Goal: Transaction & Acquisition: Purchase product/service

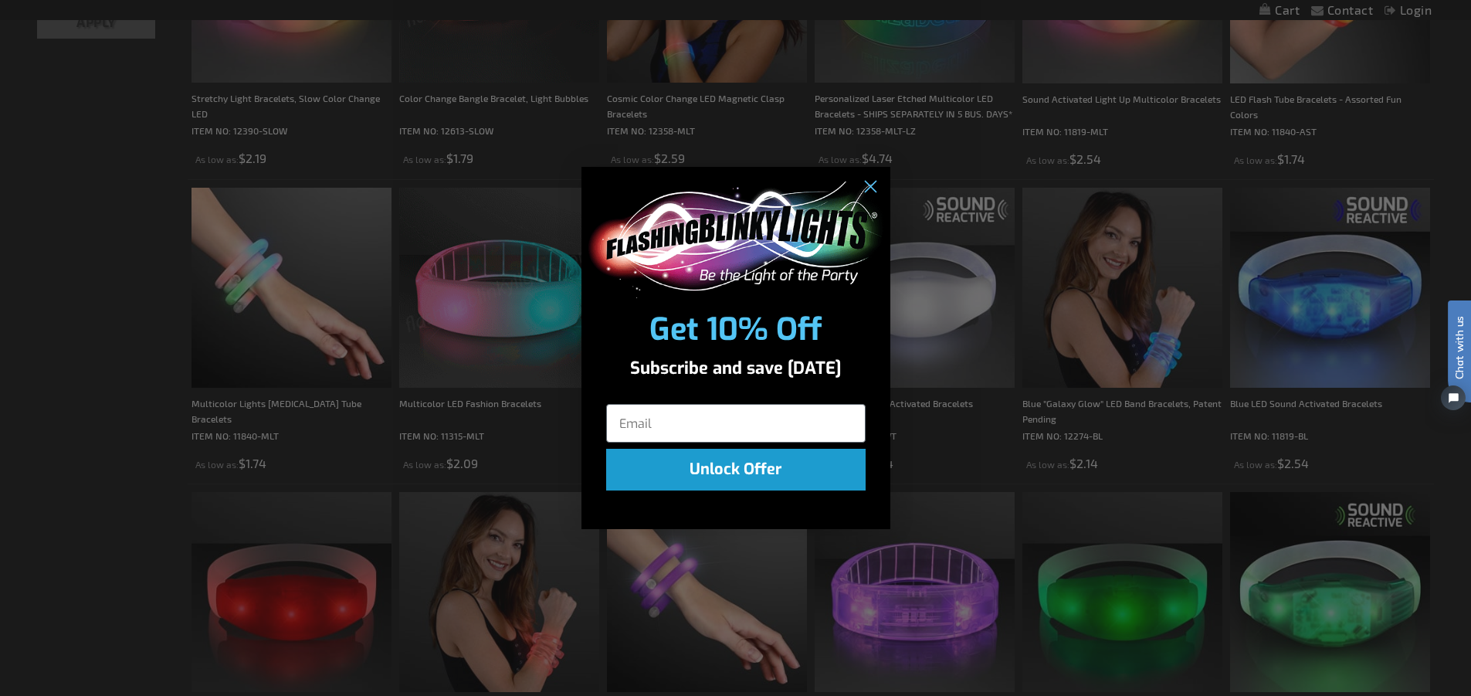
scroll to position [449, 0]
click at [863, 188] on circle "Close dialog" at bounding box center [868, 186] width 25 height 25
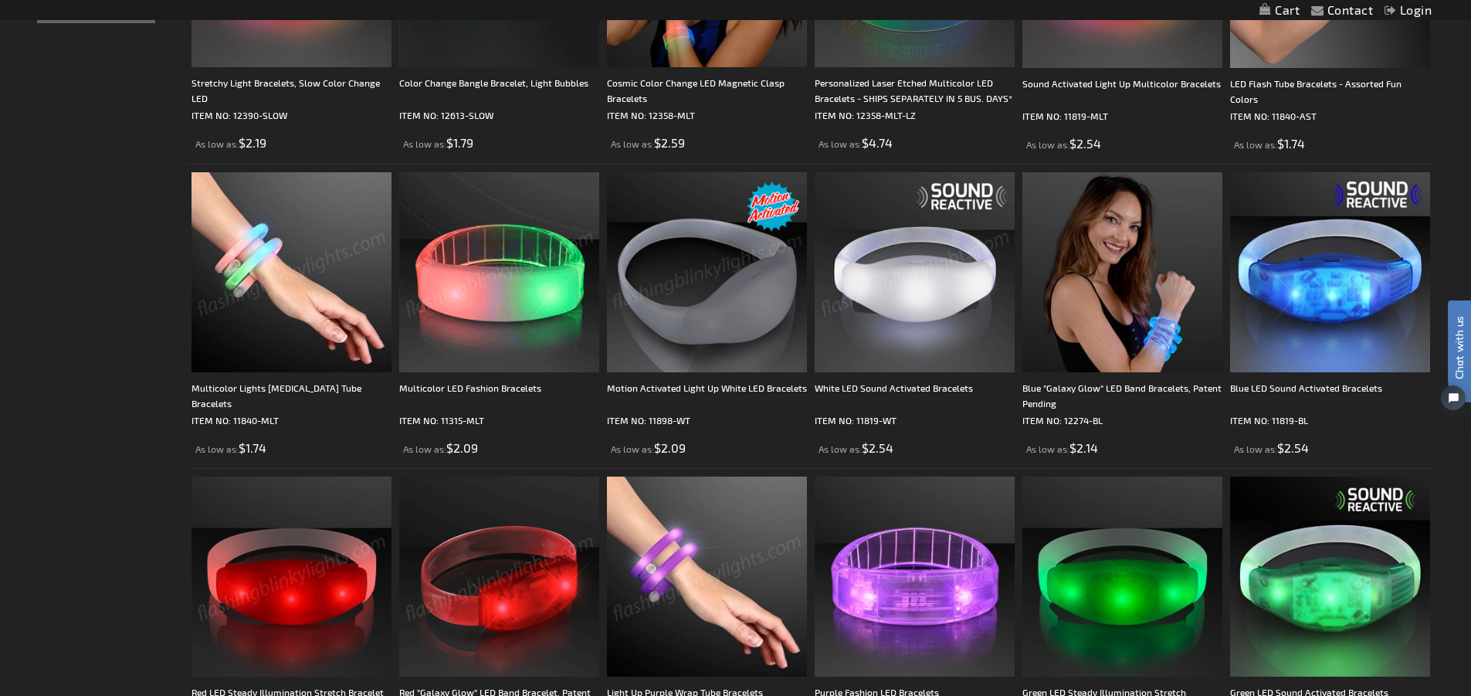
scroll to position [0, 0]
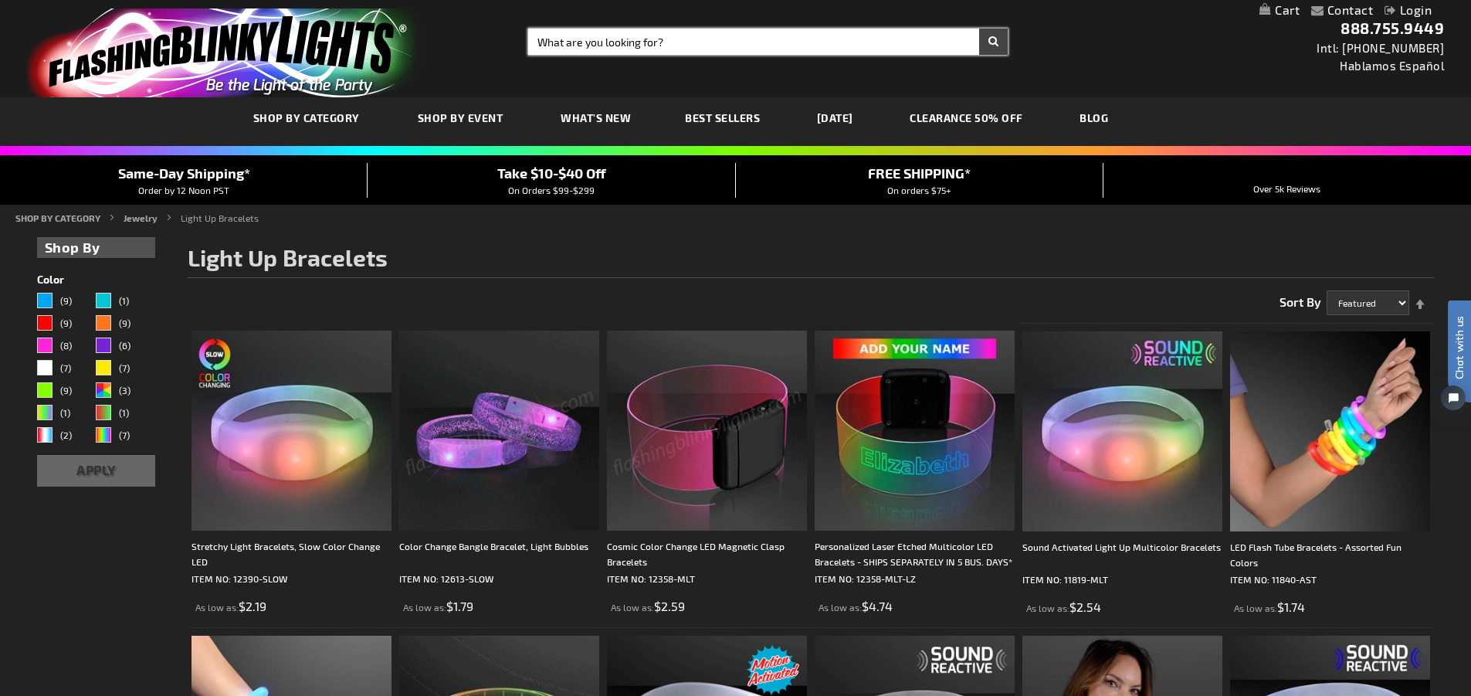
click at [595, 35] on input "Search" at bounding box center [767, 42] width 479 height 26
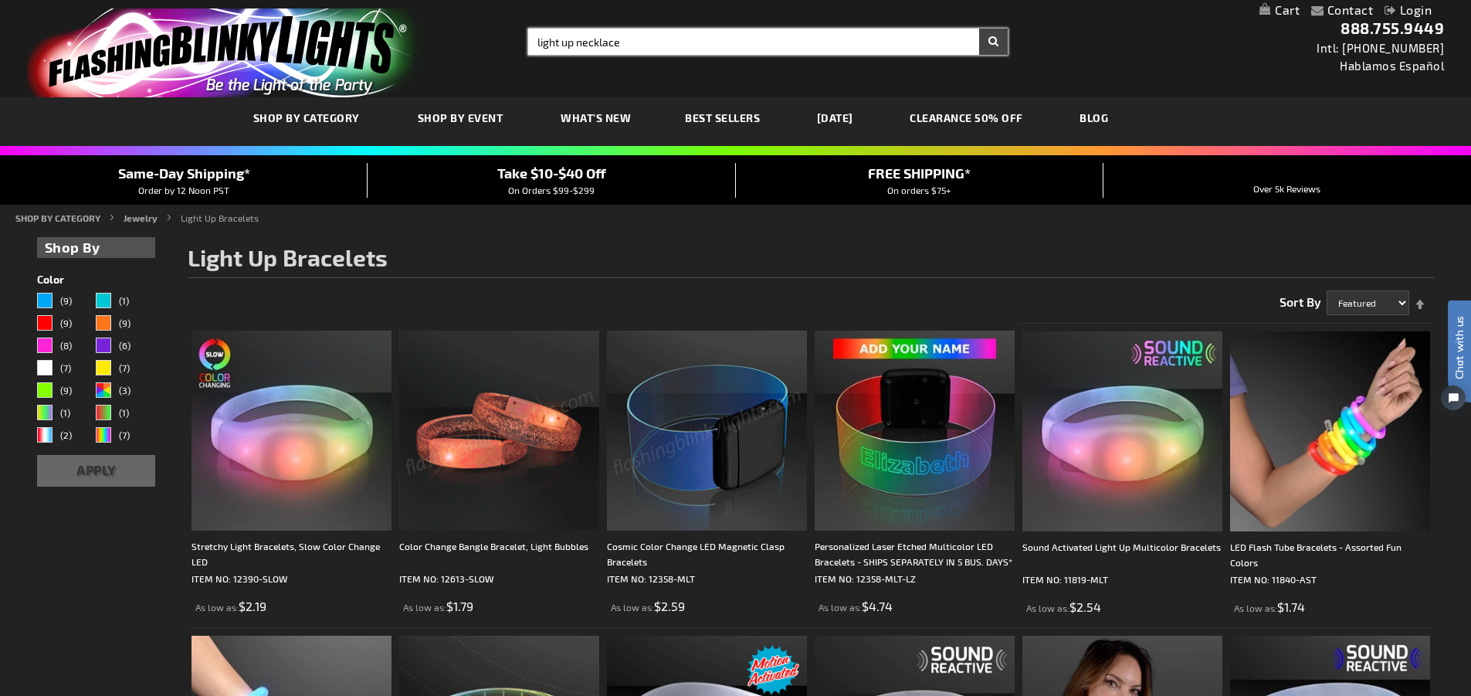
type input "light up necklace"
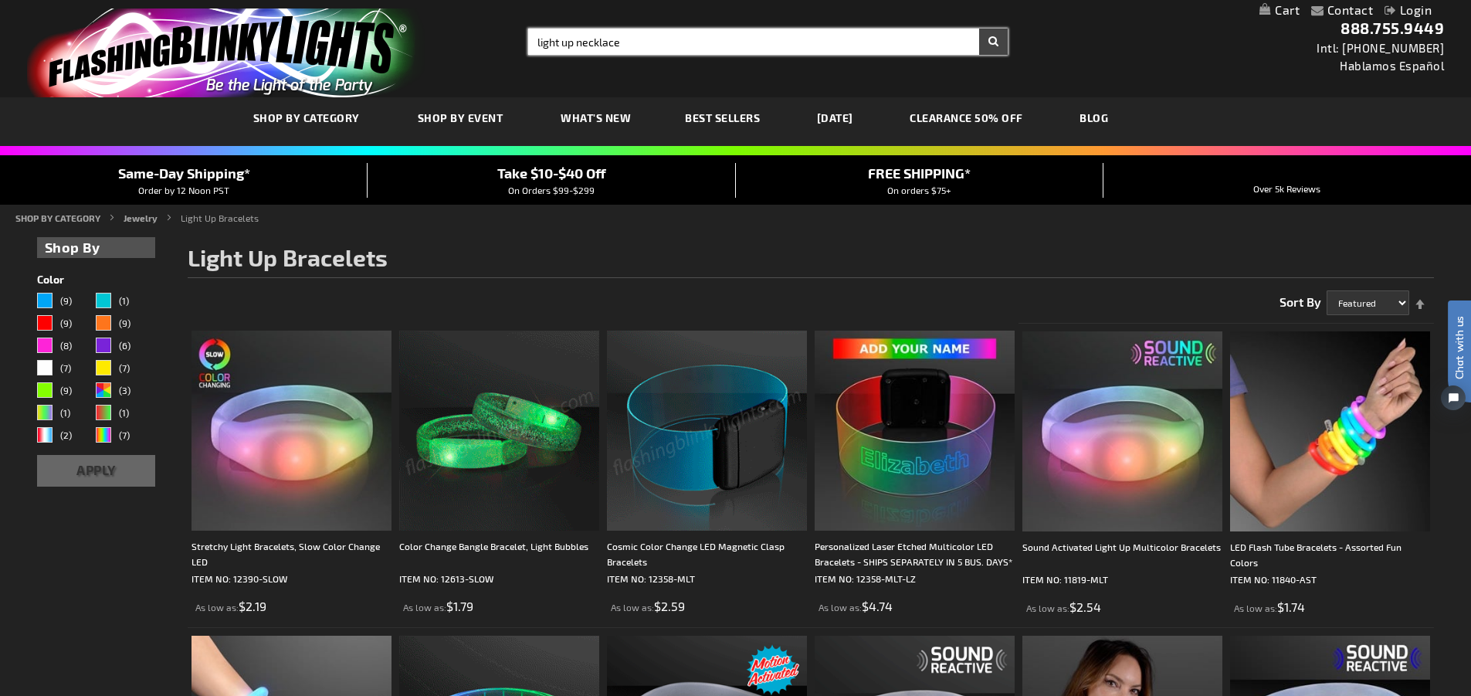
click at [979, 29] on button "Search" at bounding box center [993, 42] width 29 height 26
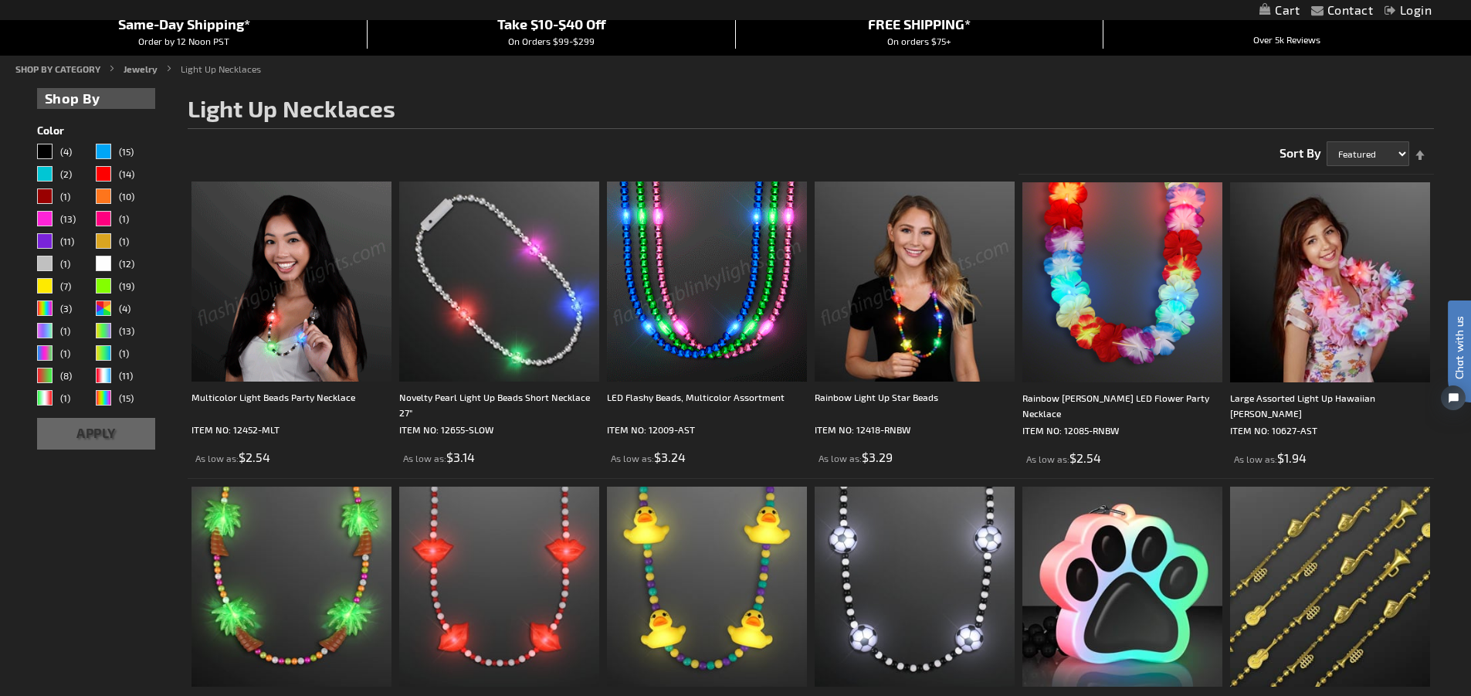
click at [722, 325] on img at bounding box center [707, 281] width 200 height 200
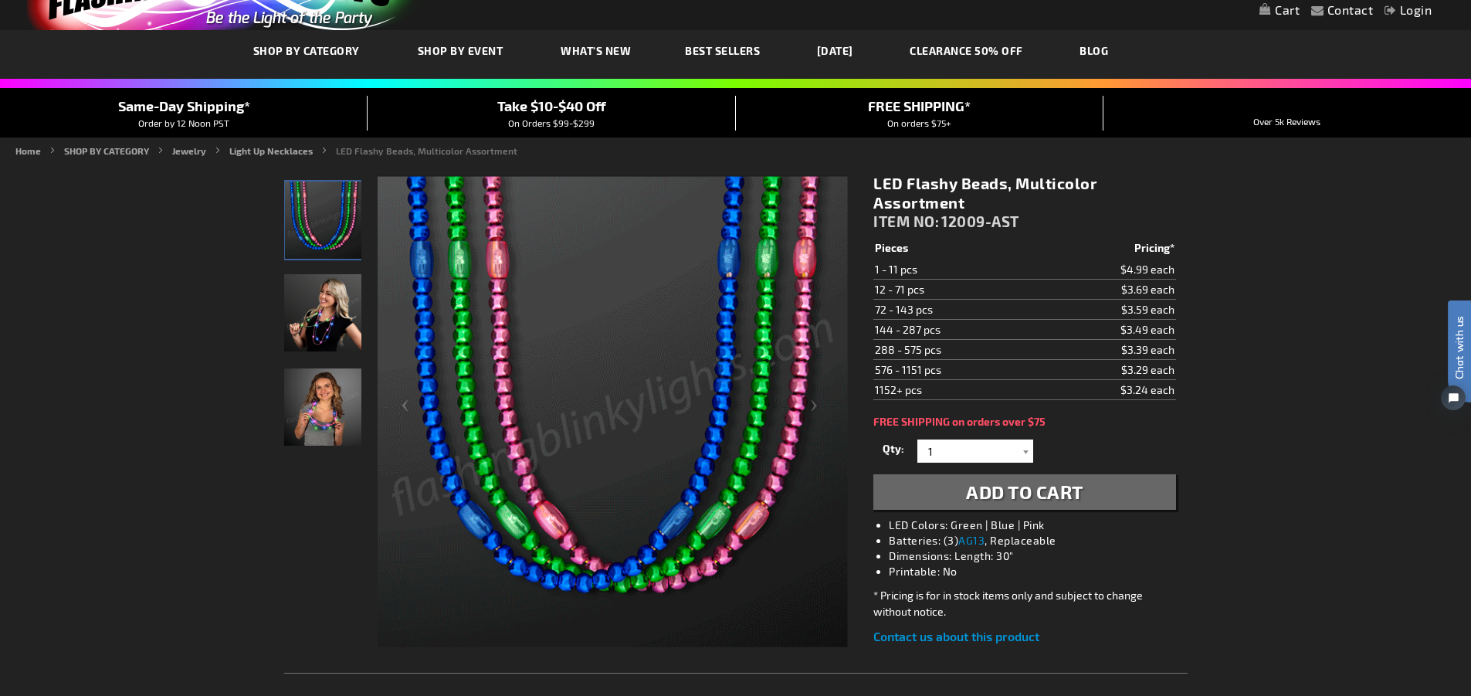
scroll to position [66, 0]
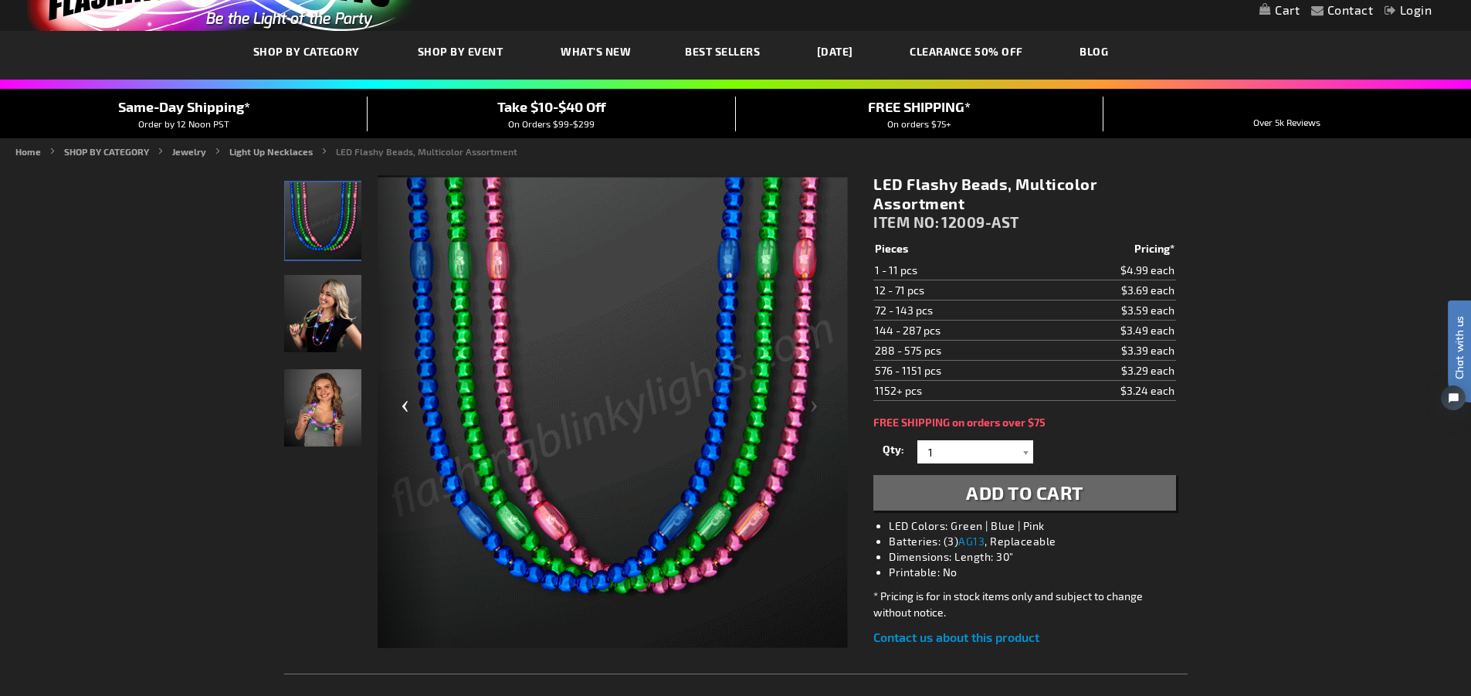
click at [404, 406] on div "Previous" at bounding box center [408, 412] width 62 height 474
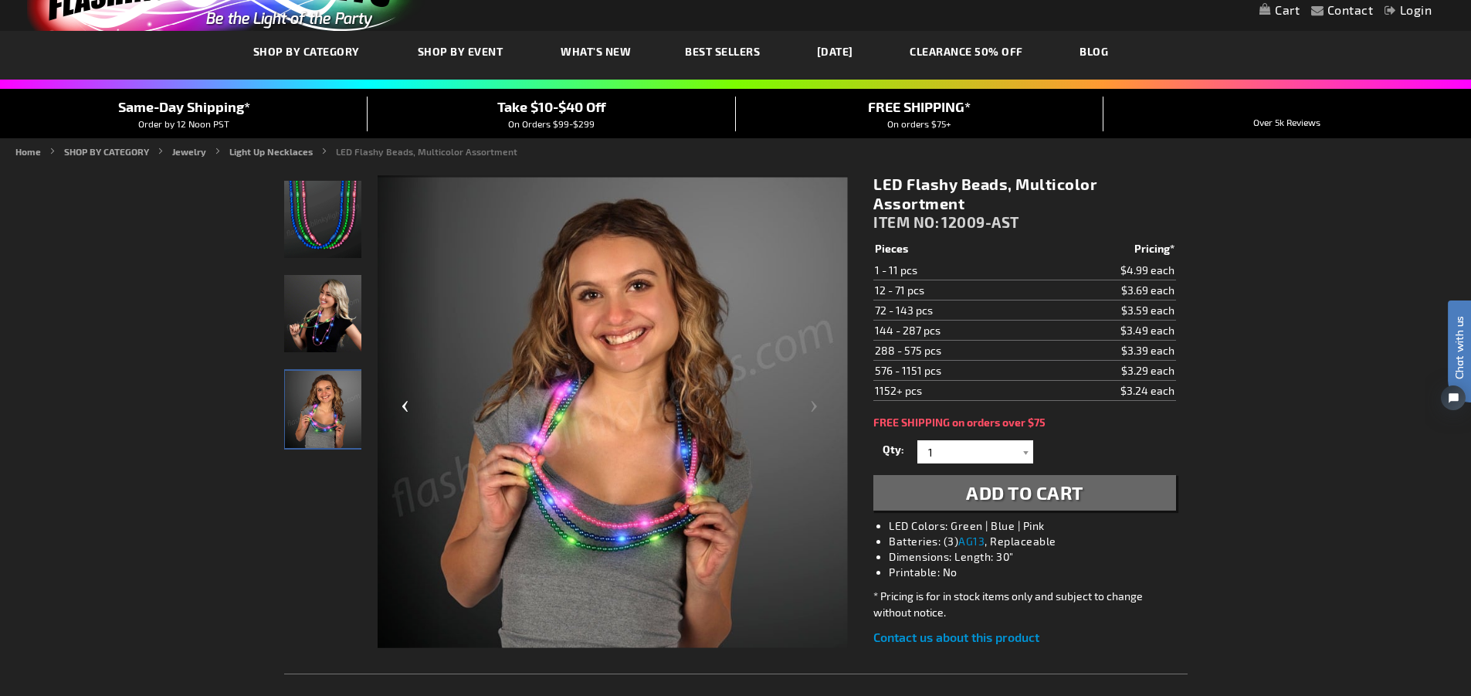
click at [404, 406] on div "Previous" at bounding box center [408, 412] width 62 height 474
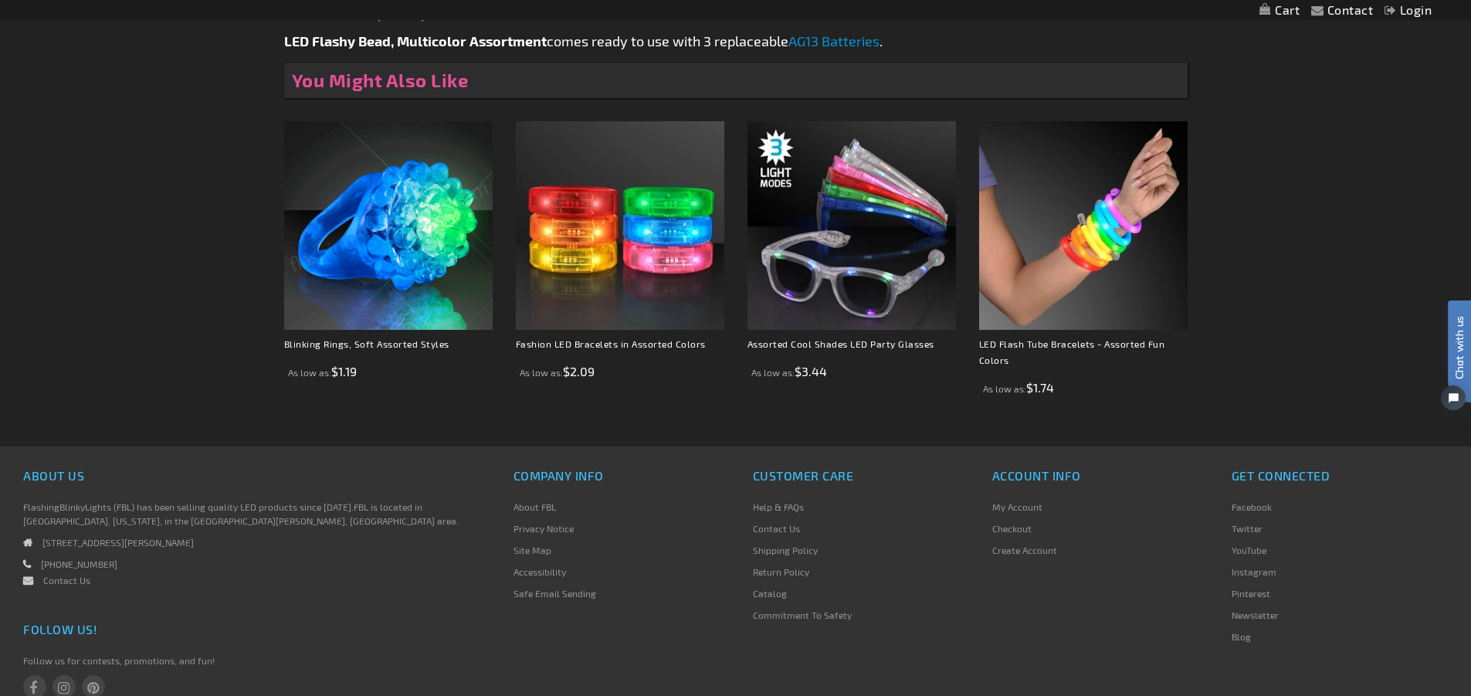
scroll to position [1007, 0]
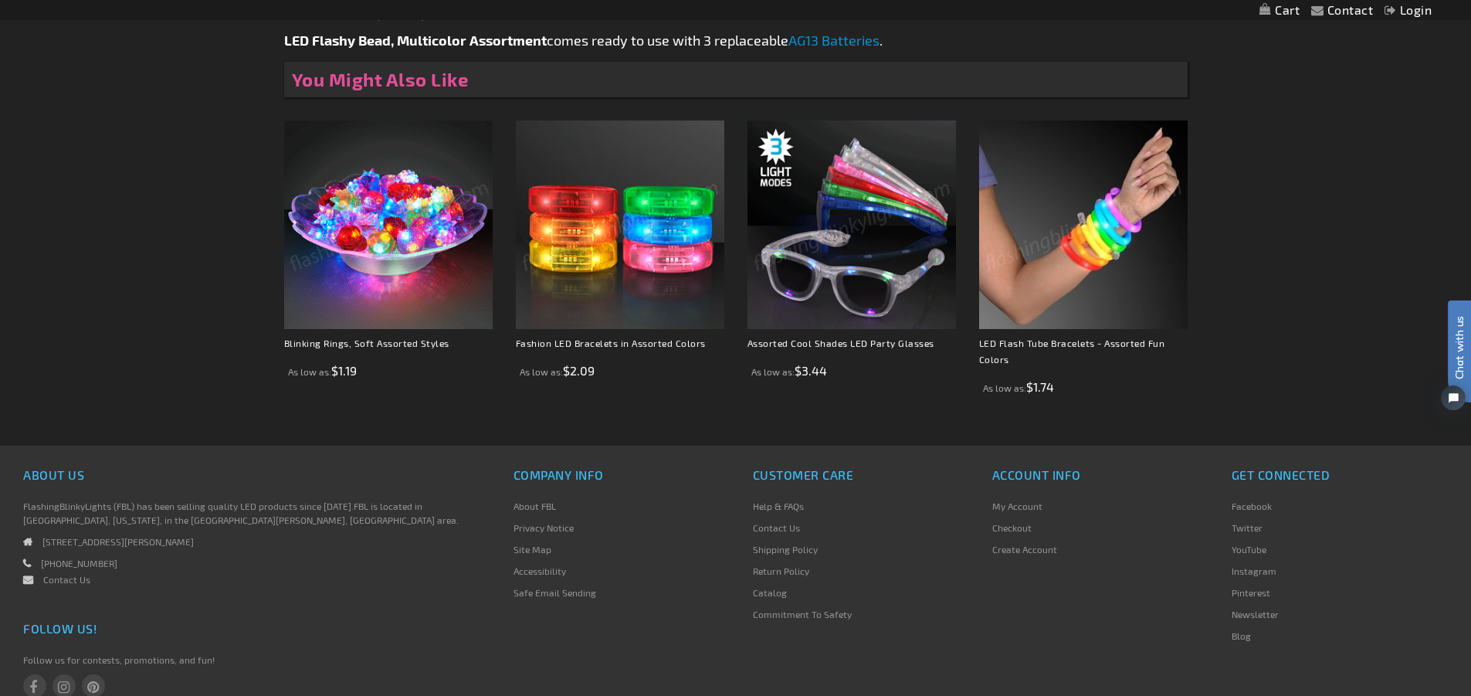
click at [1066, 233] on img at bounding box center [1083, 224] width 208 height 208
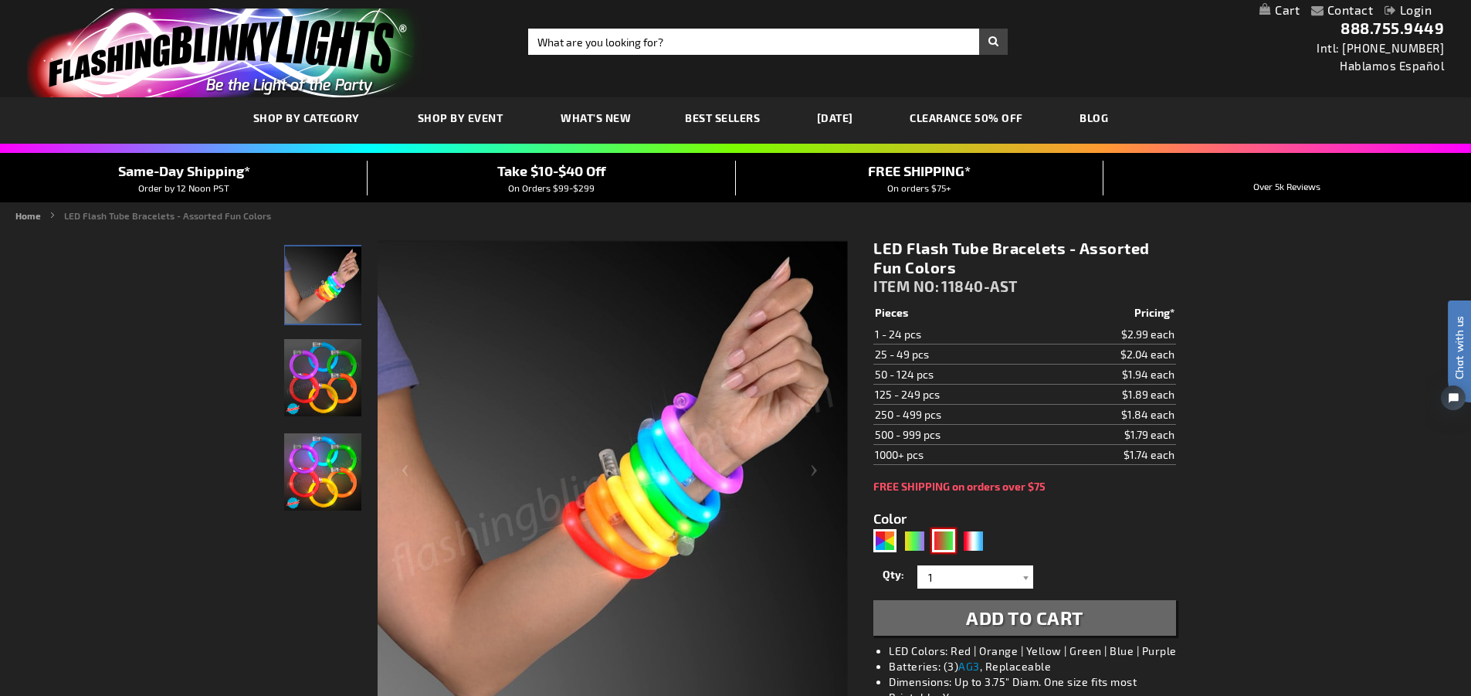
click at [935, 543] on div "RNG" at bounding box center [943, 540] width 23 height 23
type input "5642"
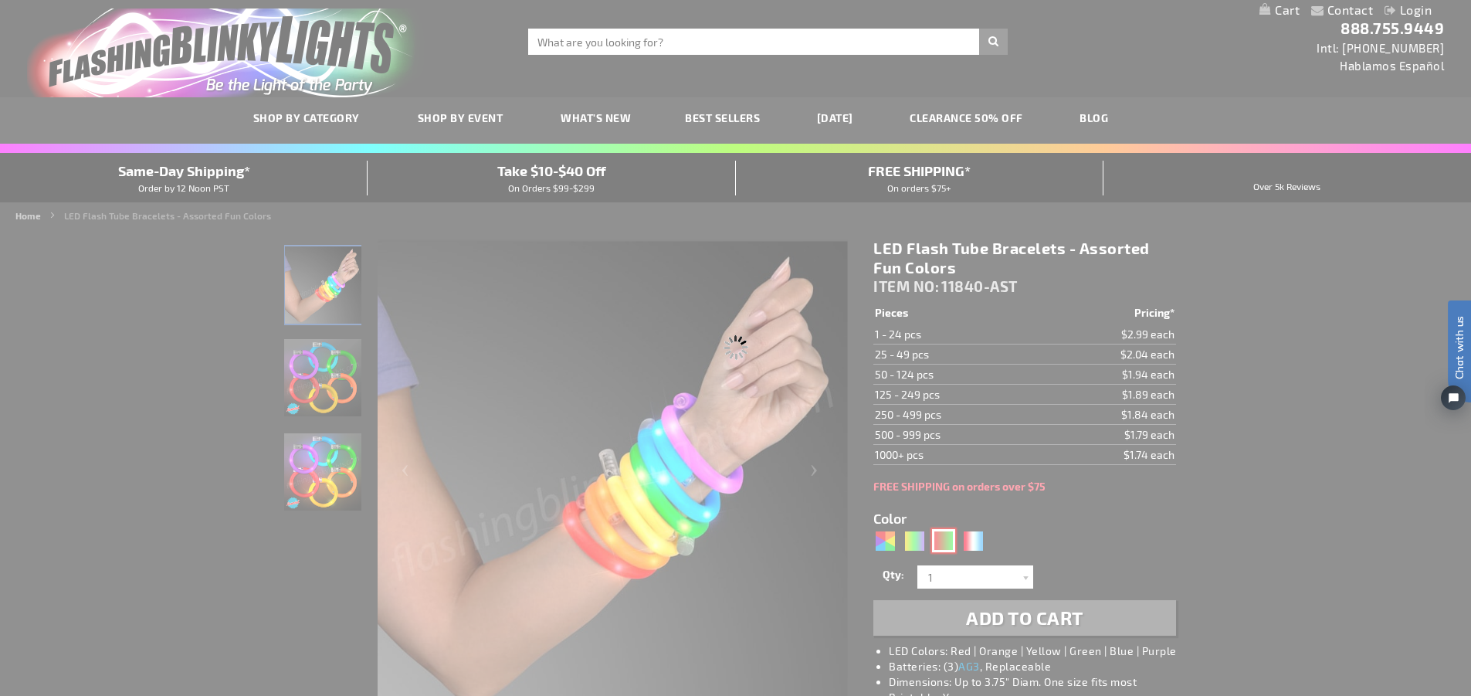
type input "11840-GNR"
type input "Customize - Flash Bracelet Light Up Christmas Assortment - ITEM NO: 11840-GNR"
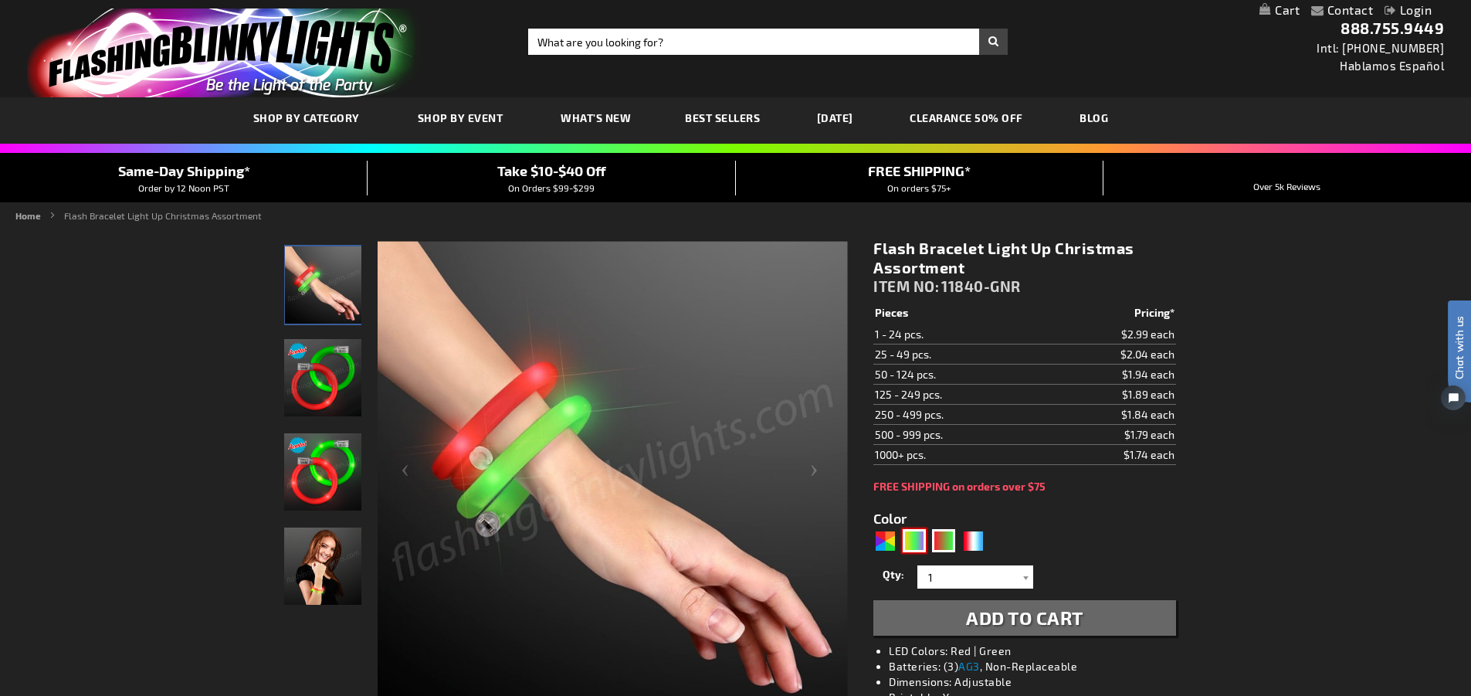
click at [912, 544] on div "PGG" at bounding box center [913, 540] width 23 height 23
type input "5638"
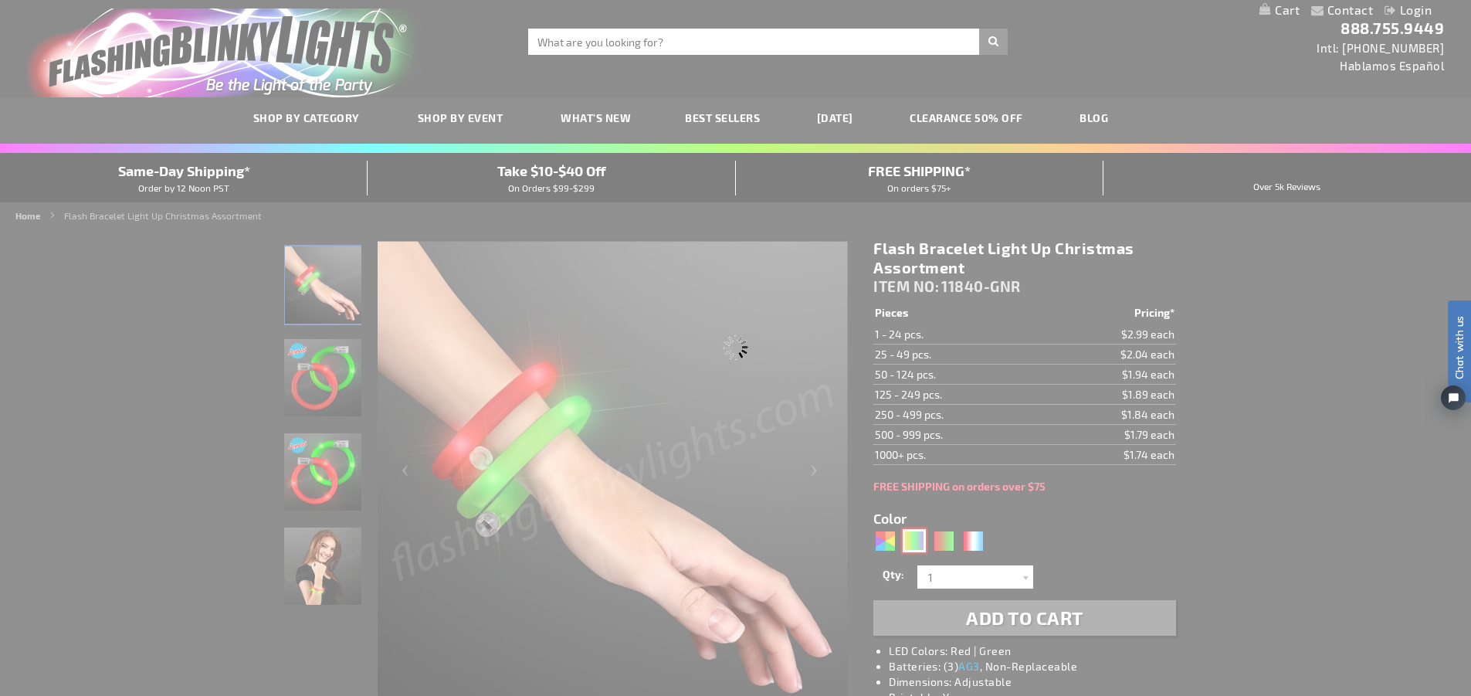
type input "11840-PGG"
type input "Customize - LED Mardi Gras Flash Bracelets, Assorted Purple, Green &amp; Gold -…"
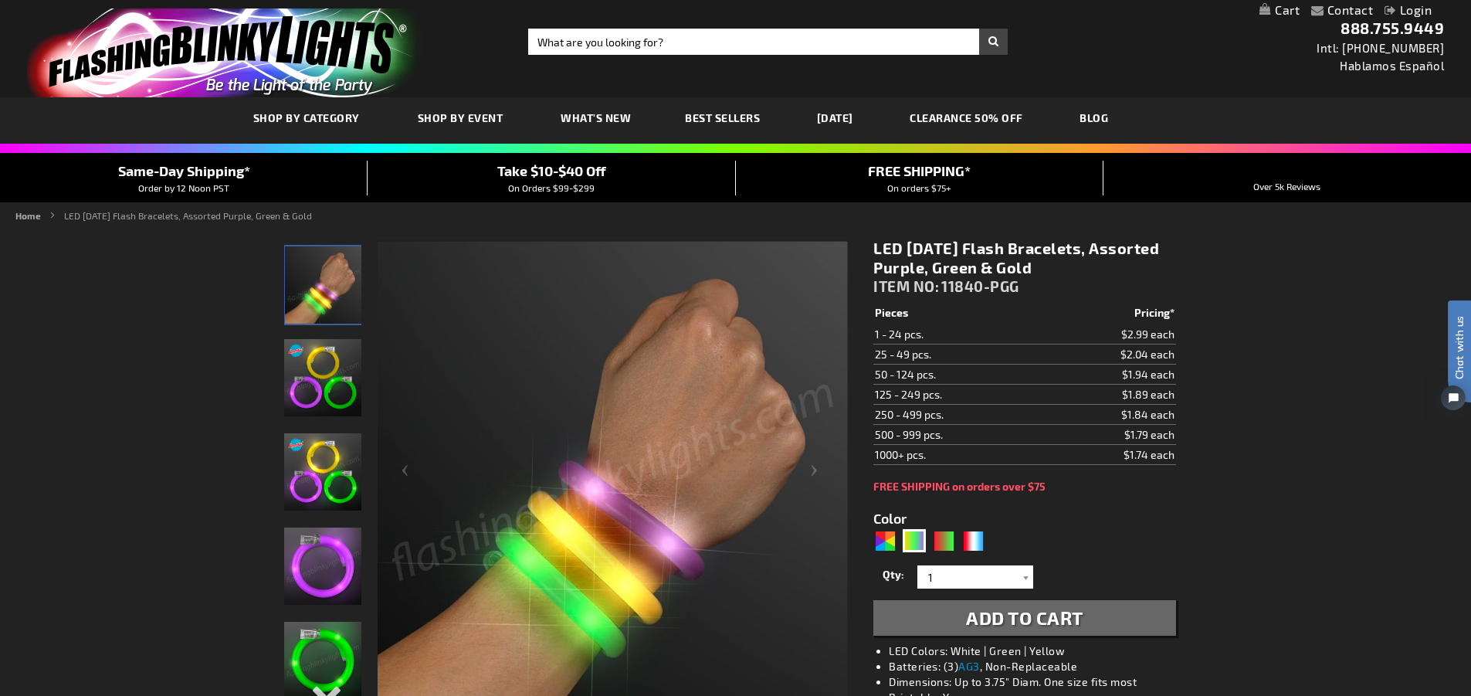
click at [987, 539] on div "5638" at bounding box center [931, 541] width 117 height 25
click at [974, 547] on div "RWB" at bounding box center [972, 540] width 23 height 23
type input "5643"
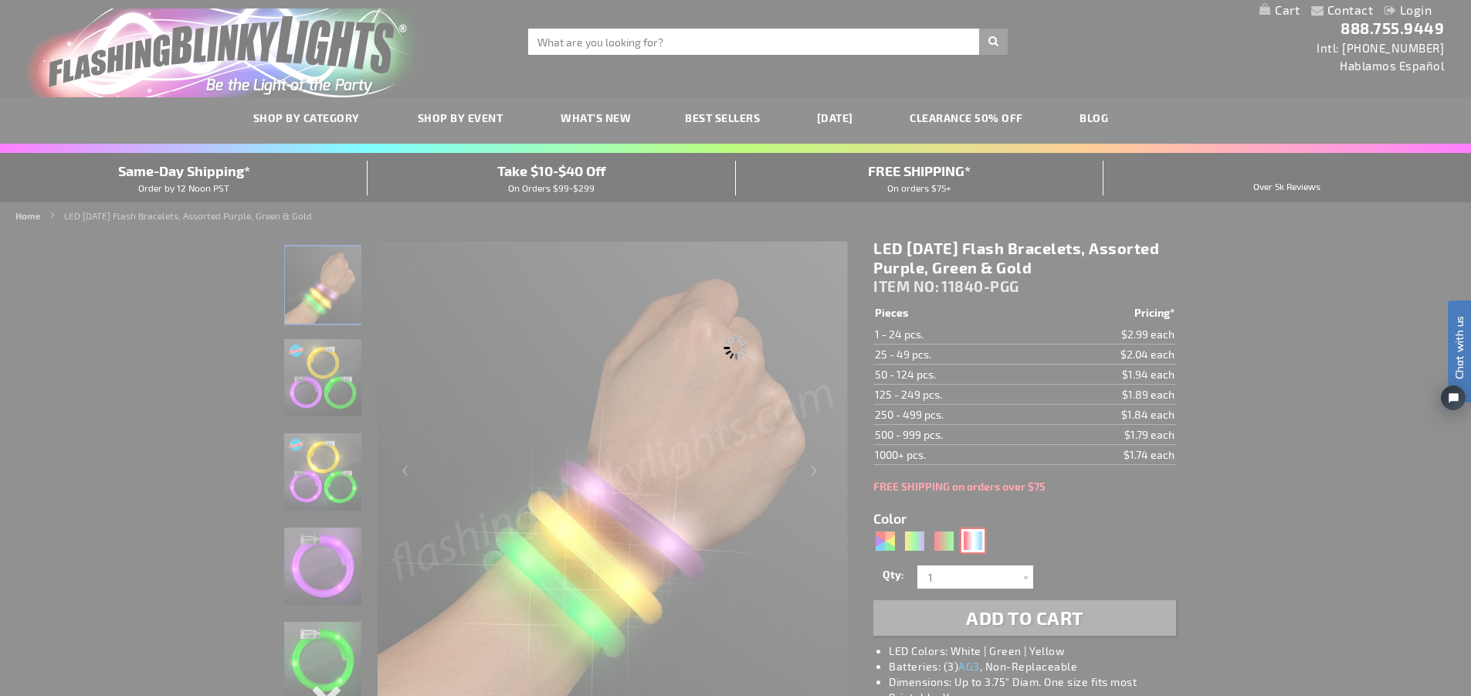
type input "11840-RWB"
type input "Customize - Flashing Tube Bracelets for 4th of July, Assorted Red, White &amp; …"
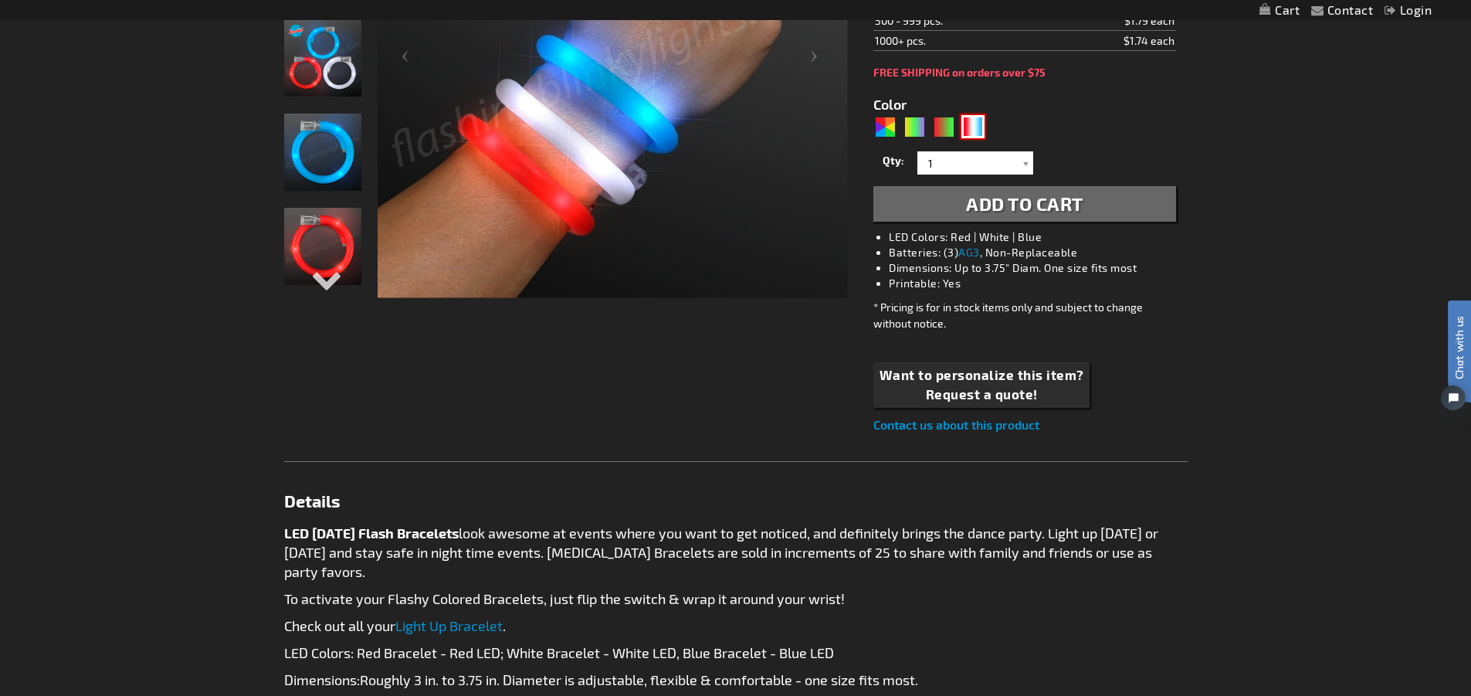
scroll to position [415, 0]
click at [446, 628] on link "Light Up Bracelet" at bounding box center [448, 624] width 107 height 17
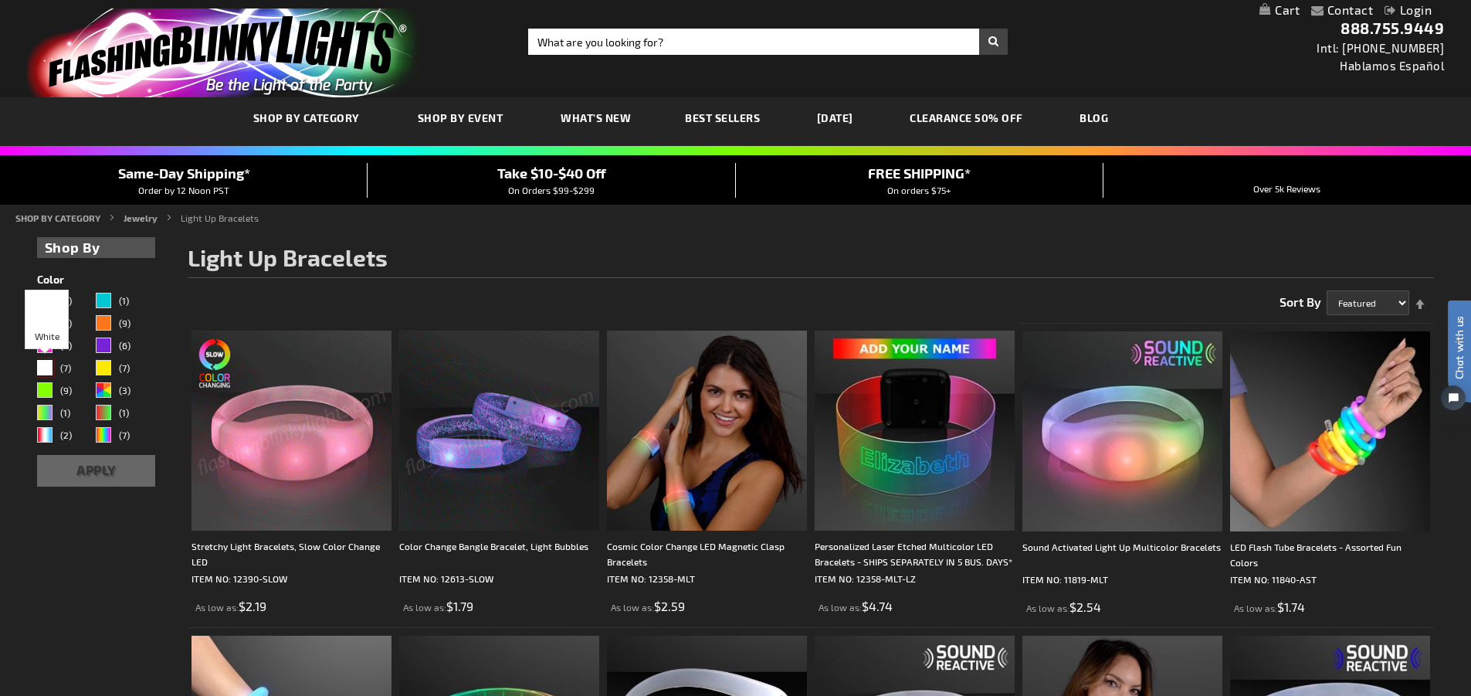
click at [40, 367] on div "White" at bounding box center [44, 367] width 15 height 15
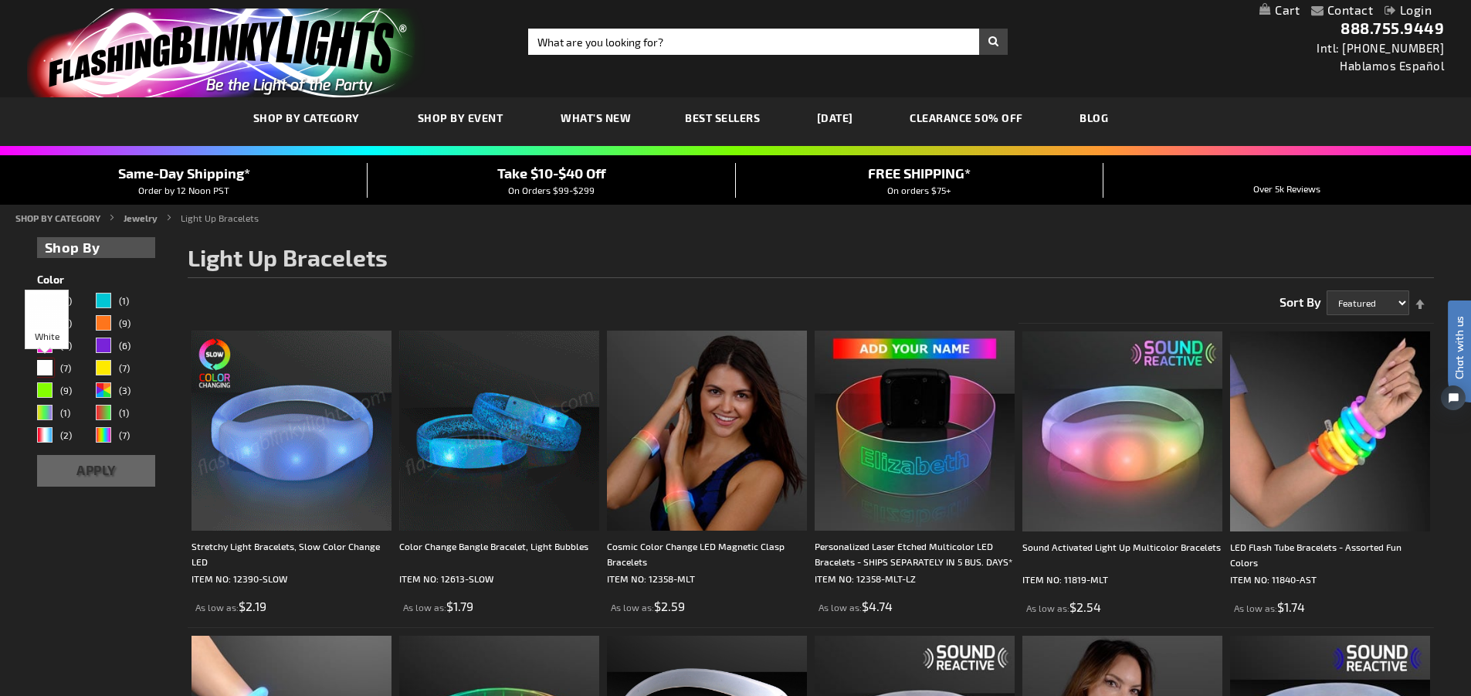
click at [45, 369] on div "White" at bounding box center [44, 367] width 15 height 15
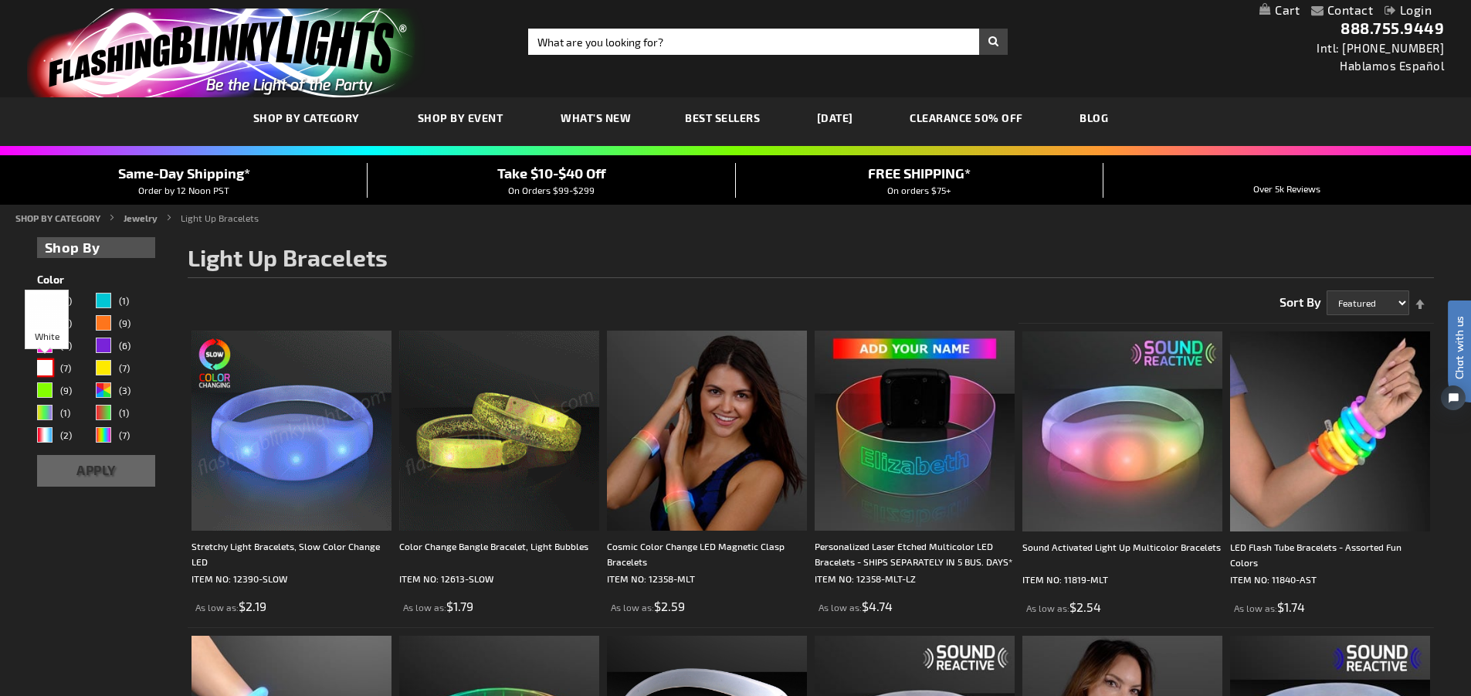
click at [45, 369] on div "White" at bounding box center [44, 367] width 15 height 15
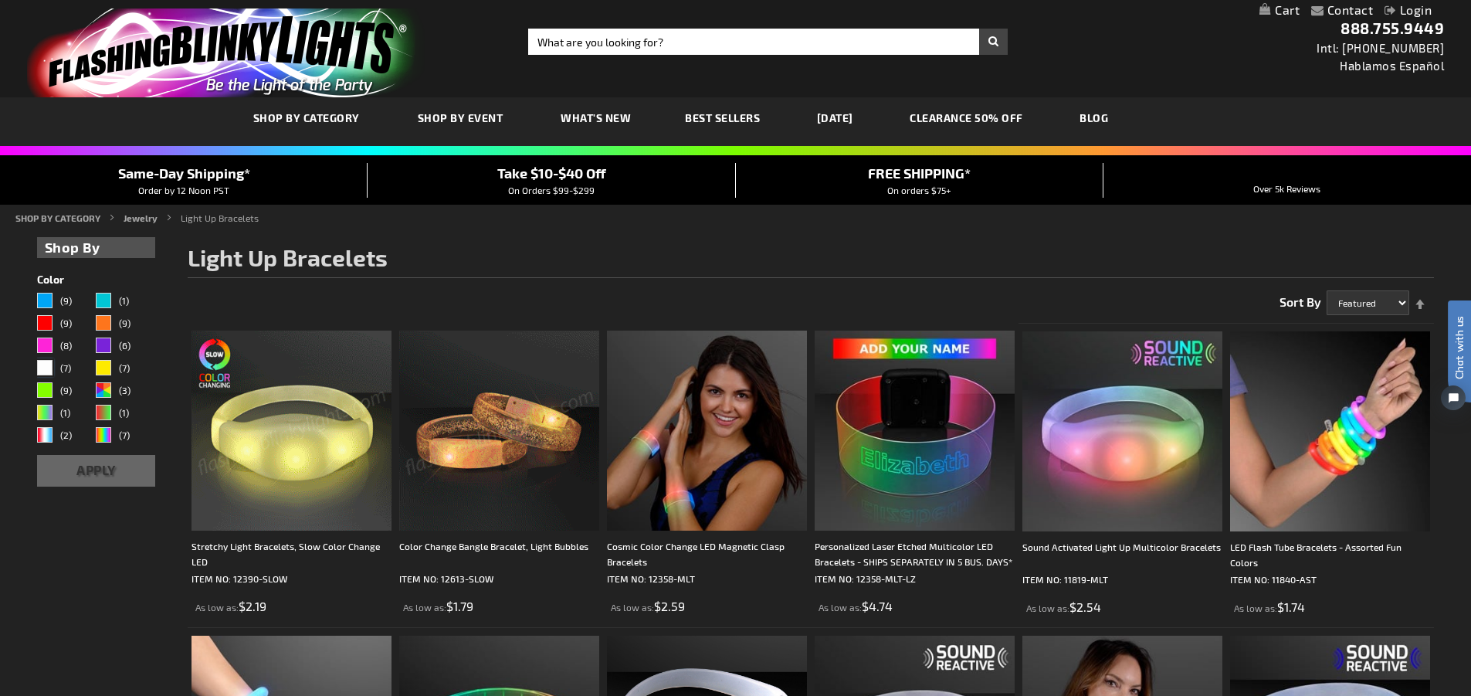
click at [69, 369] on span "(7)" at bounding box center [65, 367] width 11 height 11
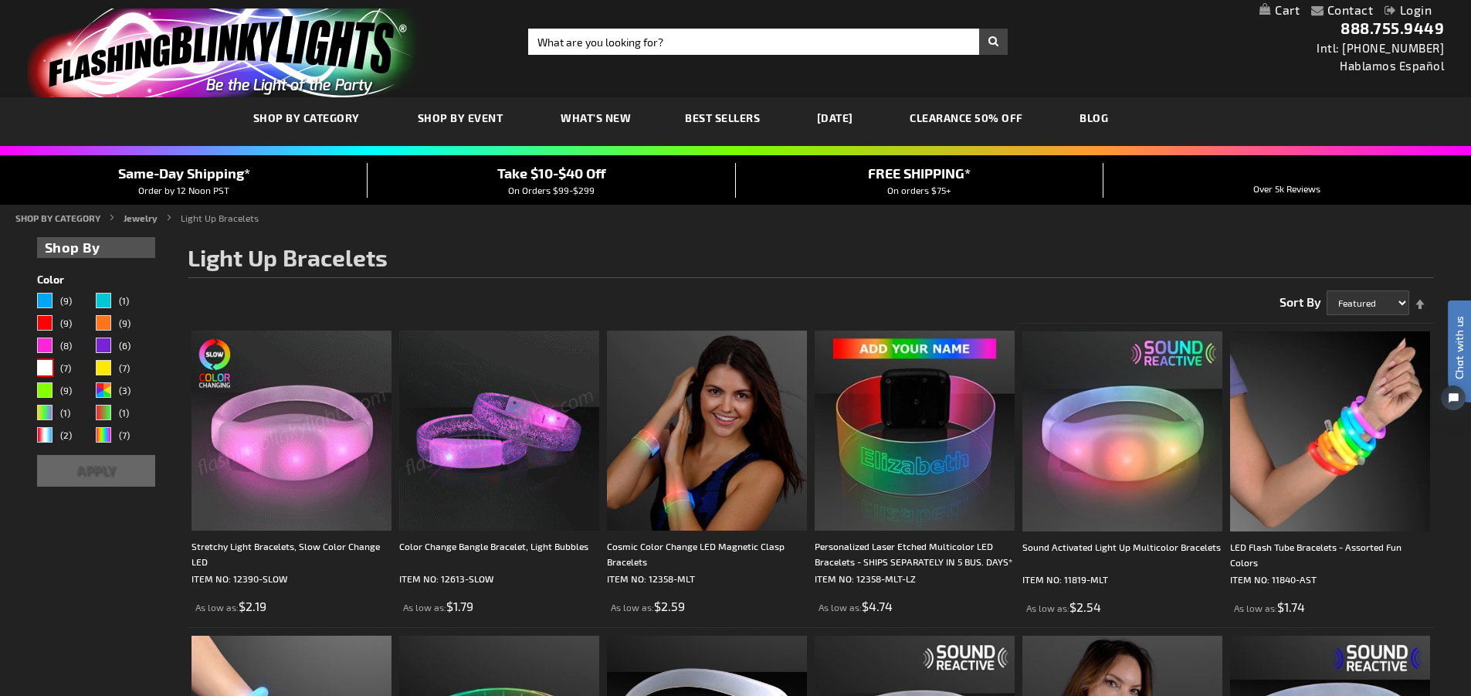
click at [83, 462] on button "Apply" at bounding box center [96, 471] width 119 height 32
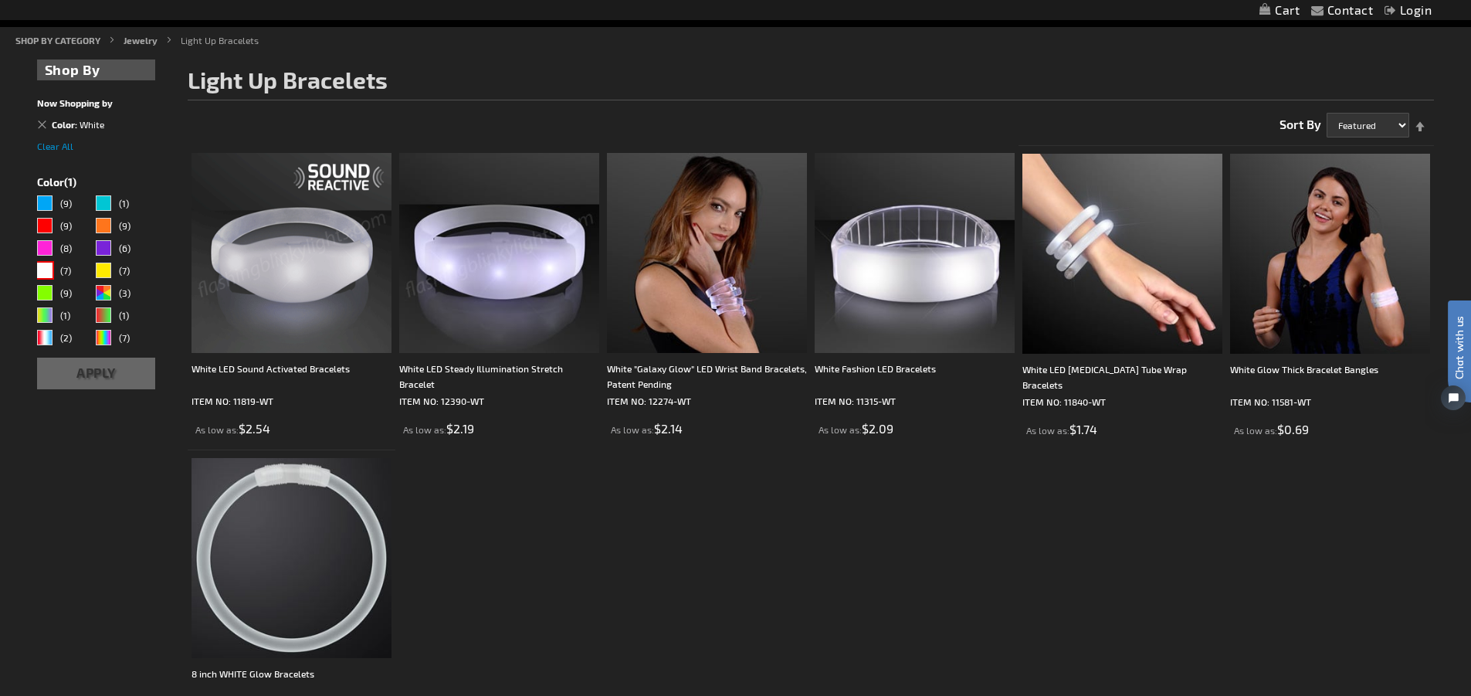
scroll to position [303, 0]
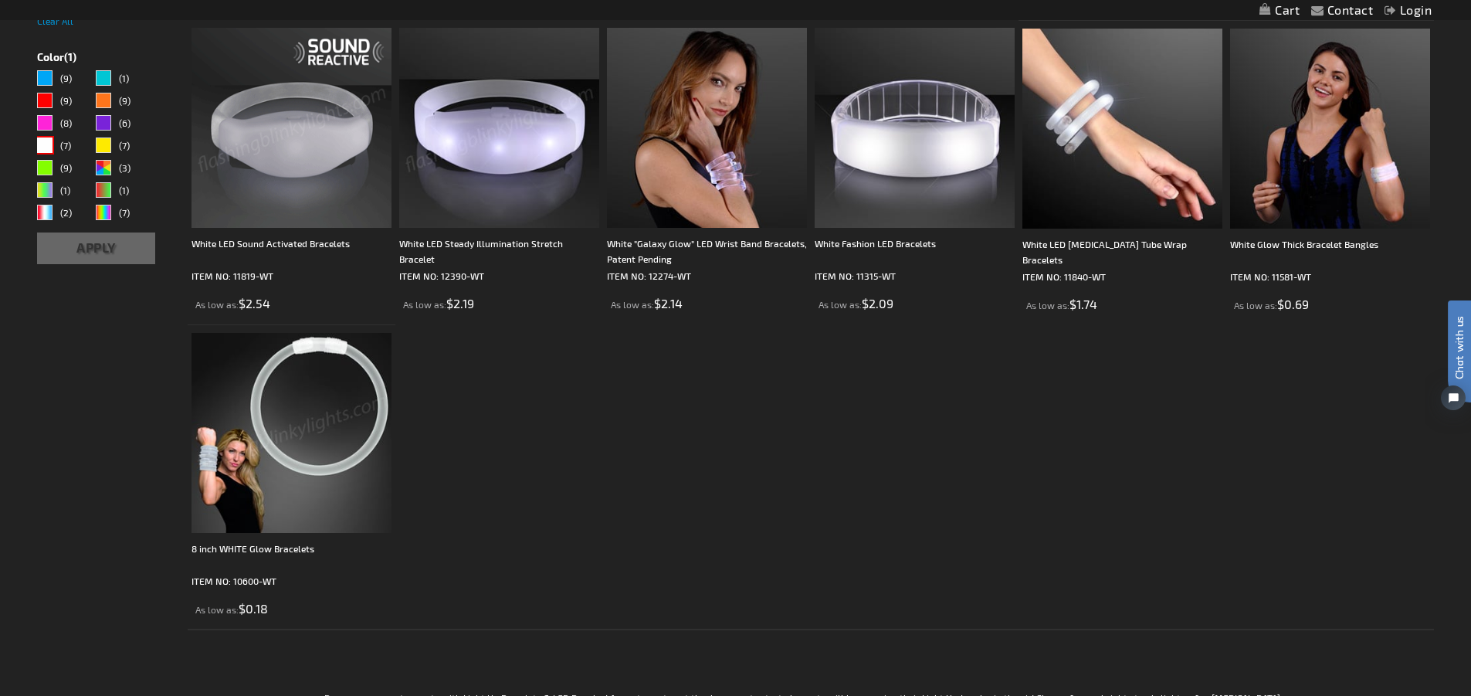
click at [263, 501] on img at bounding box center [291, 433] width 200 height 200
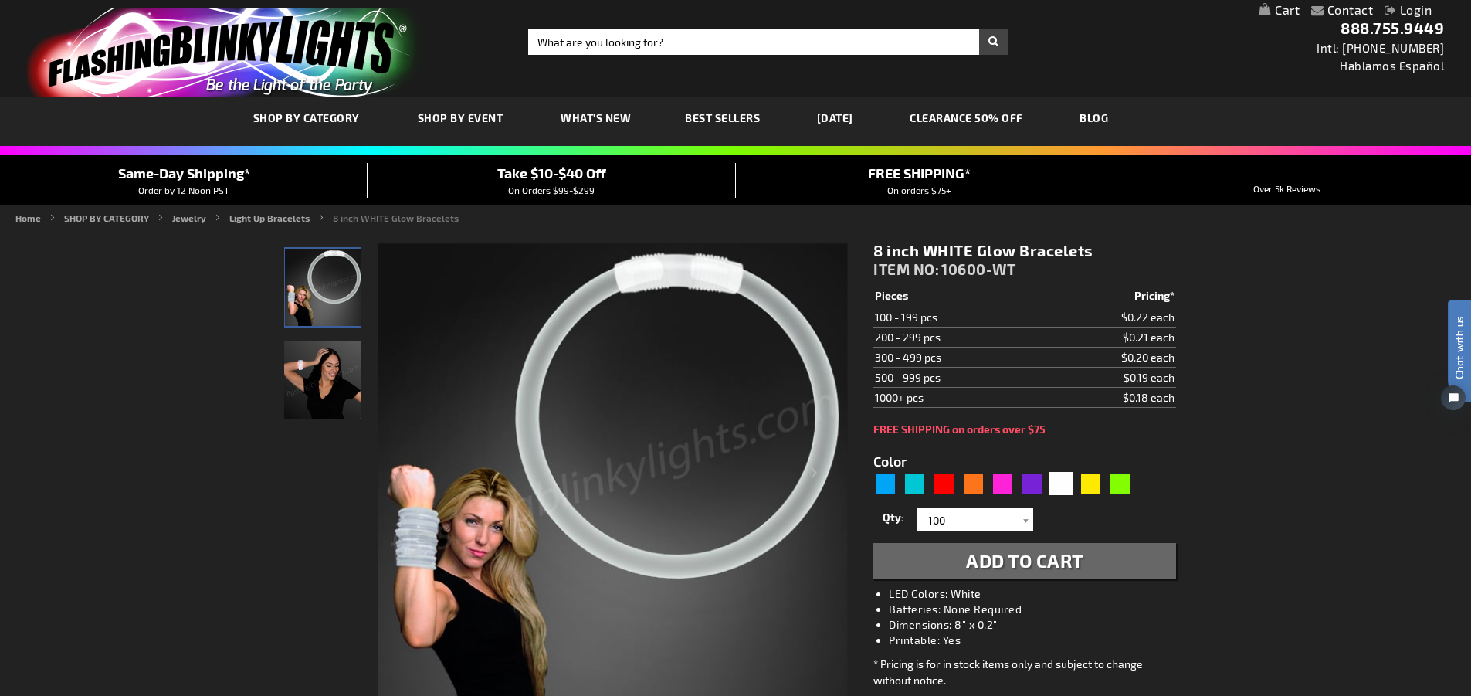
click at [304, 367] on img "Woman wearing 8 inch White Glow Bracelets" at bounding box center [322, 379] width 77 height 77
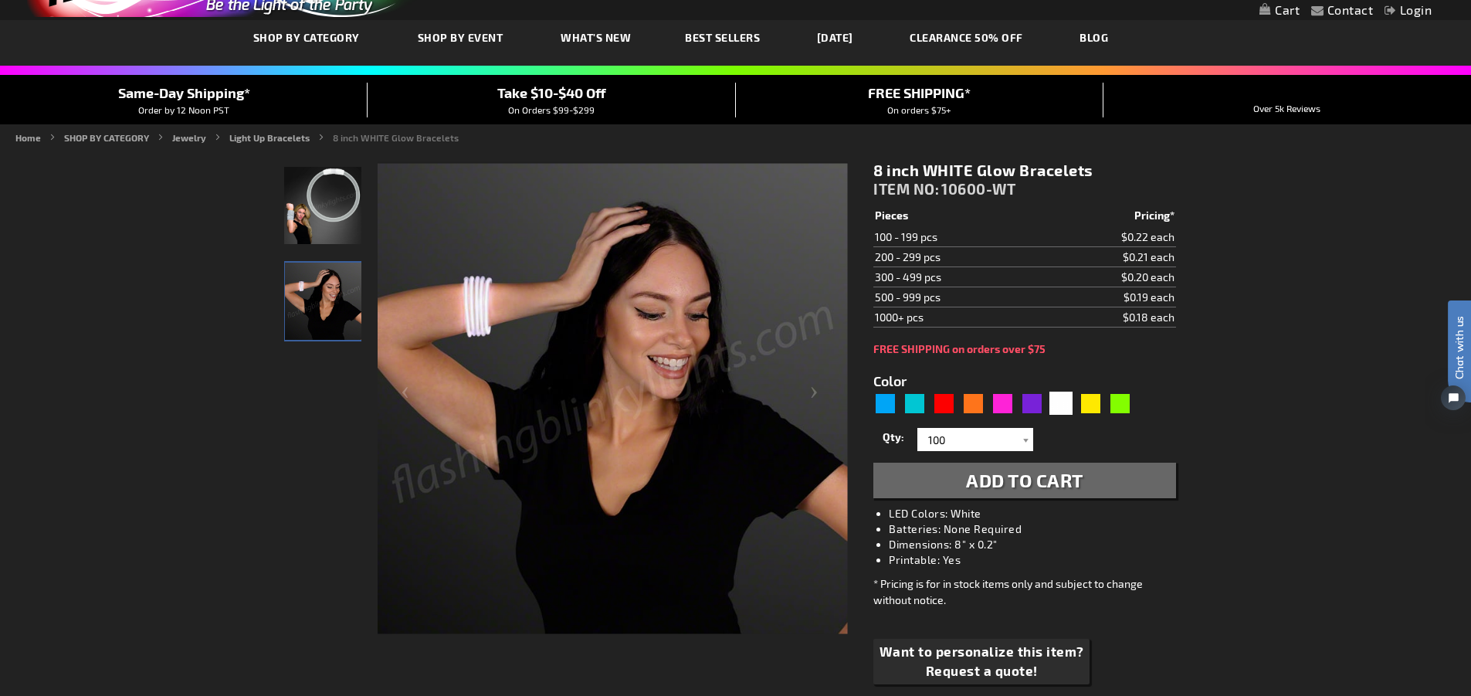
scroll to position [81, 0]
click at [1117, 404] on div "Green" at bounding box center [1119, 402] width 23 height 23
type input "5648"
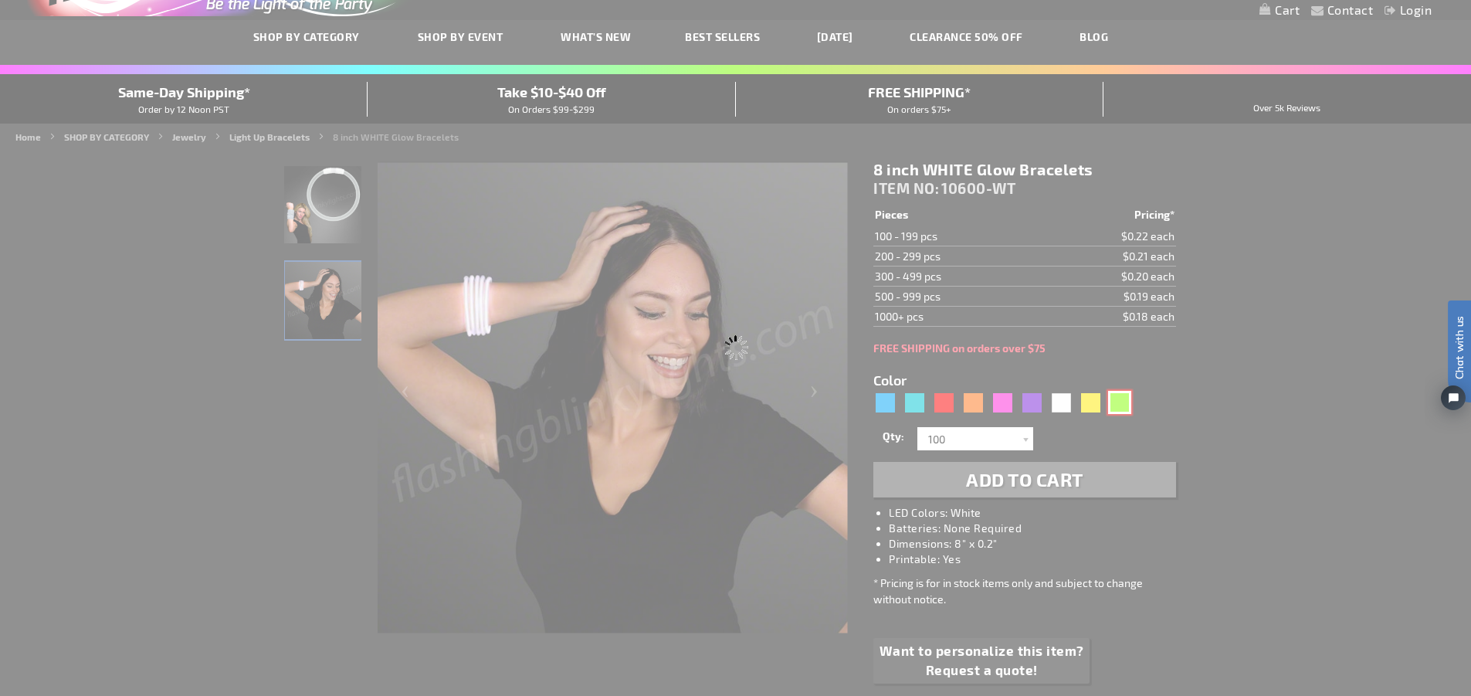
type input "10600-GN"
type input "Customize - 8 inch GREEN Glow Bracelets - ITEM NO: 10600-GN"
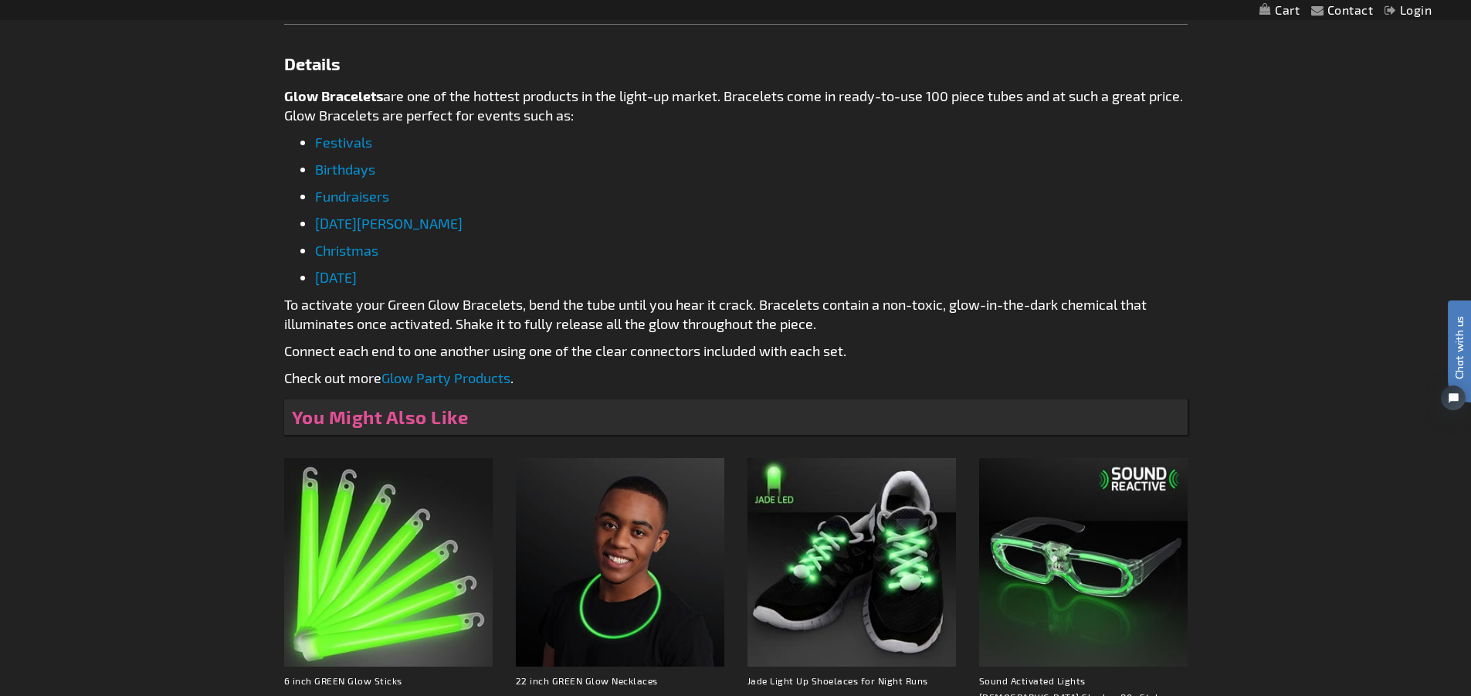
scroll to position [803, 0]
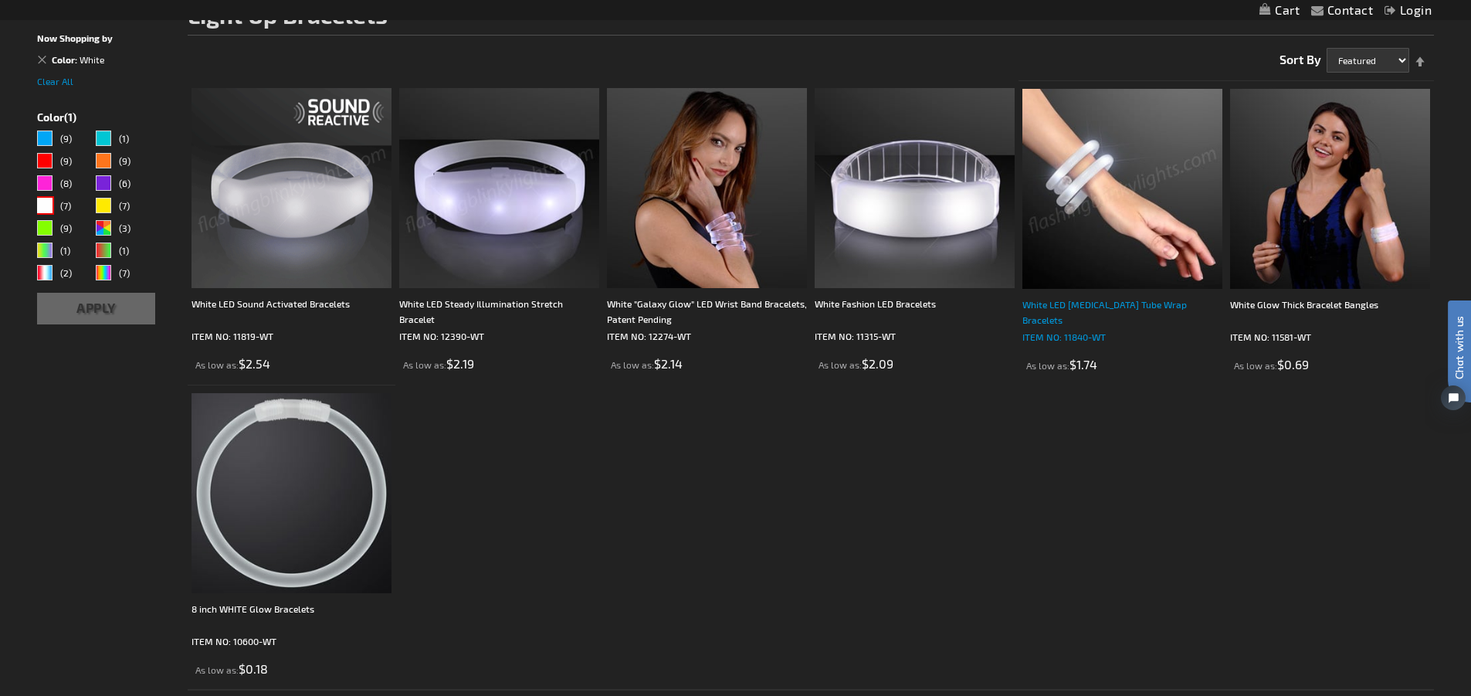
click at [1138, 303] on div "White LED [MEDICAL_DATA] Tube Wrap Bracelets" at bounding box center [1122, 311] width 200 height 31
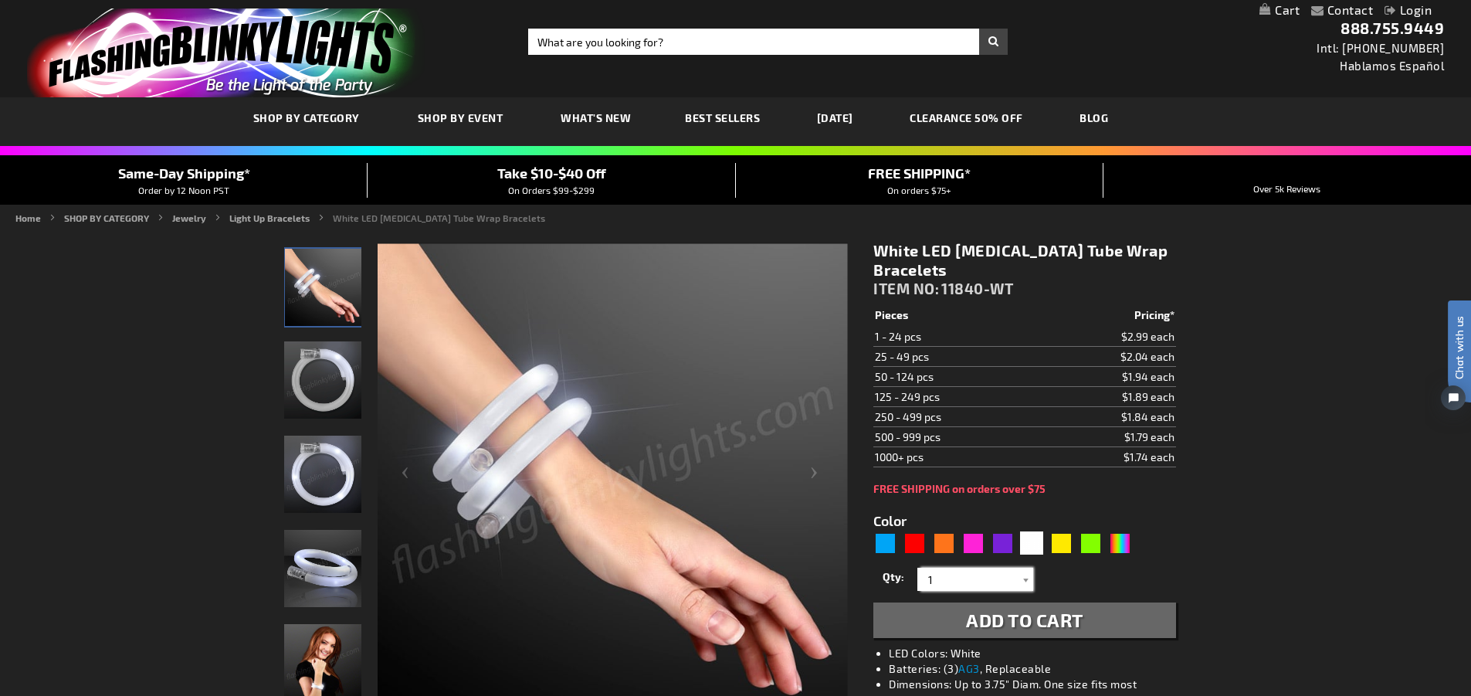
click at [980, 580] on input "1" at bounding box center [977, 578] width 112 height 23
type input "100"
click at [1034, 547] on div "White" at bounding box center [1031, 542] width 23 height 23
click at [1032, 625] on span "Add to Cart" at bounding box center [1024, 619] width 117 height 22
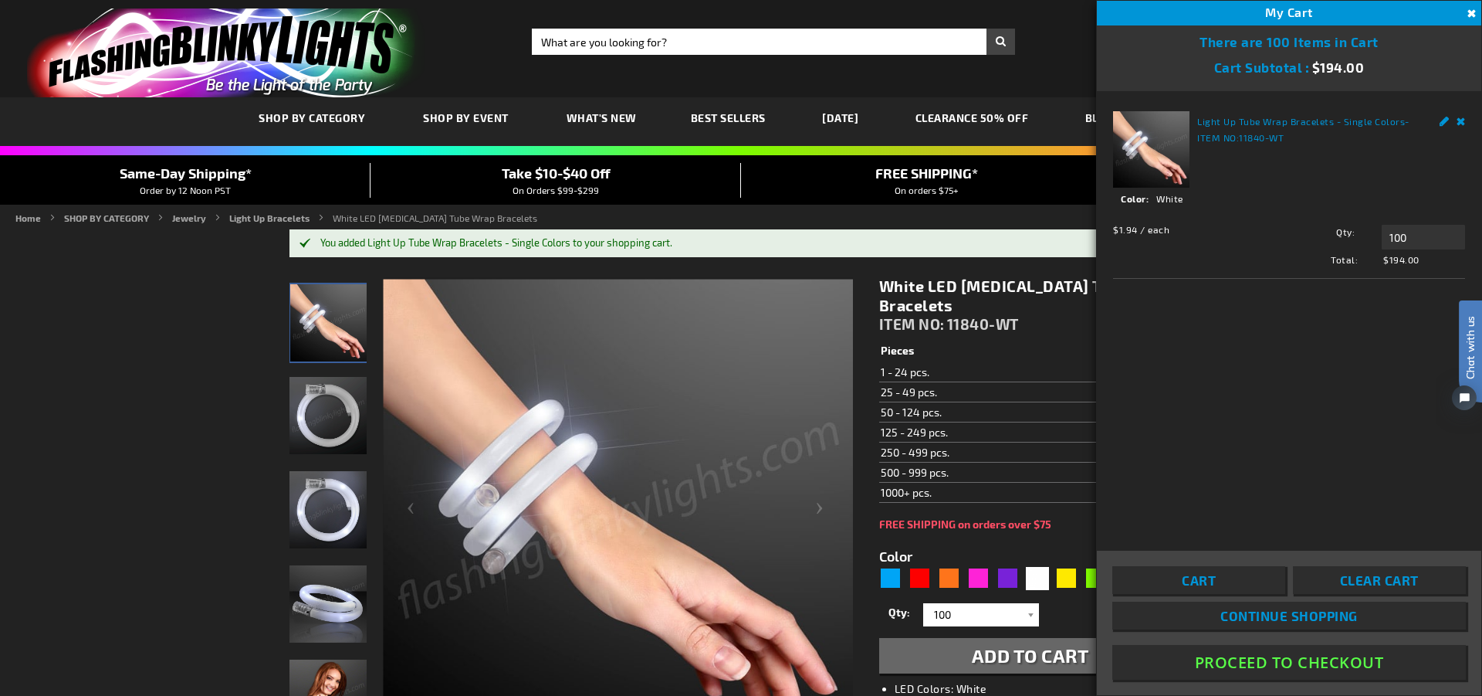
click at [1229, 663] on button "Proceed To Checkout" at bounding box center [1289, 662] width 354 height 35
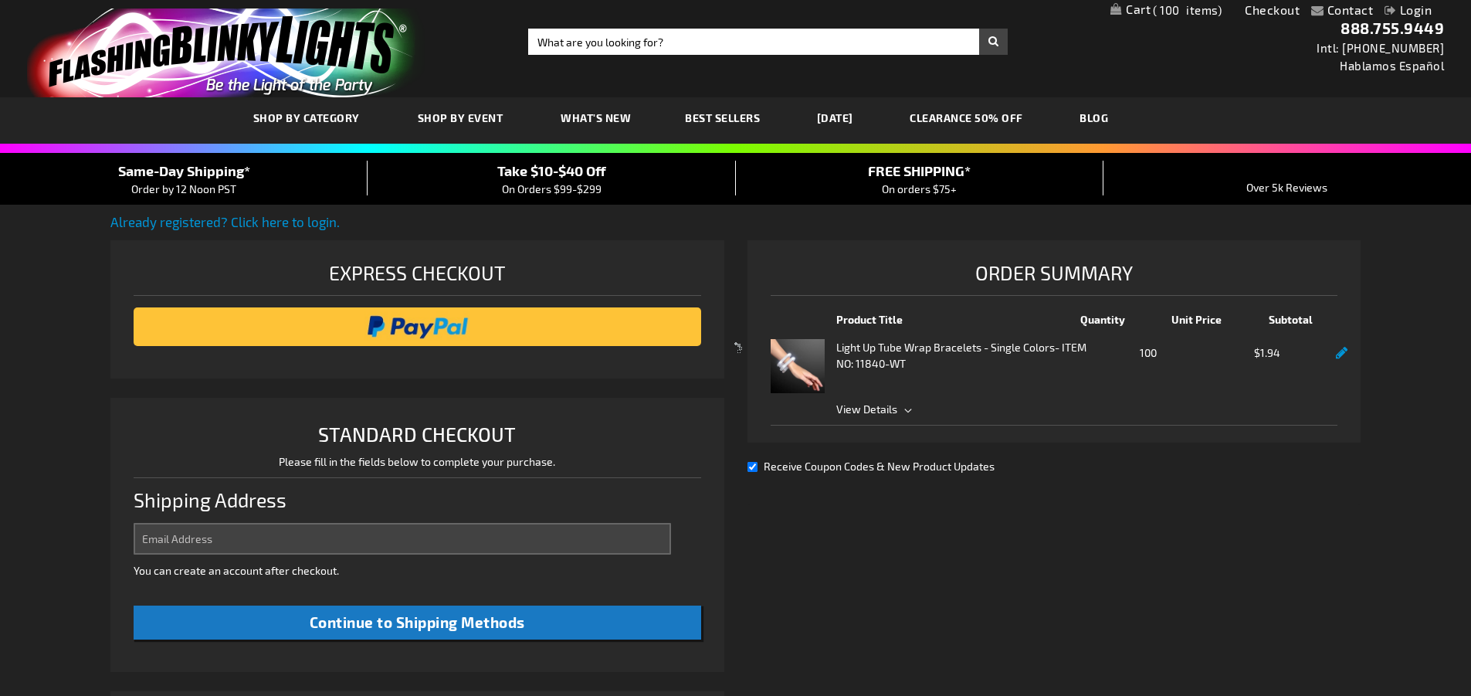
select select "US"
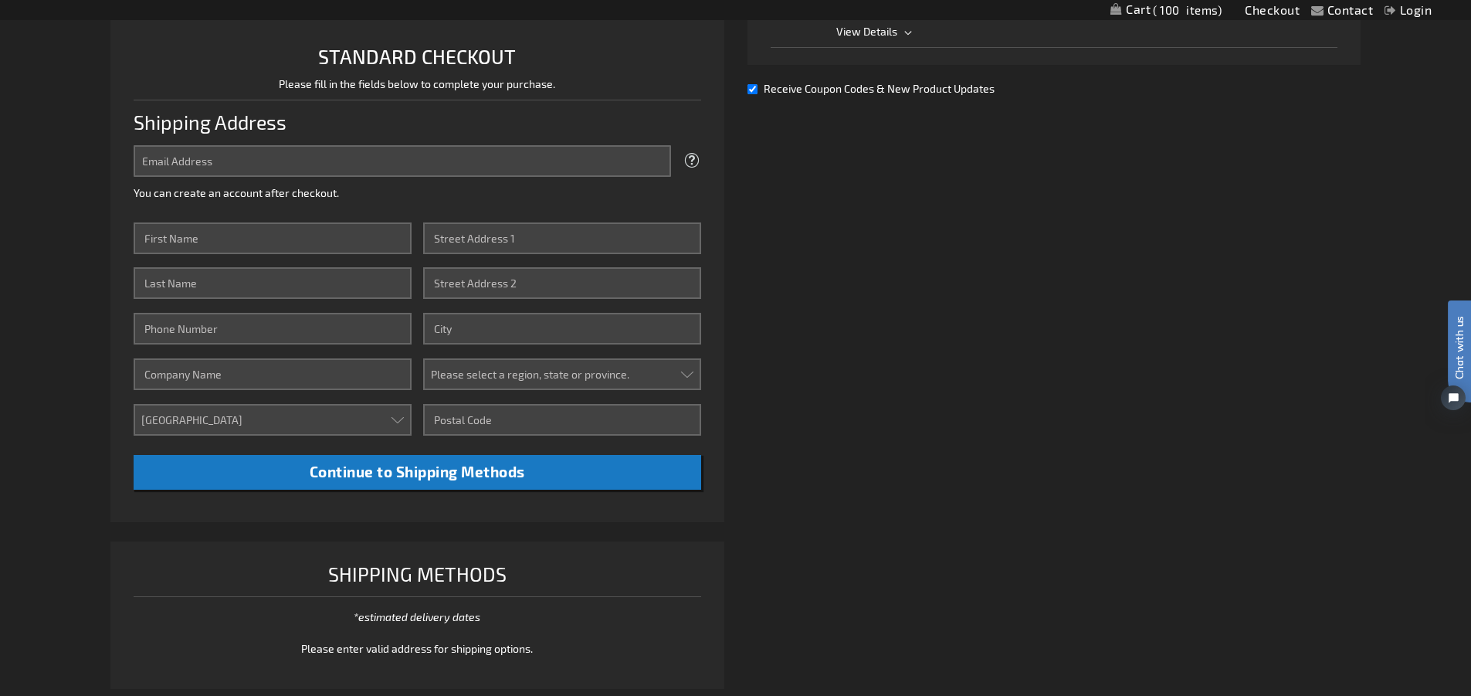
scroll to position [378, 0]
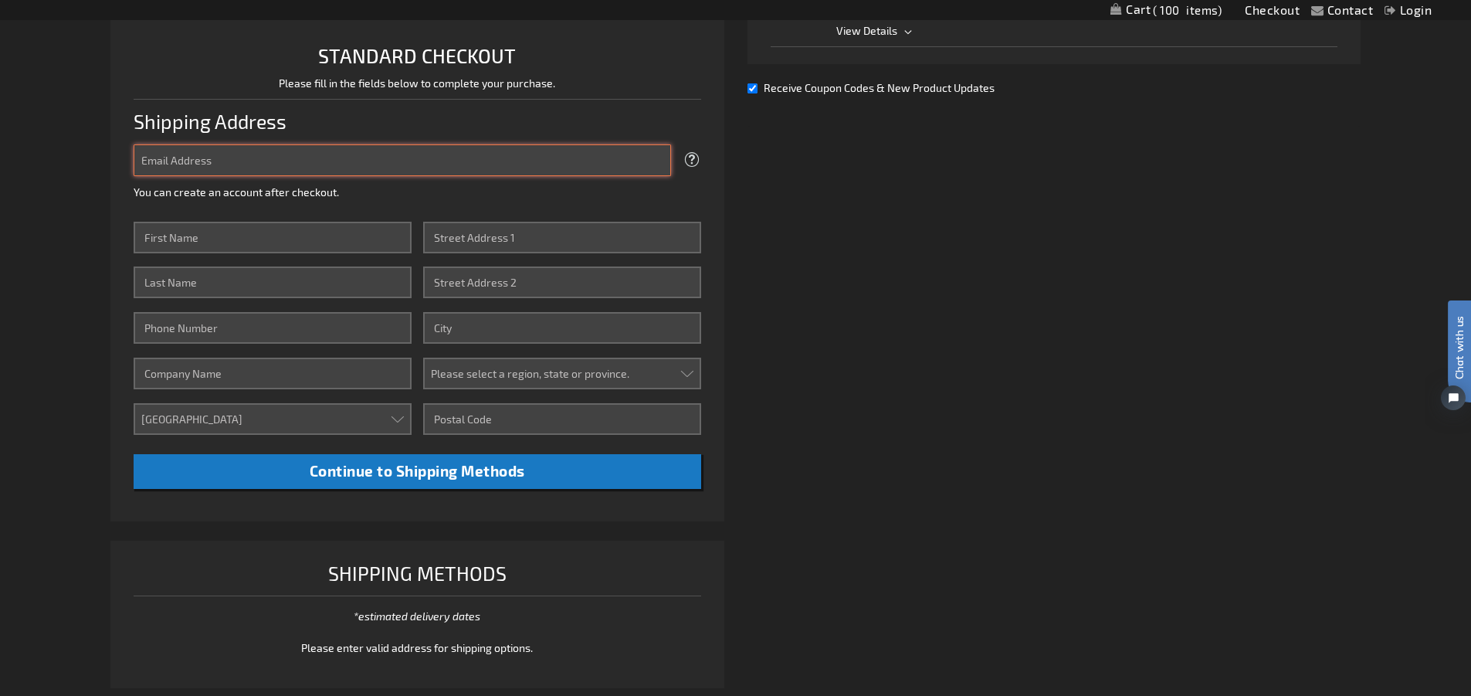
click at [338, 173] on input "Email Address" at bounding box center [402, 160] width 537 height 32
type input "a"
type input "kallred@carolinaadoption.org"
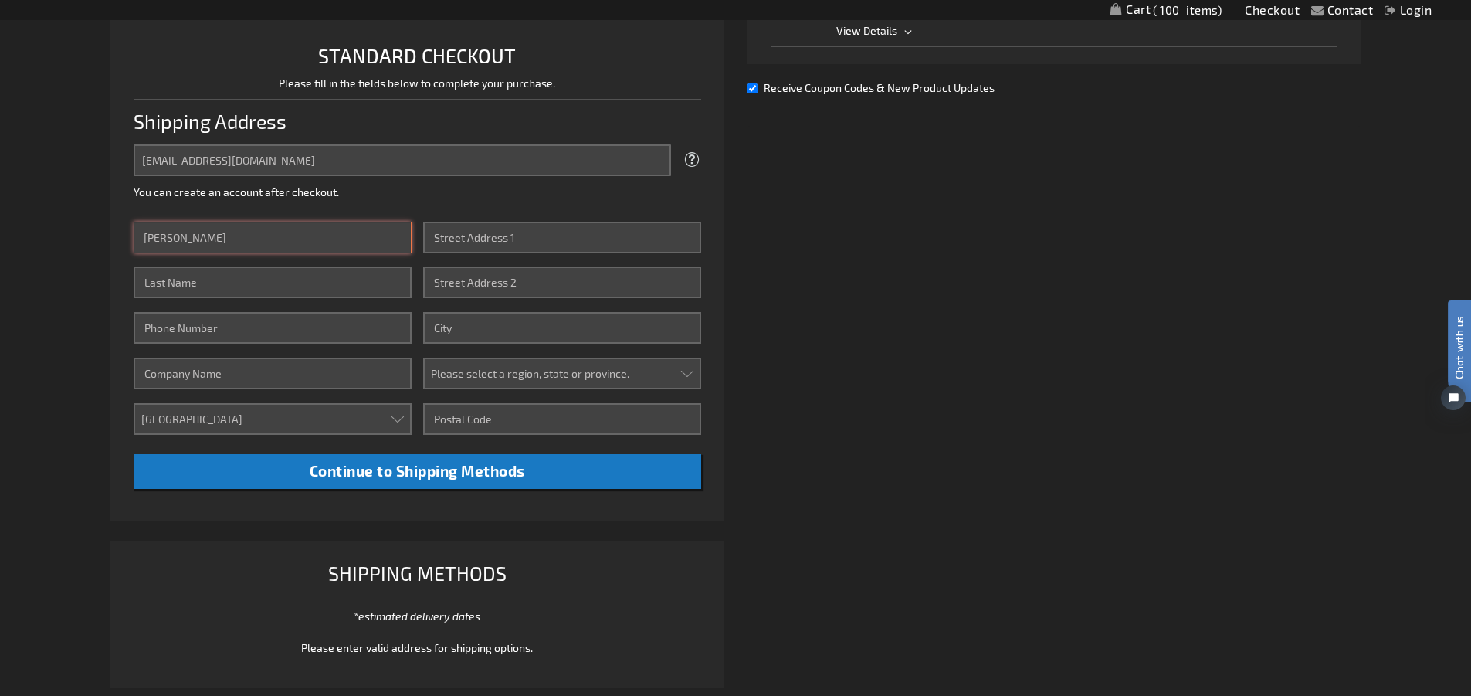
type input "Kaitlyn"
type input "Allred"
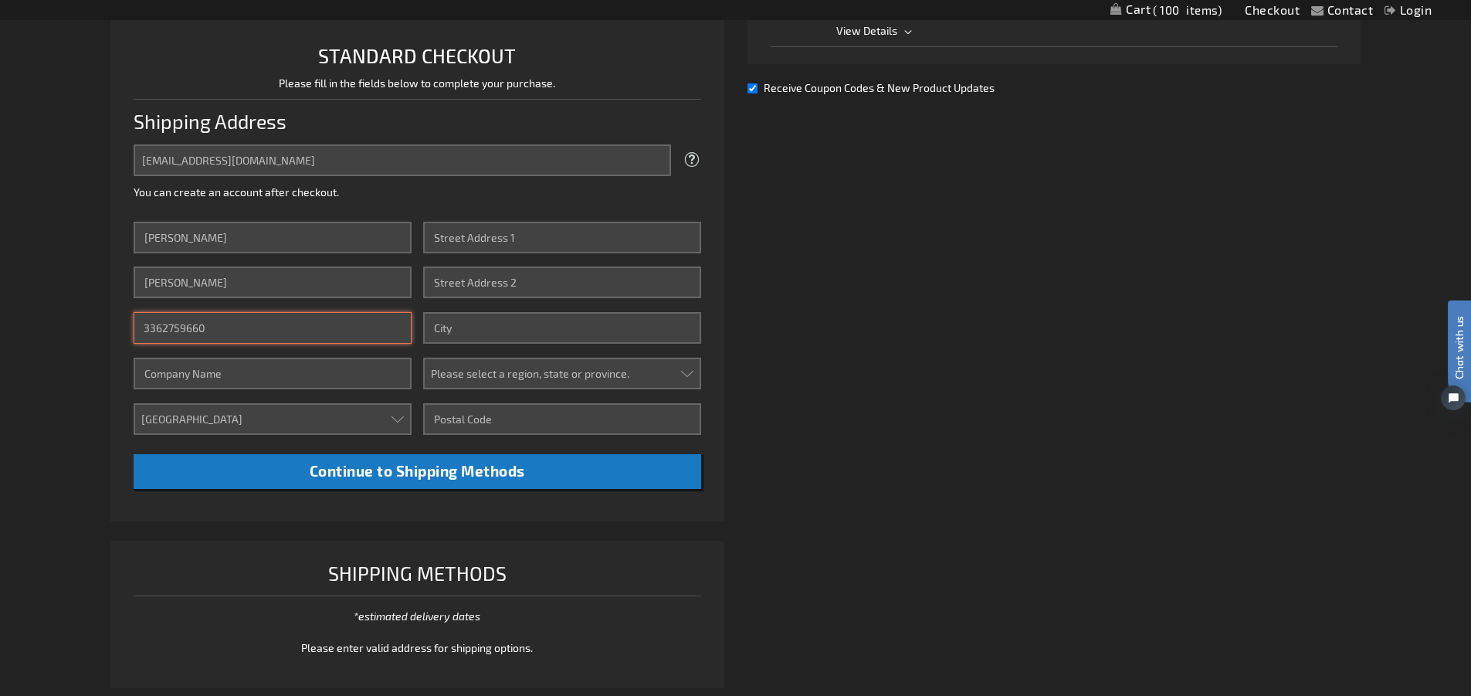
type input "3362759660"
type input "Carolina Adoption Services"
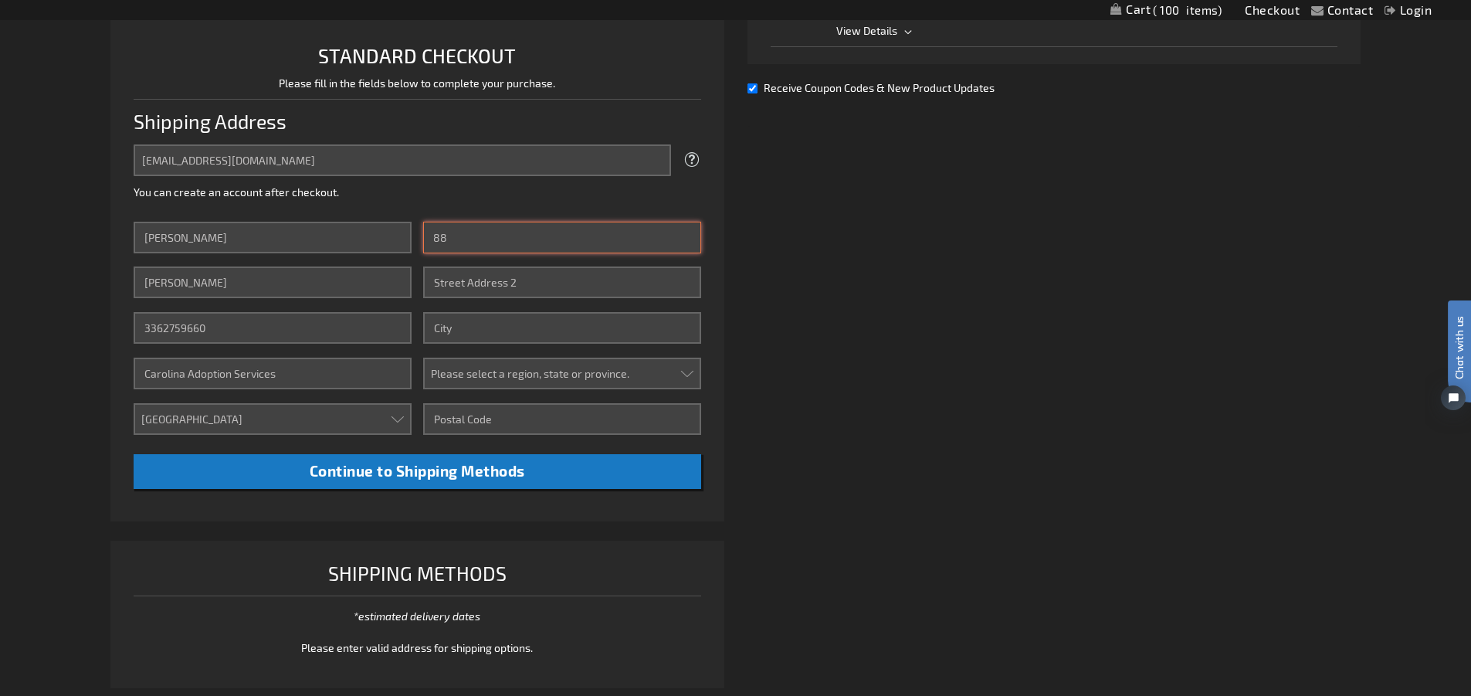
type input "8"
type input "1107 Magnolia St"
type input "Suite B"
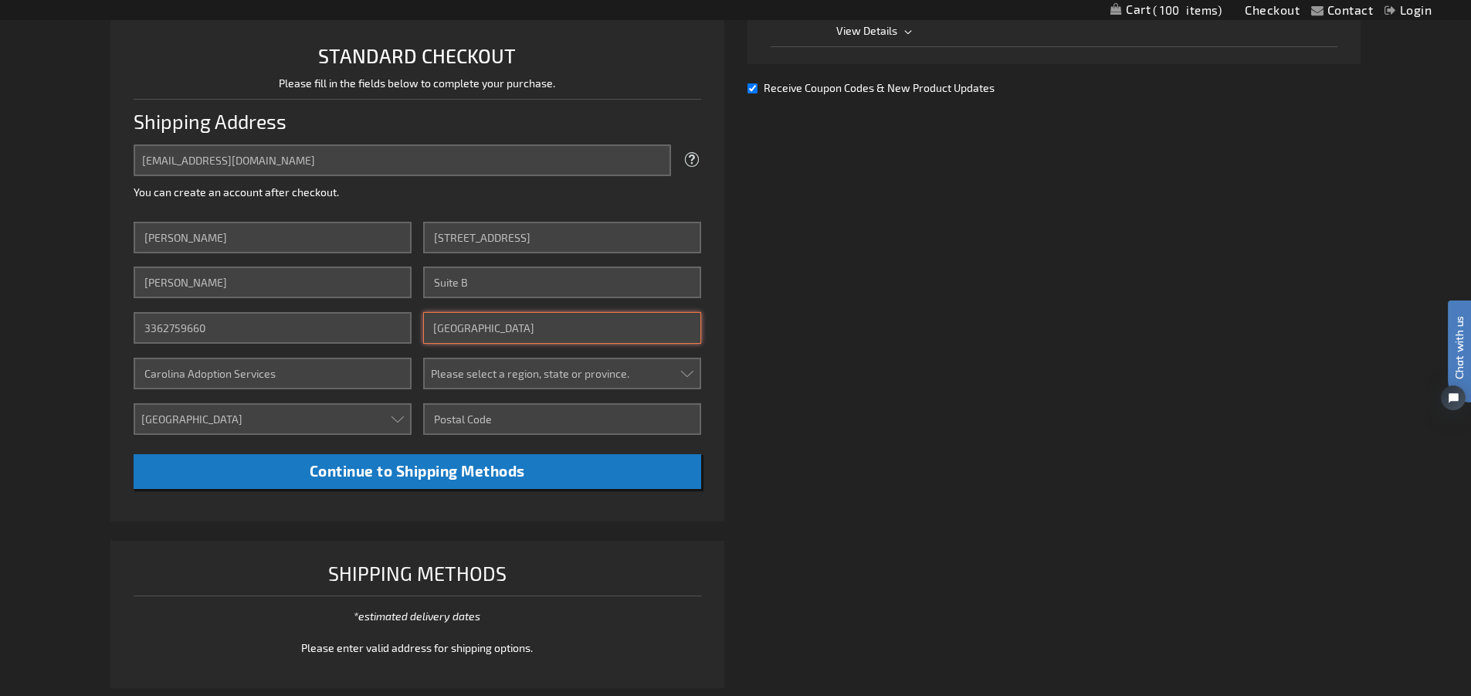
type input "Greensboro"
select select "44"
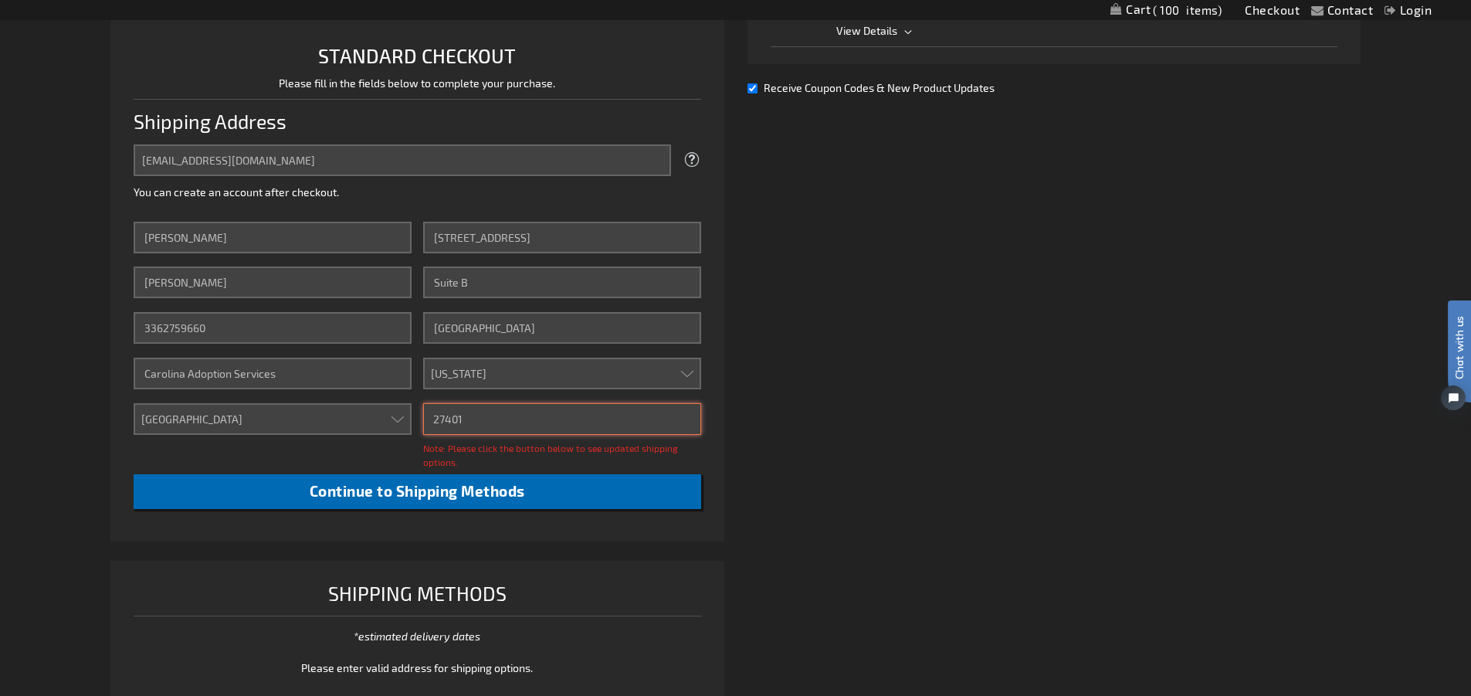
type input "27401"
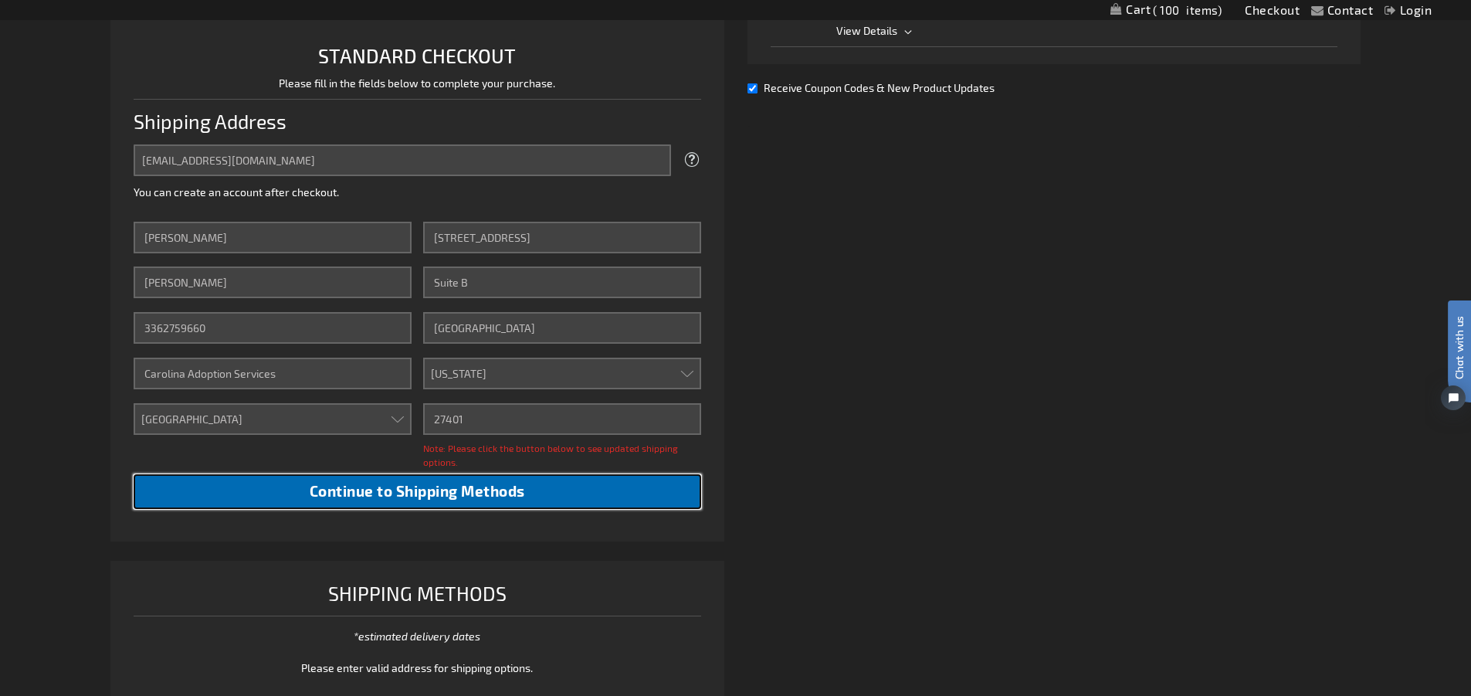
click at [330, 501] on button "Continue to Shipping Methods" at bounding box center [417, 491] width 567 height 35
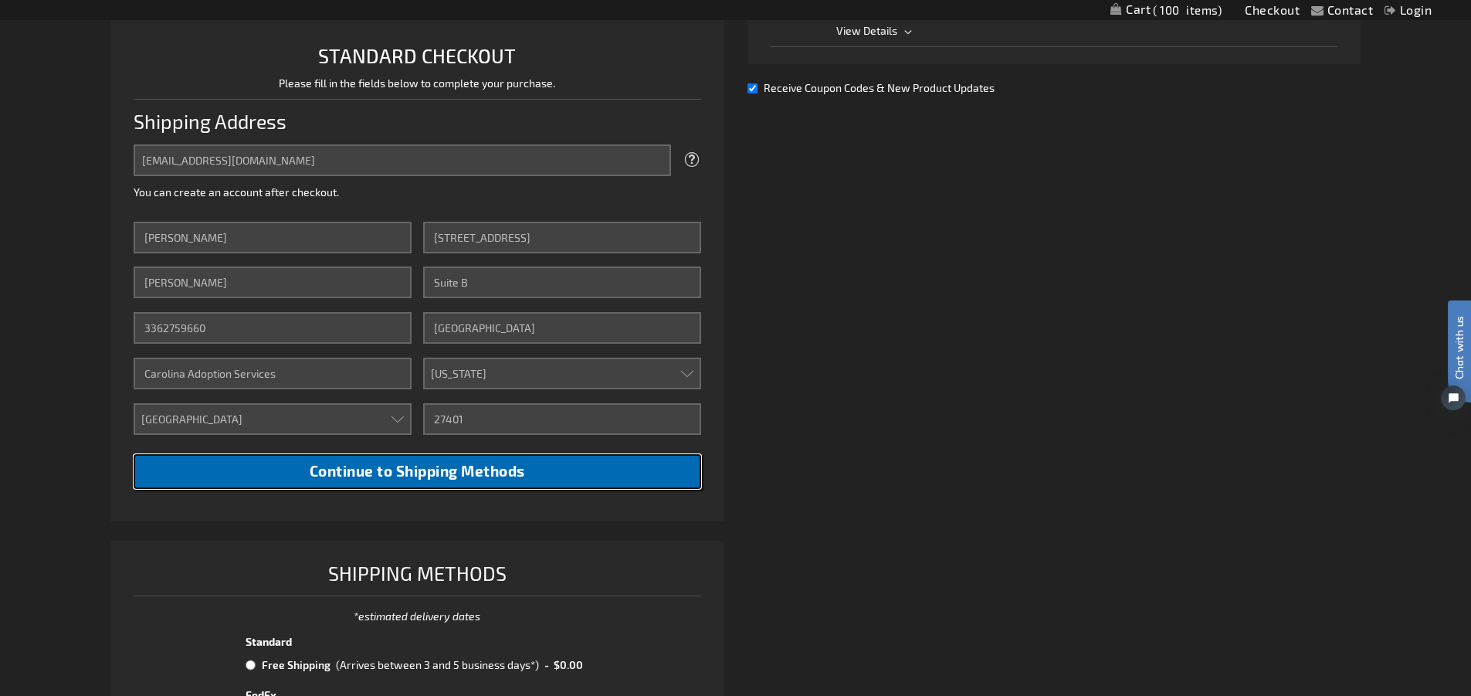
click at [361, 459] on button "Continue to Shipping Methods" at bounding box center [417, 471] width 567 height 35
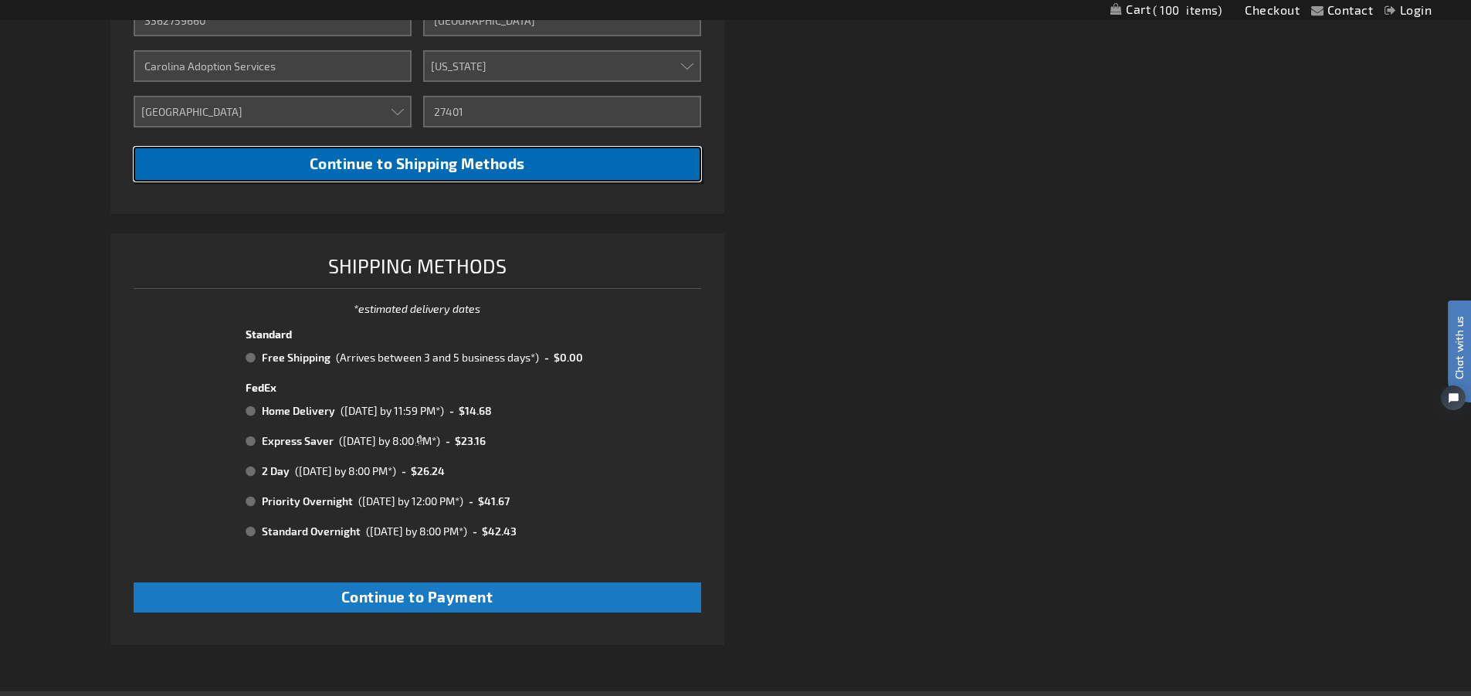
scroll to position [699, 0]
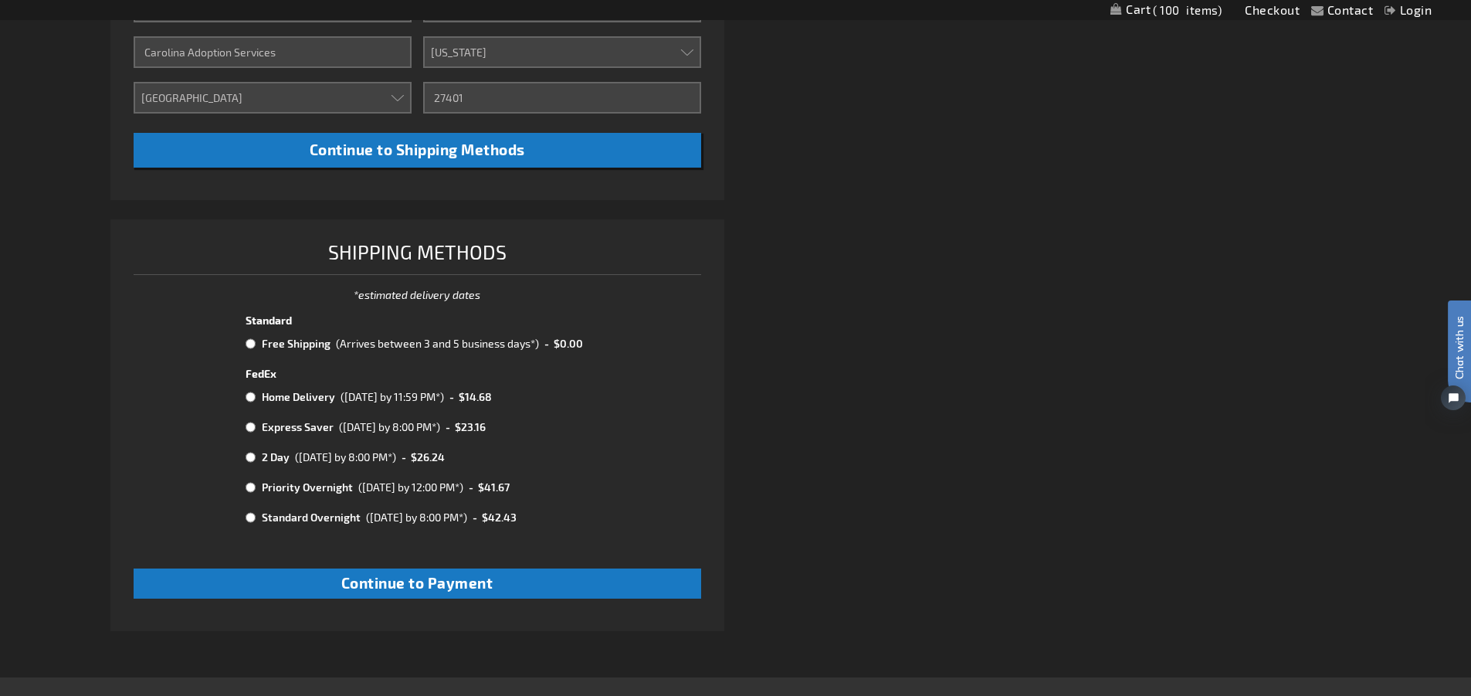
click at [385, 343] on div "(Arrives between 3 and 5 business days*)" at bounding box center [437, 343] width 203 height 16
radio input "true"
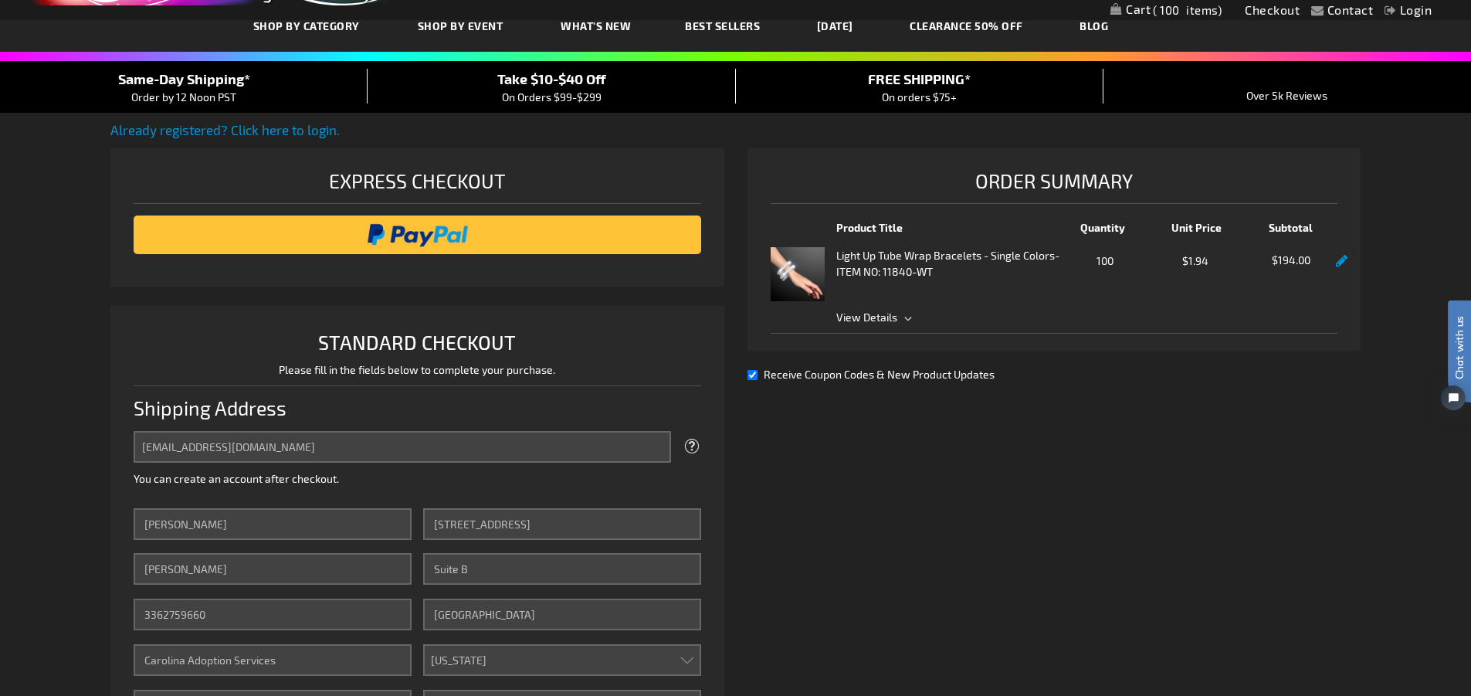
scroll to position [89, 0]
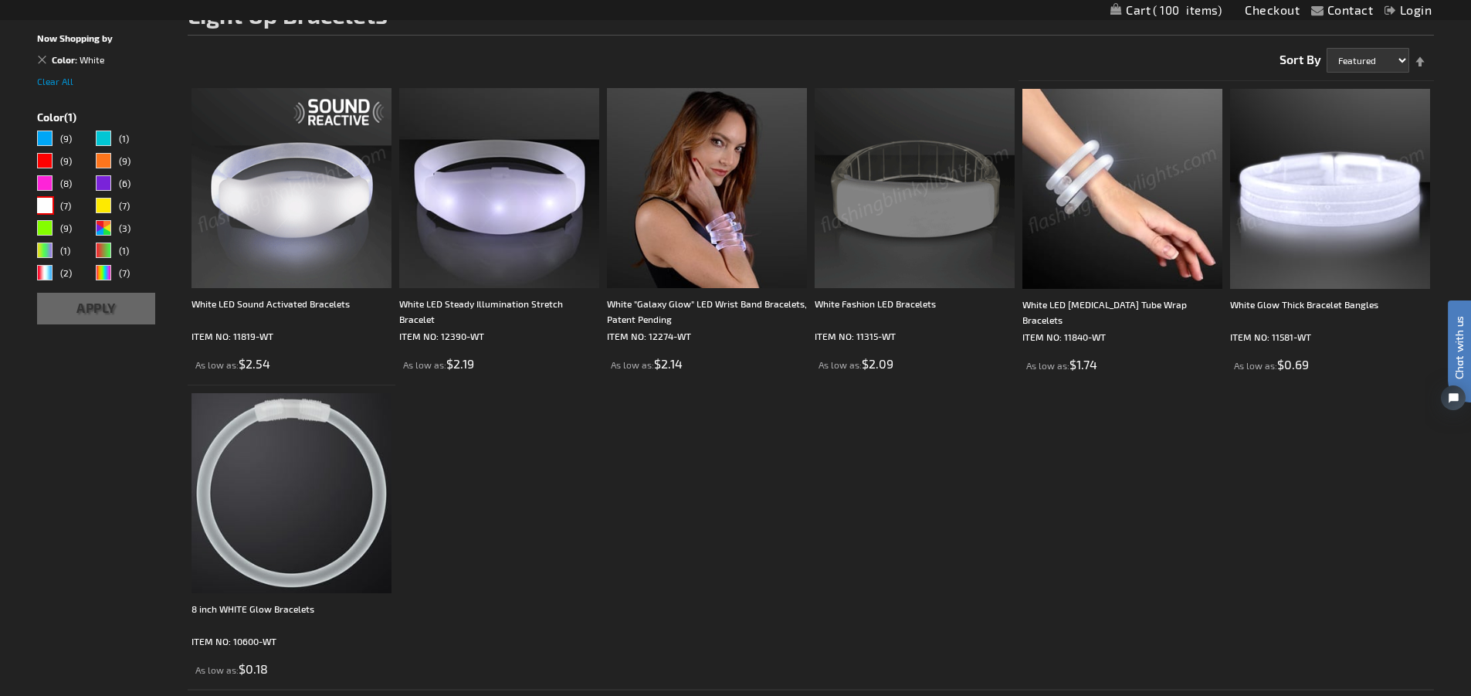
click at [1286, 245] on img at bounding box center [1330, 189] width 200 height 200
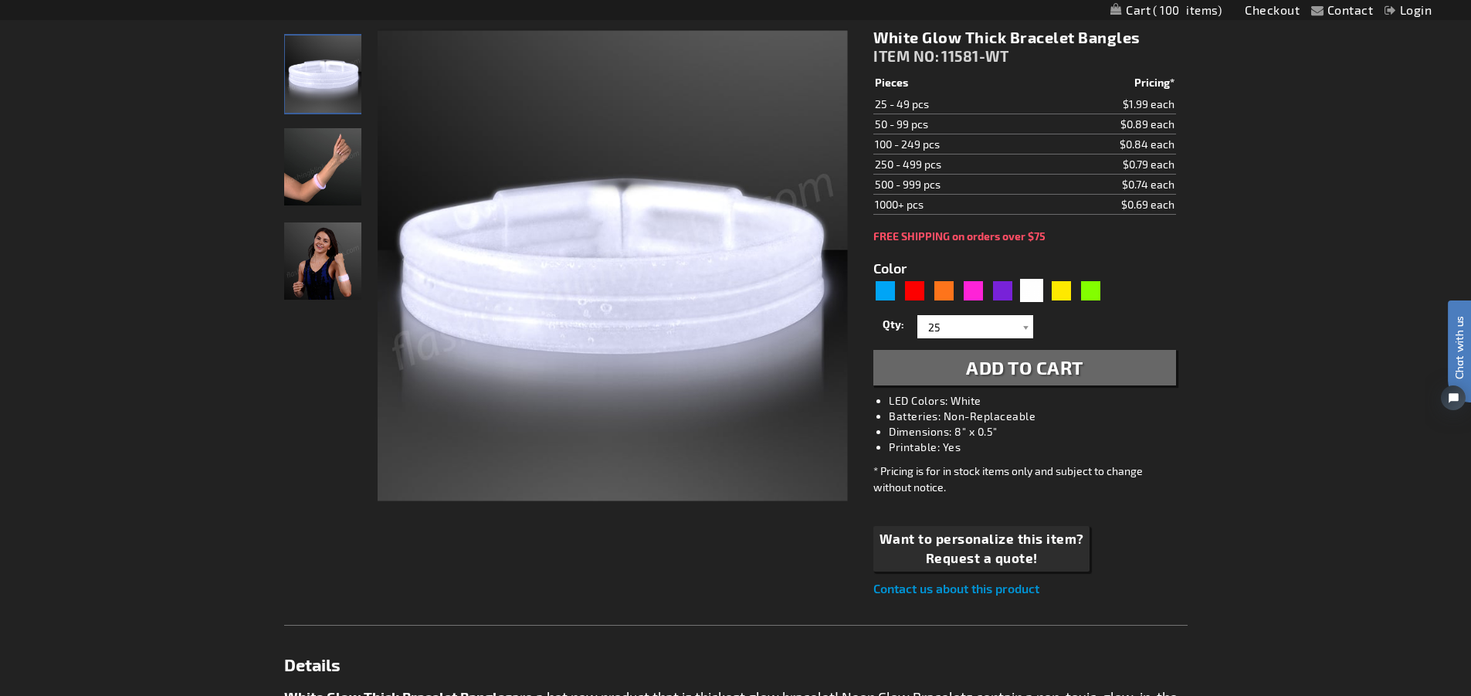
scroll to position [215, 0]
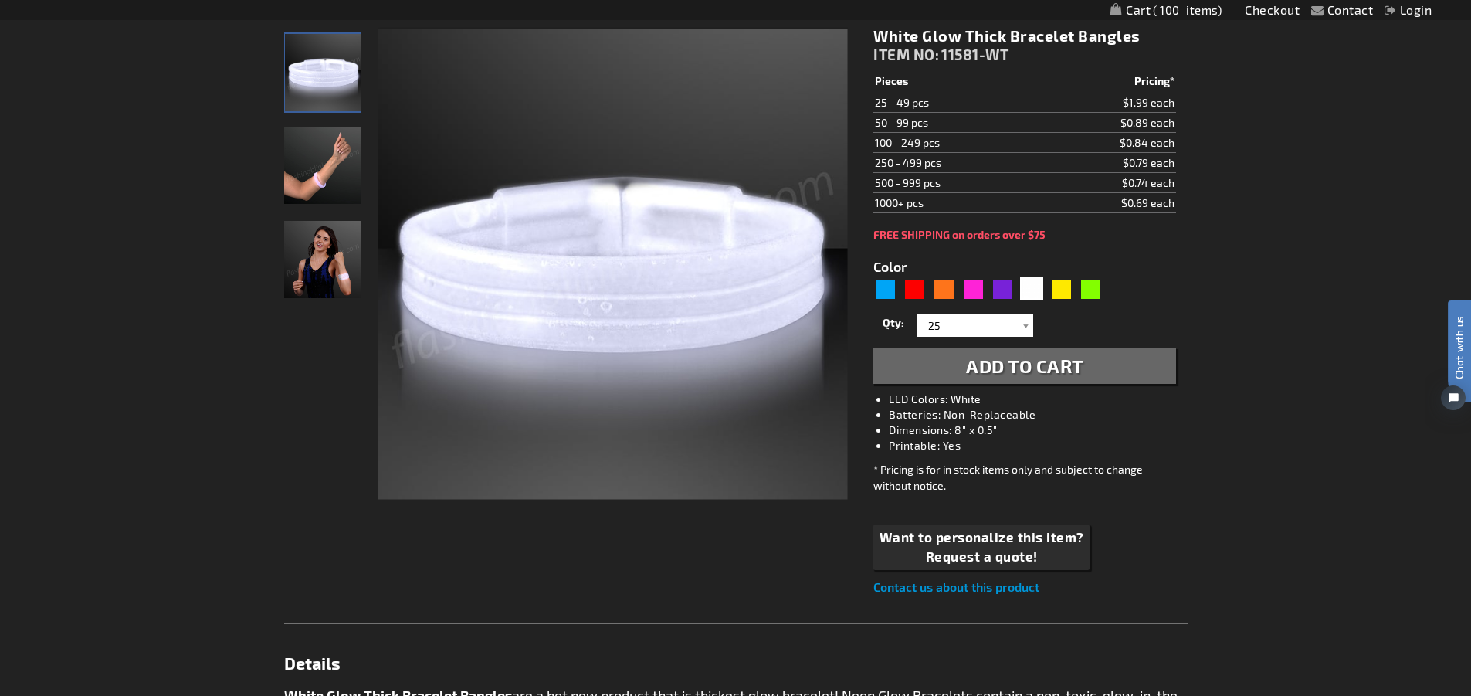
click at [343, 174] on img "Hand model wearing White Light Up Glow Thick Bangles" at bounding box center [322, 165] width 77 height 77
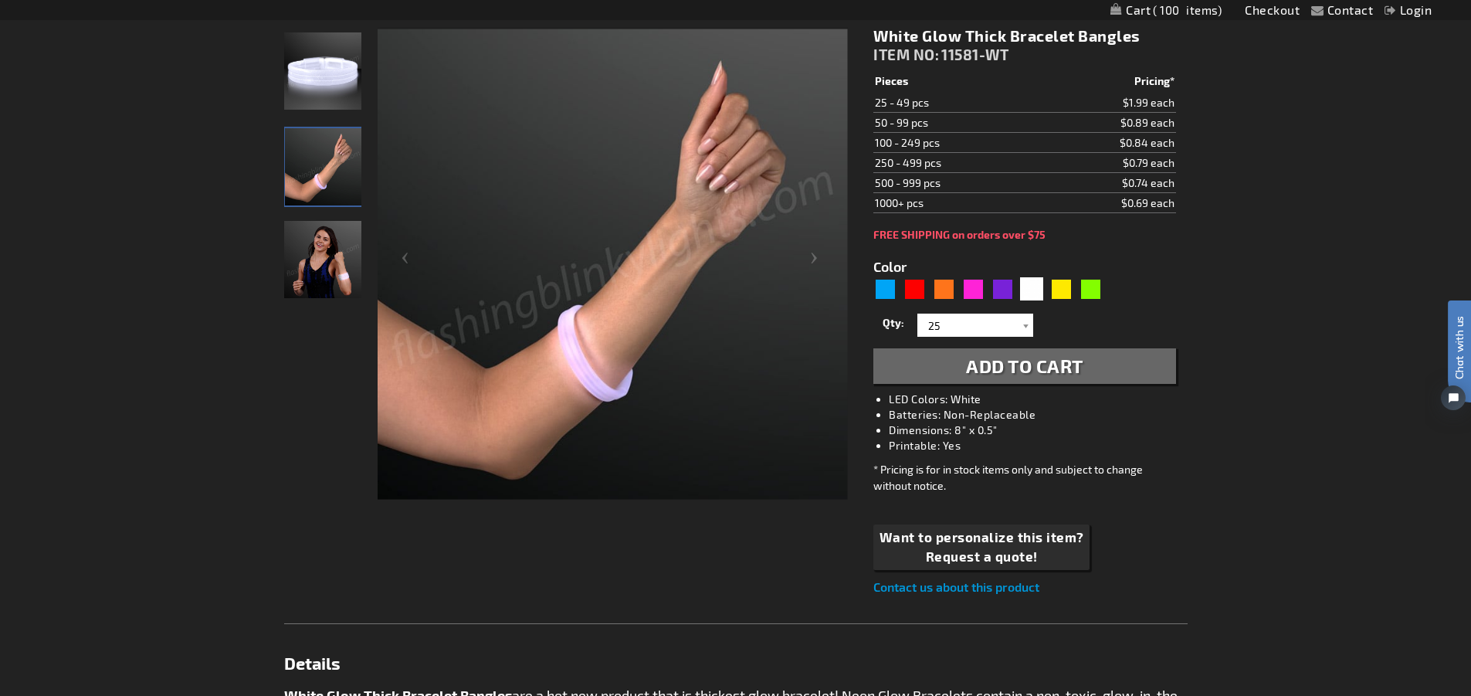
click at [326, 256] on img "Female wearing White Light Up Glow Thick Bangles" at bounding box center [322, 259] width 77 height 77
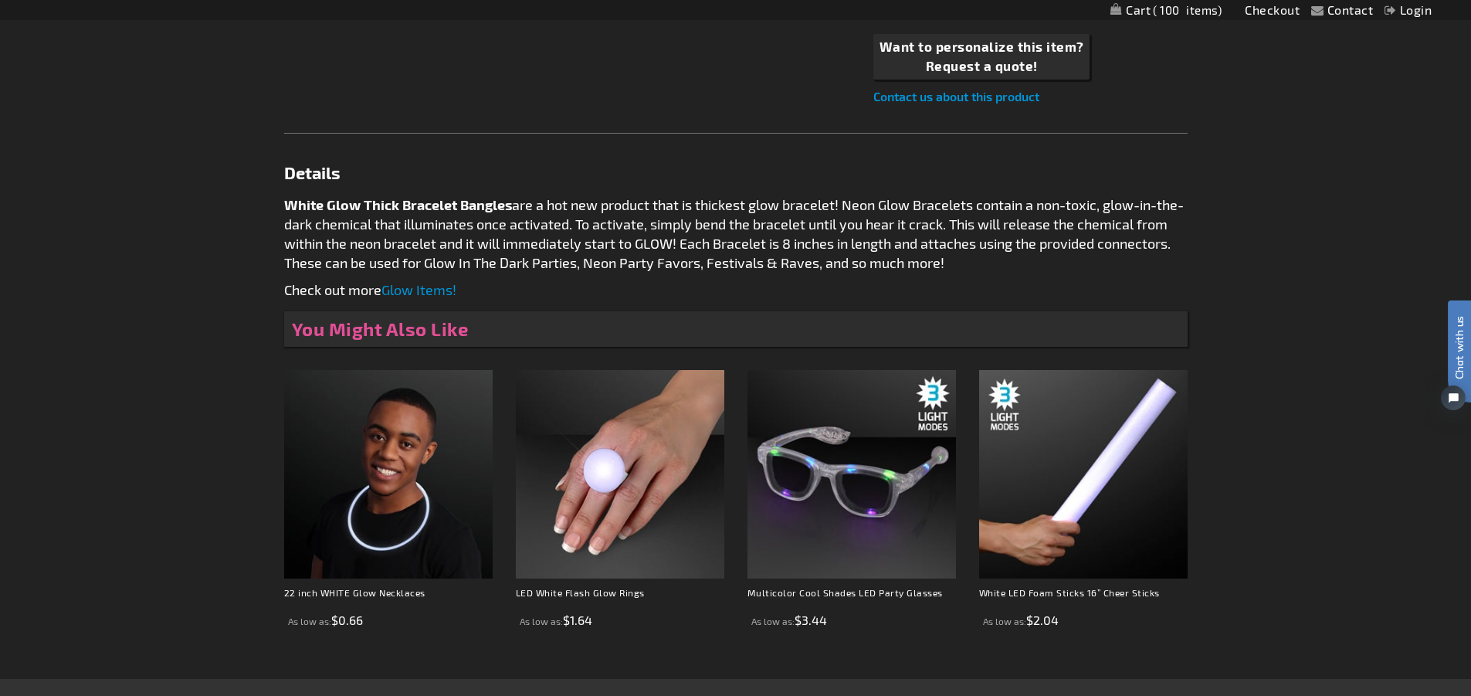
scroll to position [706, 0]
click at [336, 243] on p "White Glow Thick Bracelet Bangles are a hot new product that is thickest glow b…" at bounding box center [735, 233] width 903 height 77
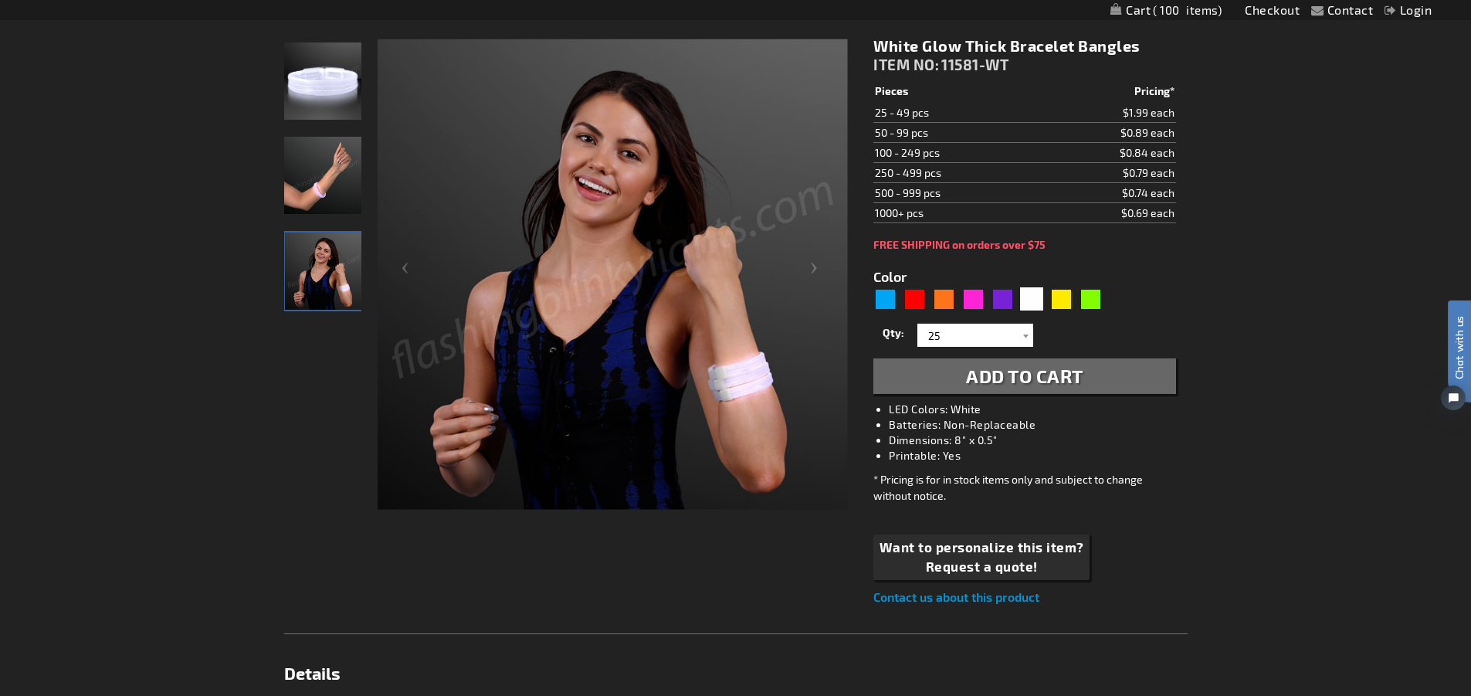
scroll to position [0, 0]
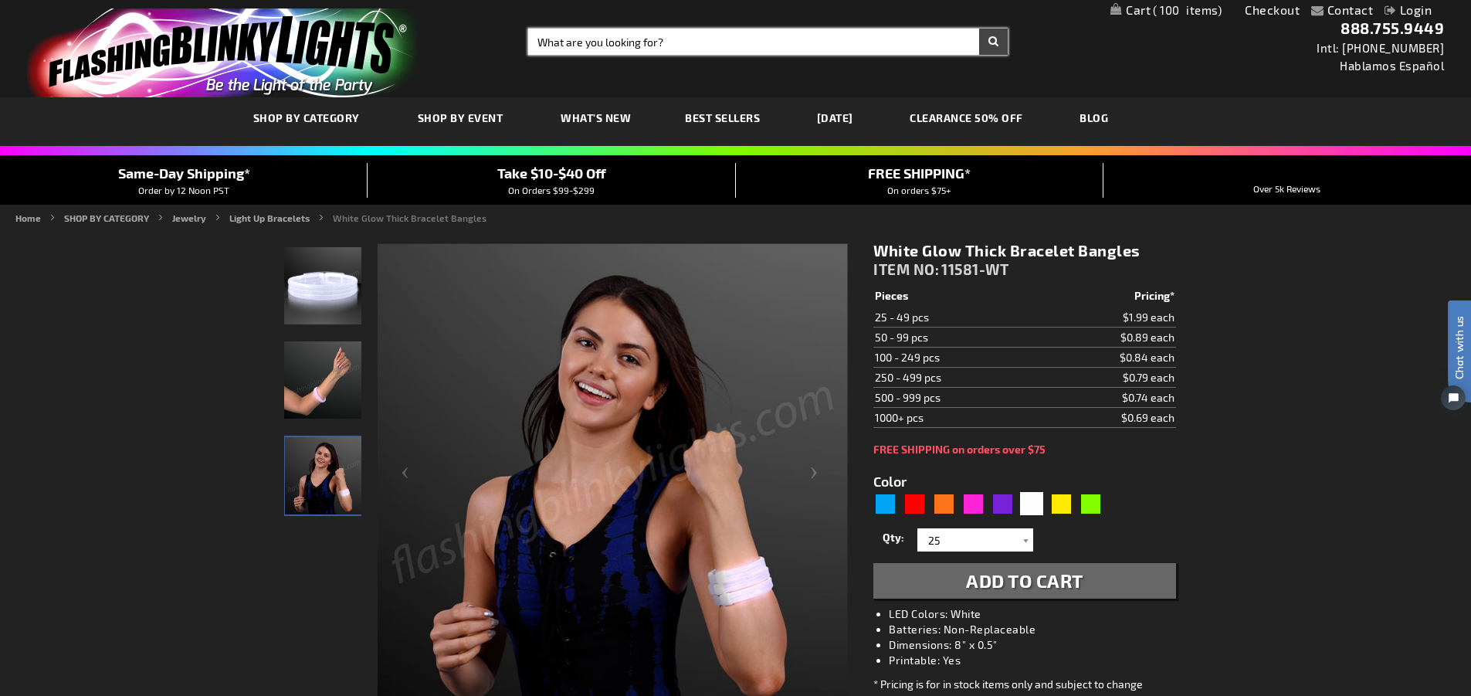
click at [573, 42] on input "Search" at bounding box center [767, 42] width 479 height 26
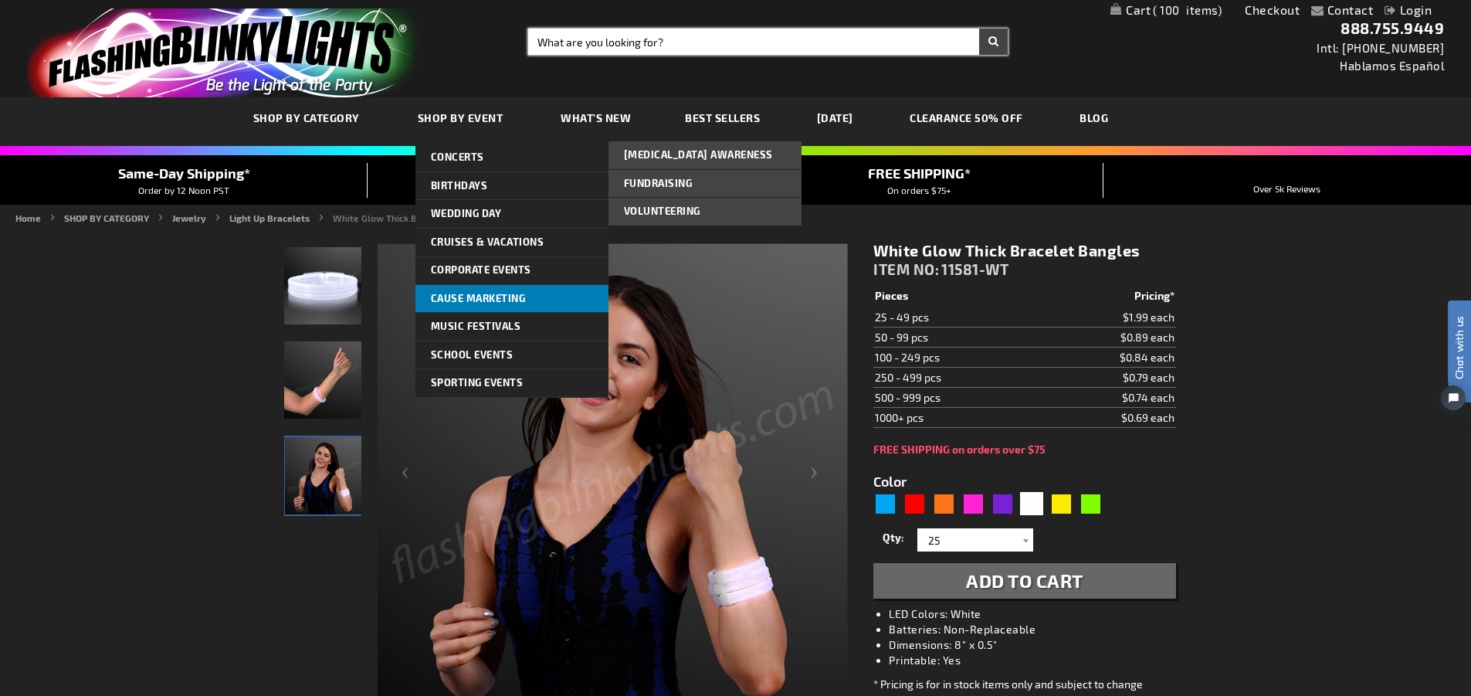
click at [564, 293] on link "Cause Marketing" at bounding box center [511, 299] width 193 height 28
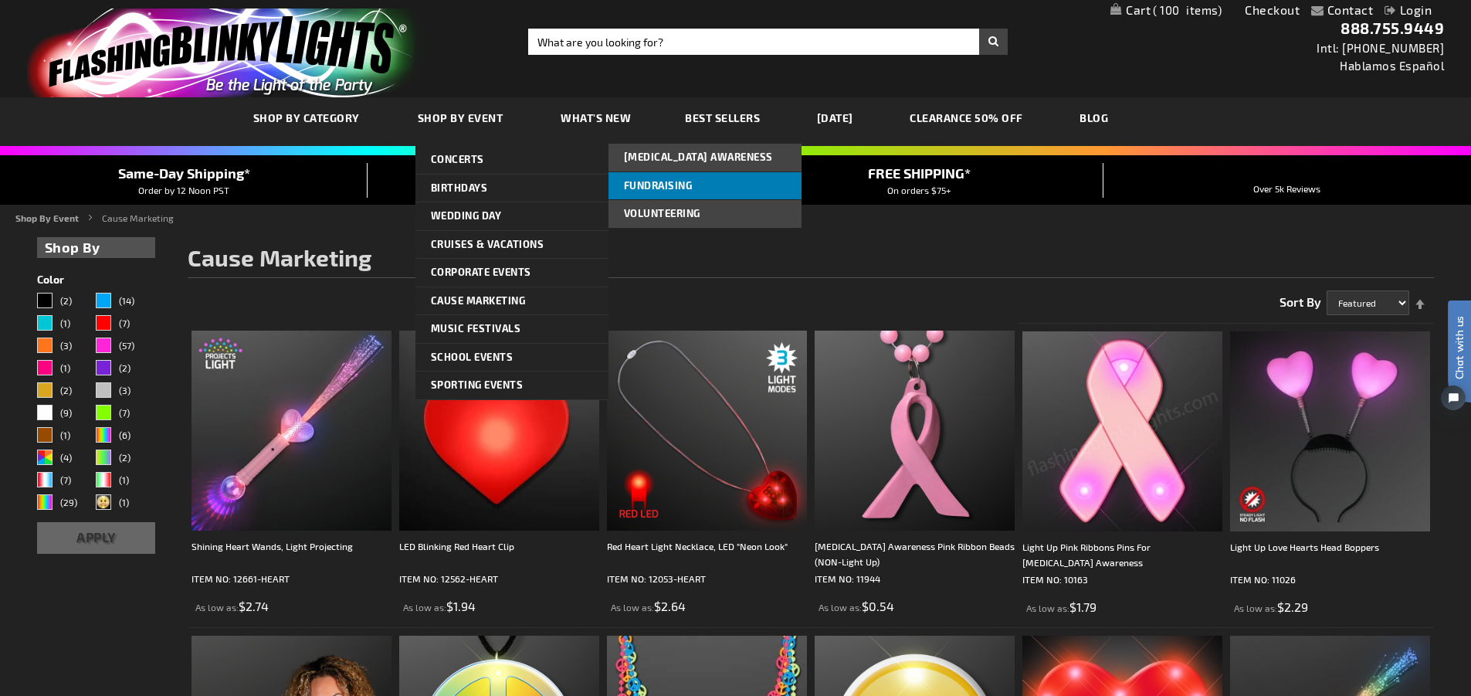
click at [689, 185] on span "Fundraising" at bounding box center [658, 185] width 69 height 12
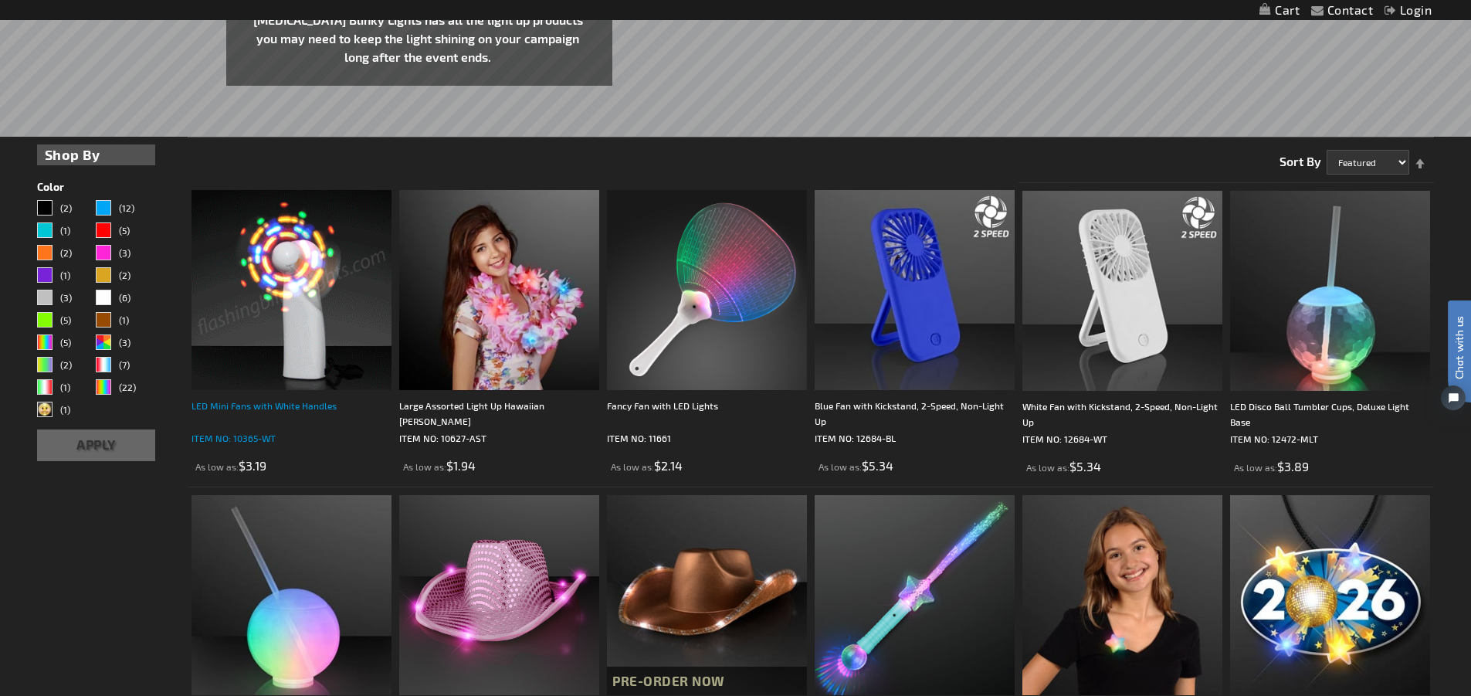
scroll to position [503, 0]
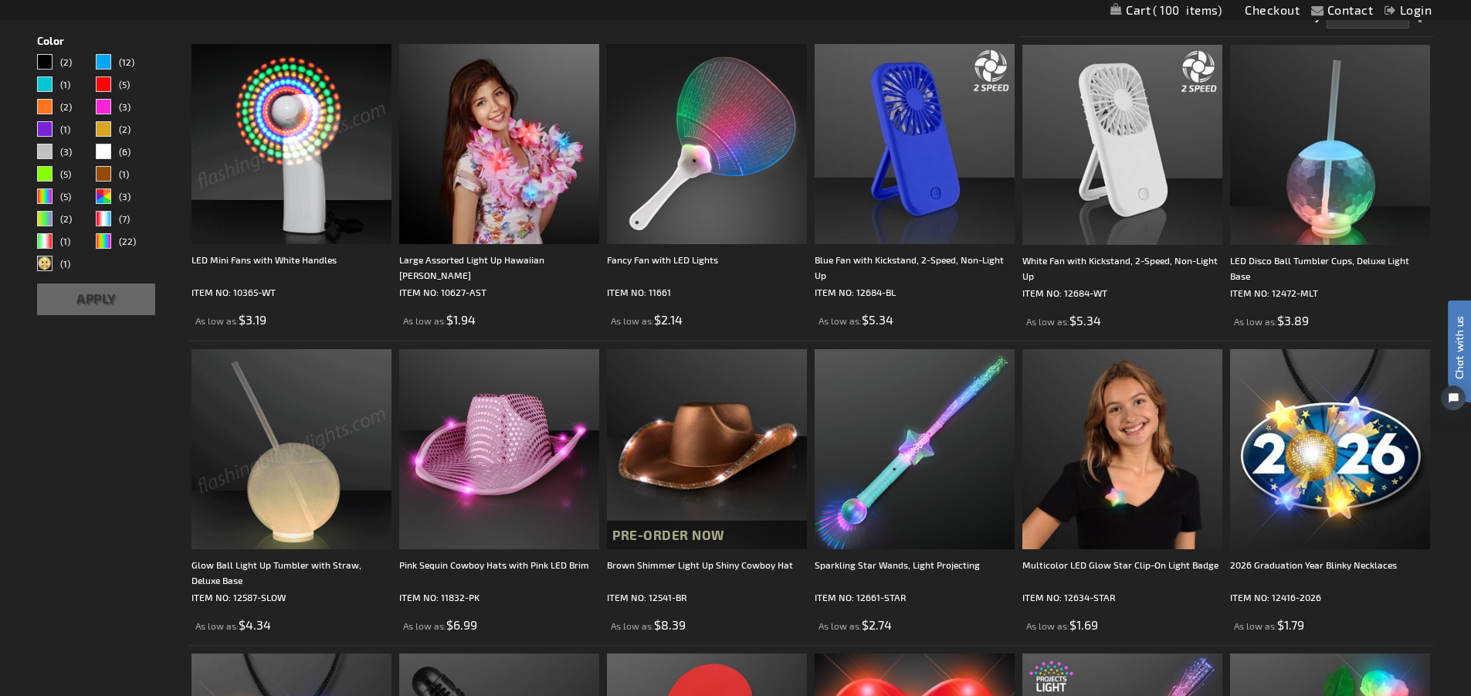
click at [310, 371] on img at bounding box center [291, 449] width 200 height 200
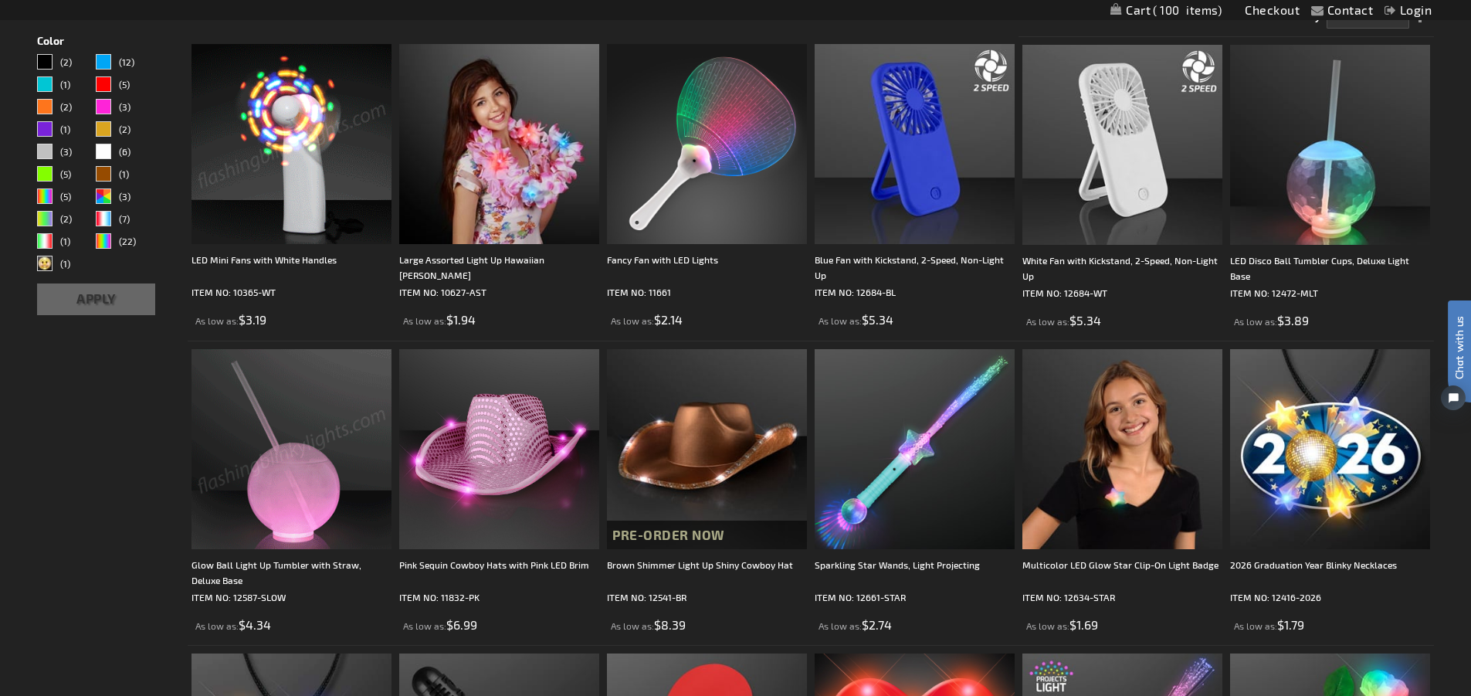
scroll to position [692, 0]
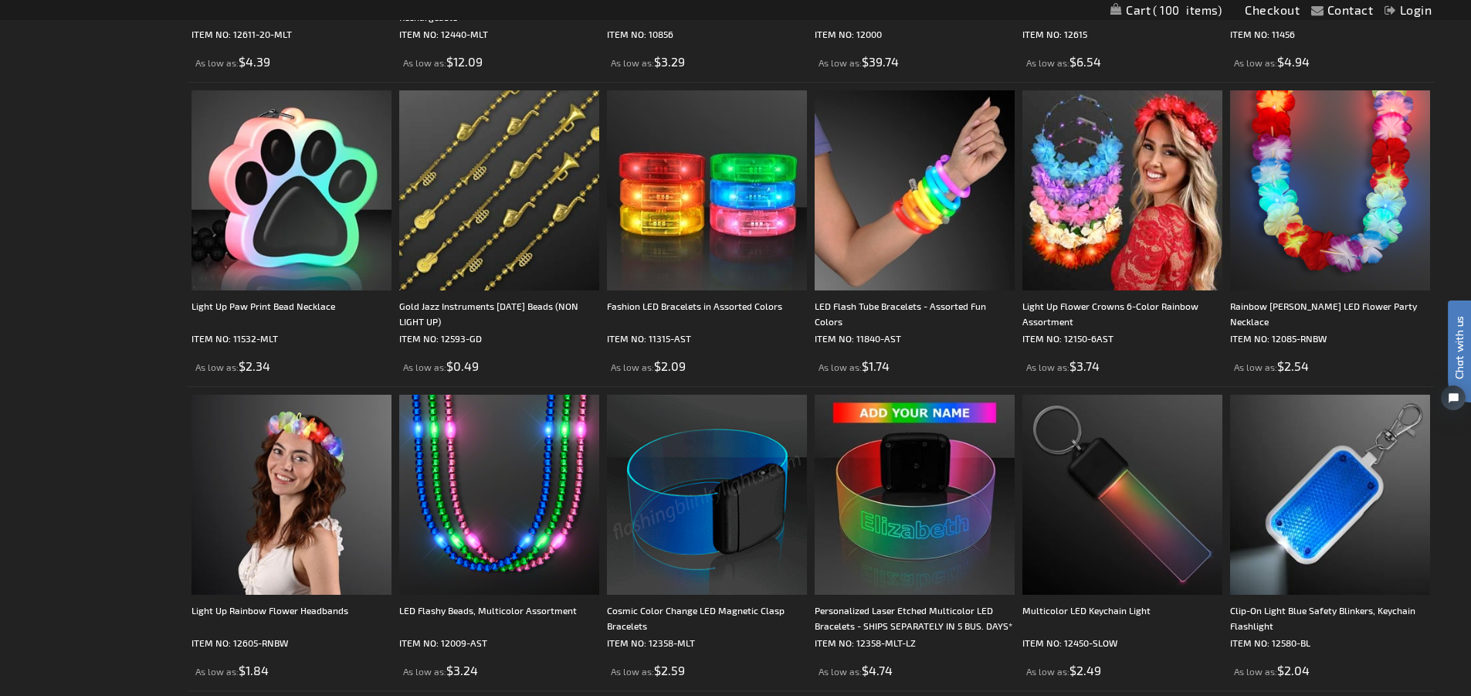
scroll to position [2281, 0]
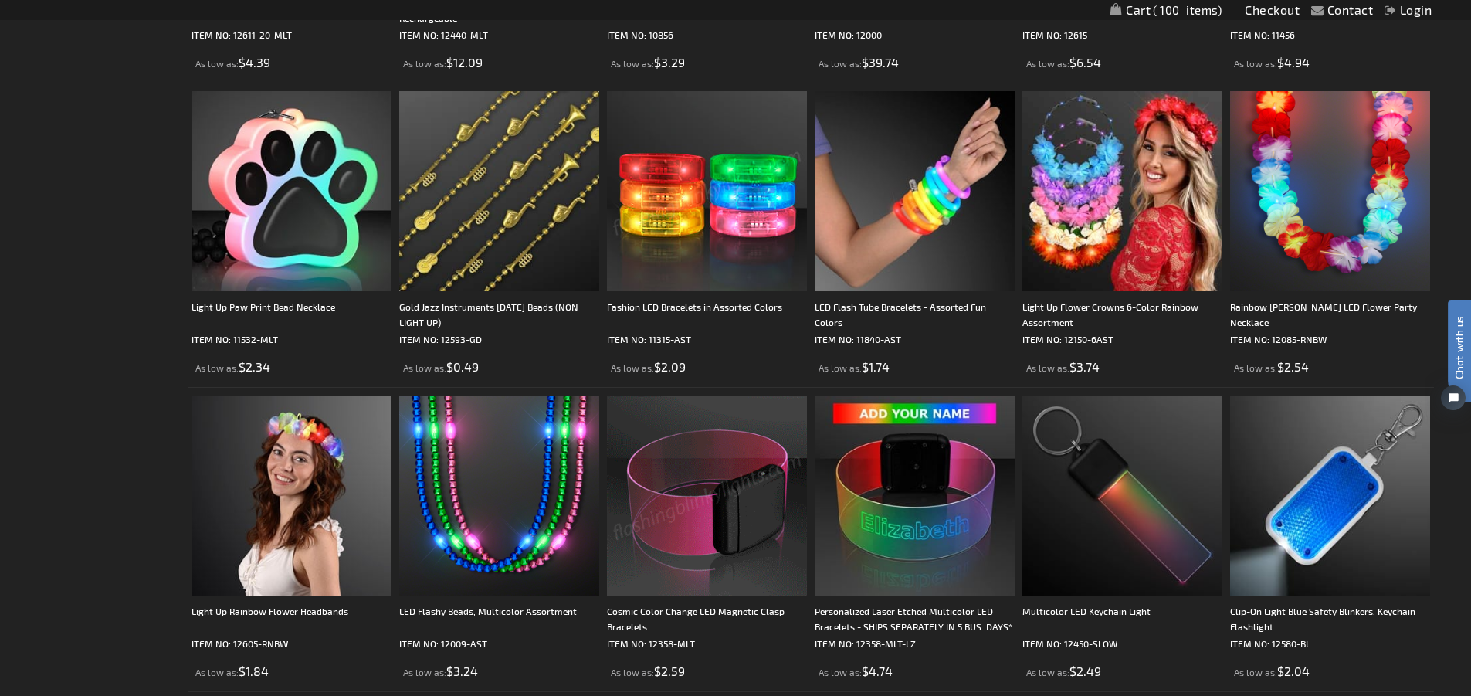
click at [747, 275] on img at bounding box center [707, 191] width 200 height 200
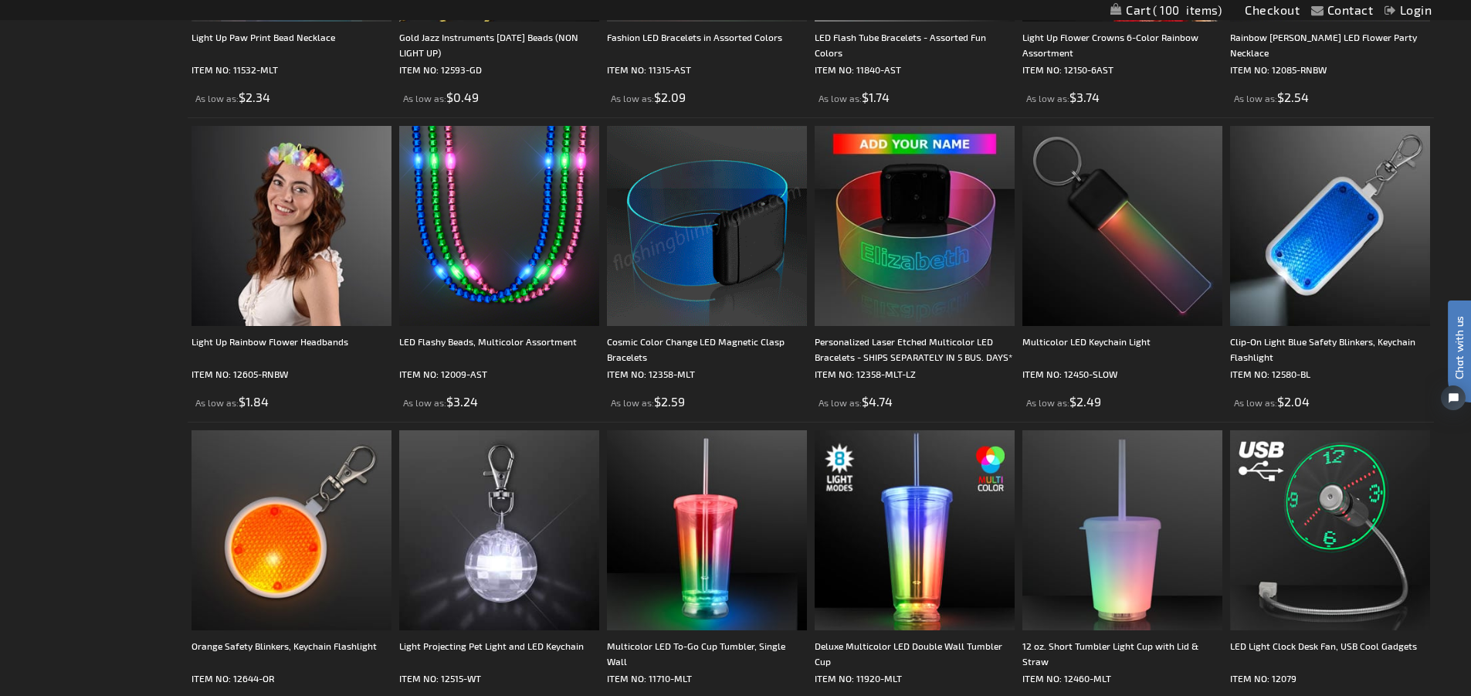
scroll to position [2554, 0]
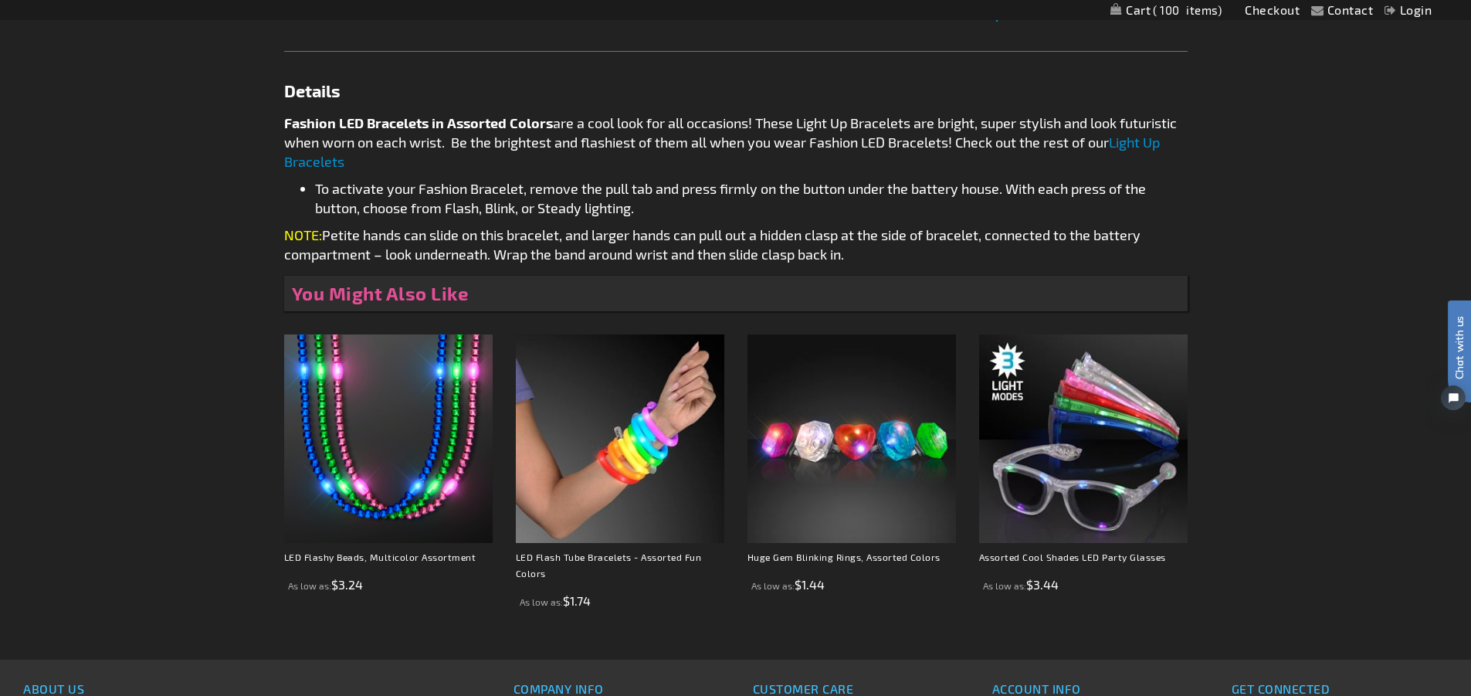
scroll to position [782, 0]
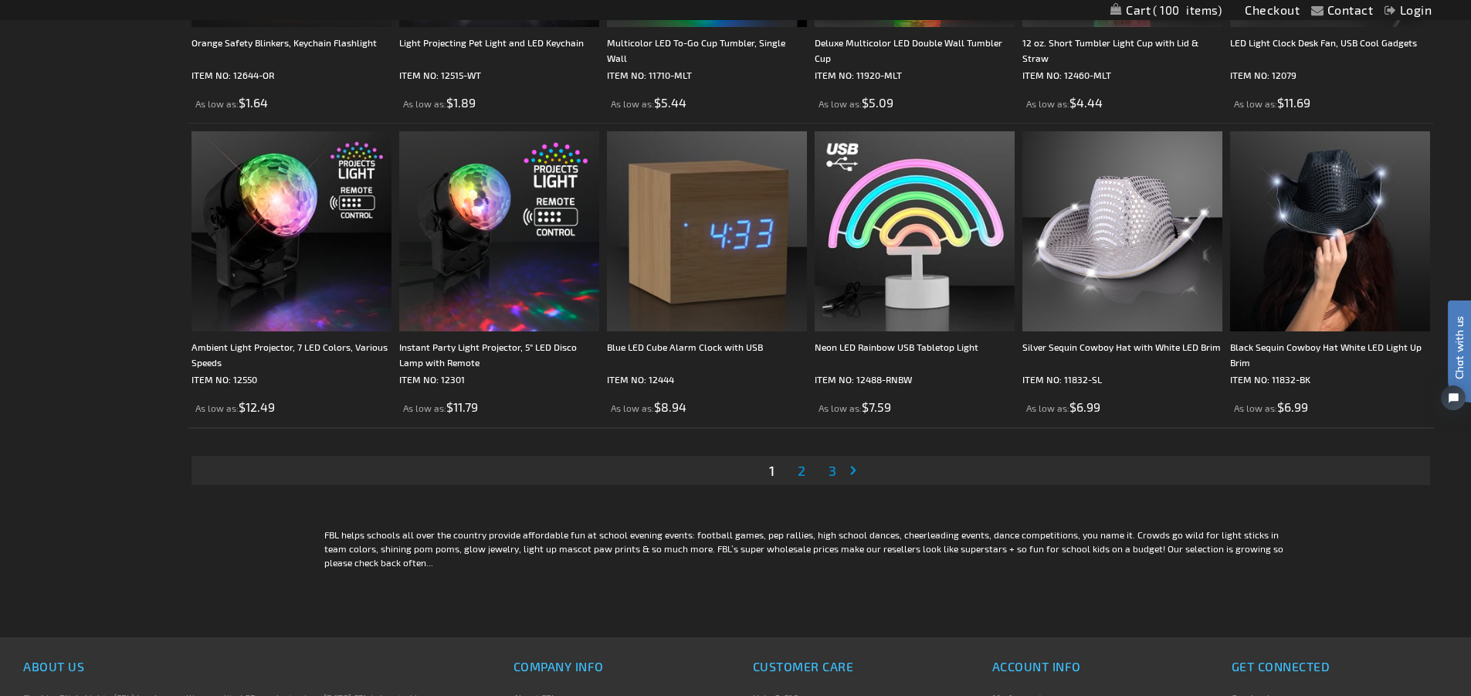
scroll to position [3154, 0]
click at [799, 469] on span "2" at bounding box center [801, 469] width 8 height 17
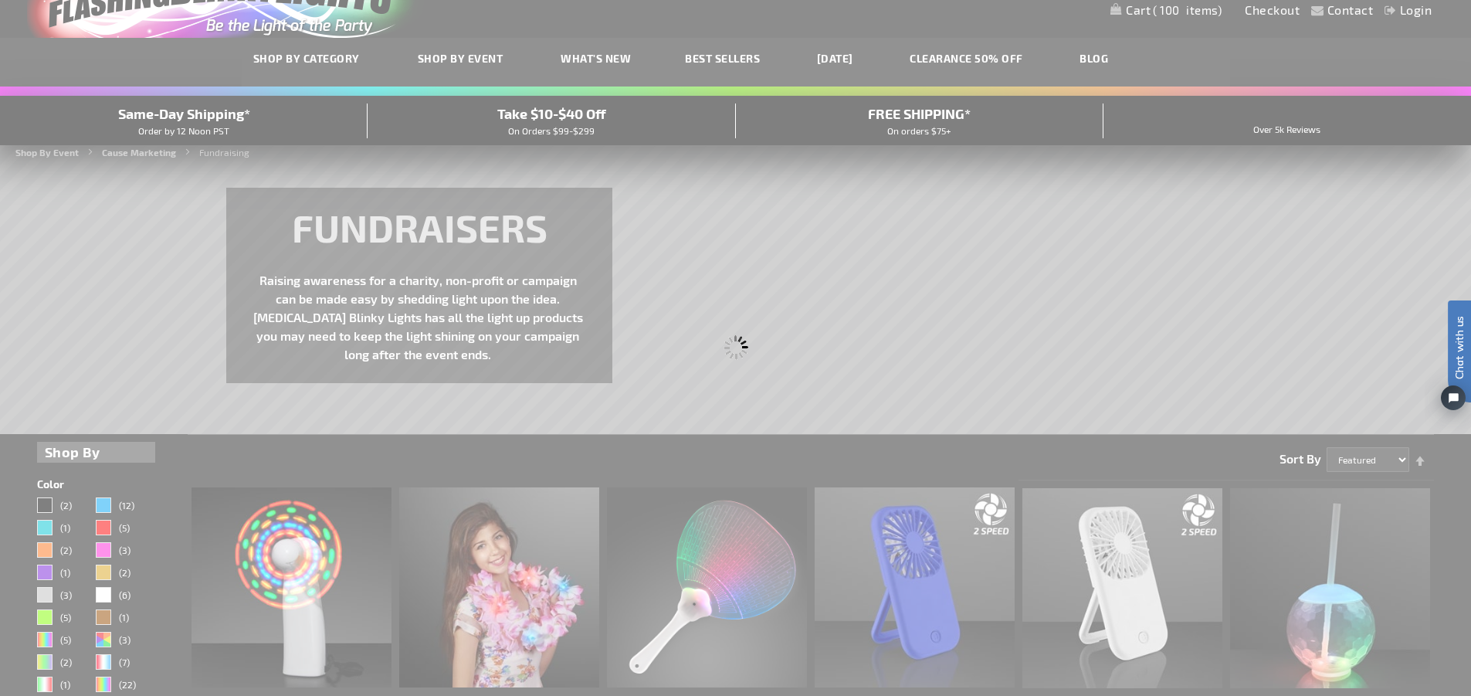
scroll to position [14, 0]
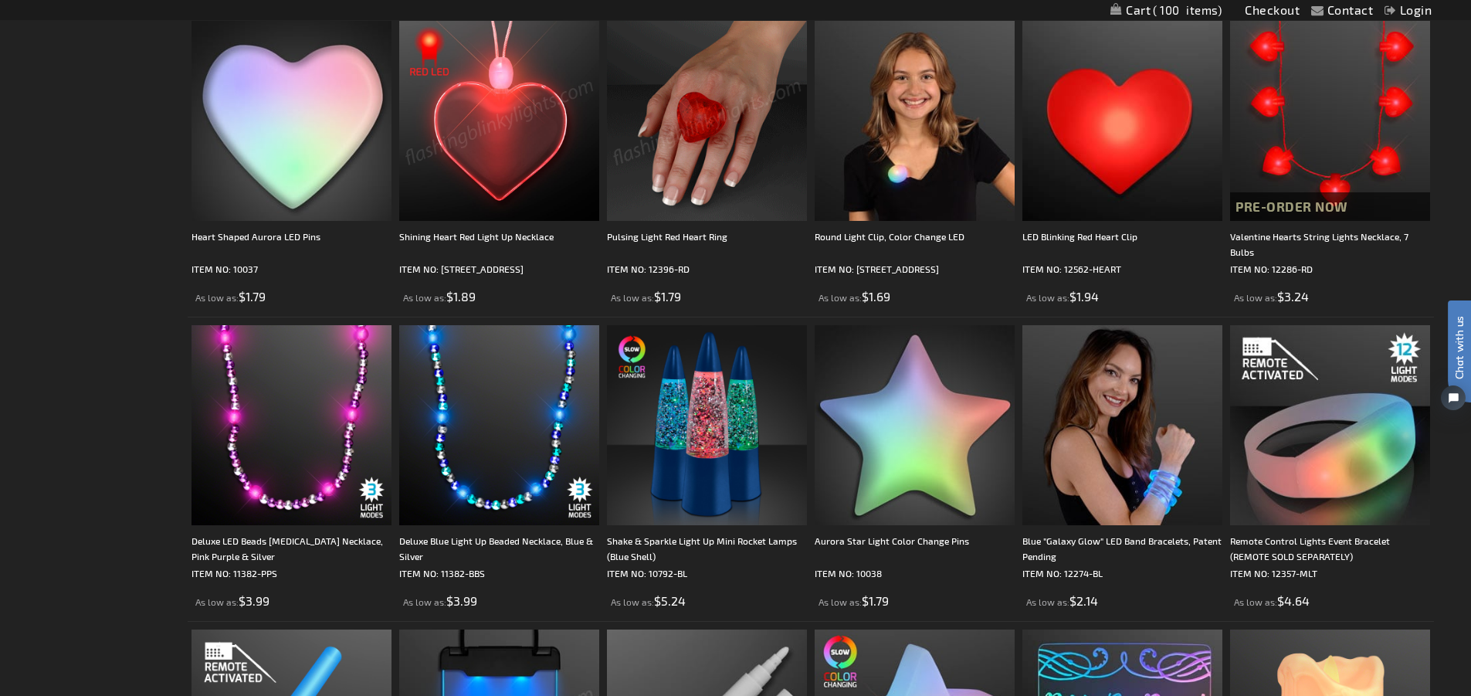
scroll to position [1742, 0]
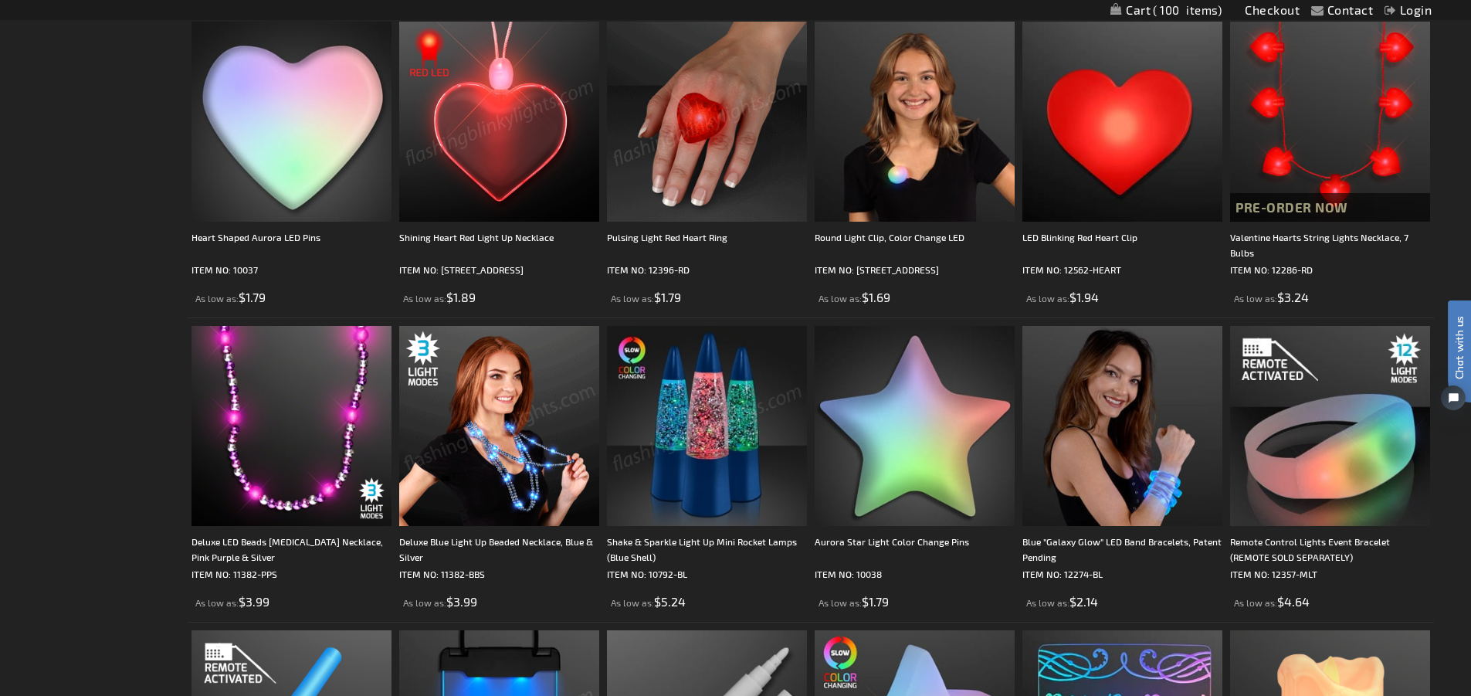
click at [506, 109] on img at bounding box center [499, 122] width 200 height 200
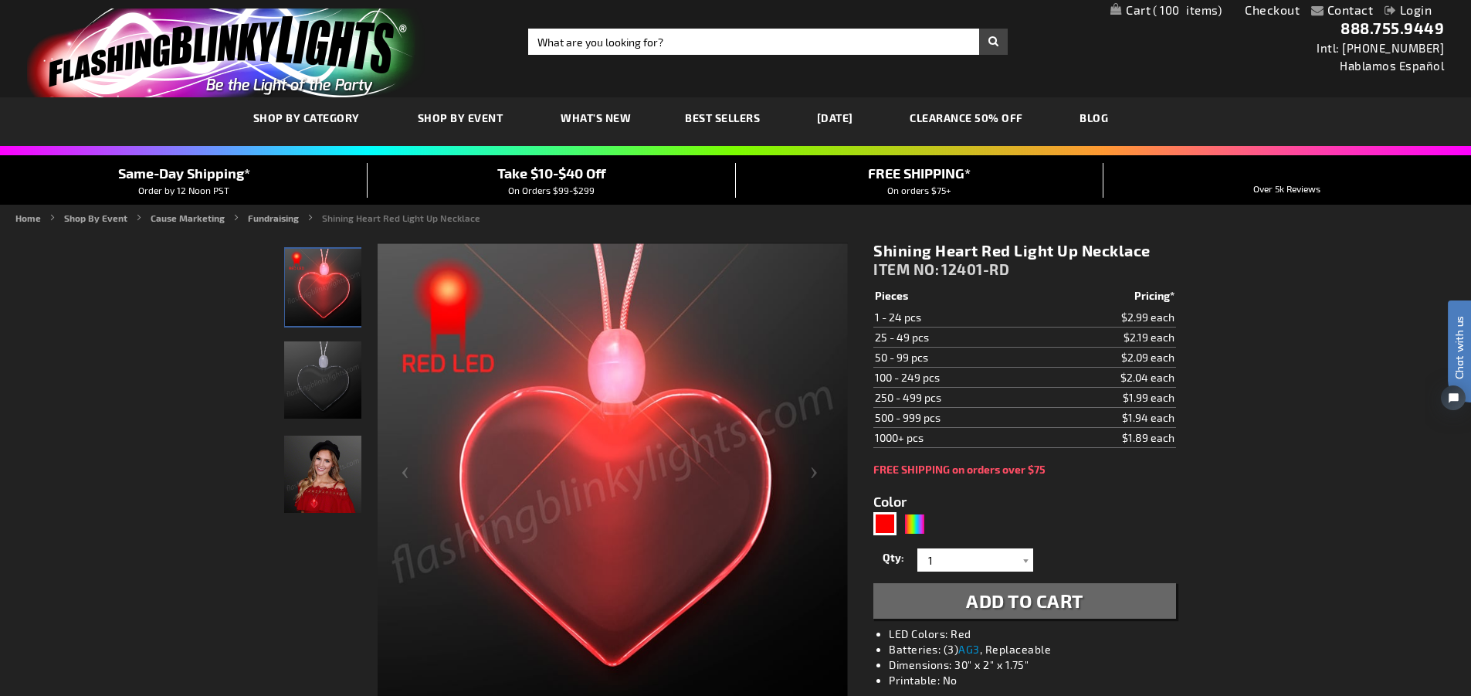
click at [319, 398] on img "Light Up Red Heart LED Necklace" at bounding box center [322, 379] width 77 height 77
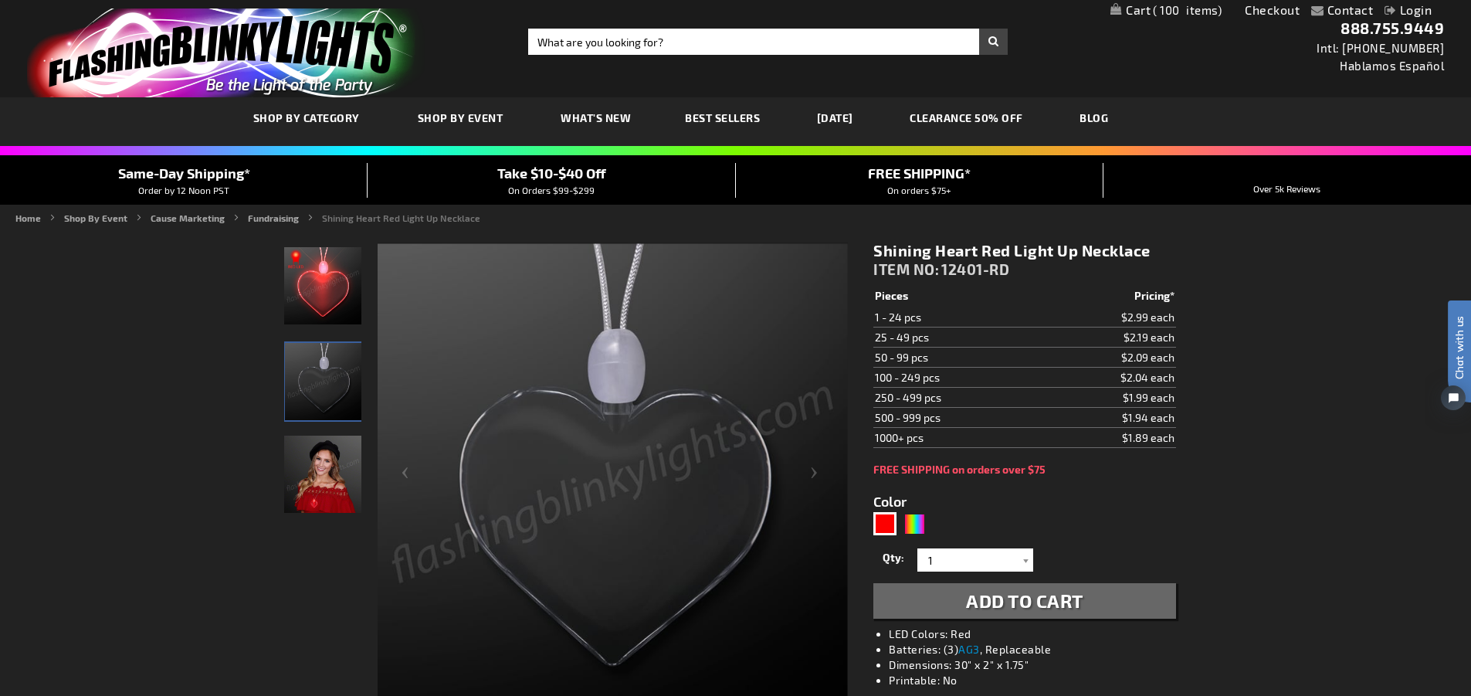
click at [330, 476] on img "Model displaying Light Up Red Heart LED Necklace" at bounding box center [322, 473] width 77 height 77
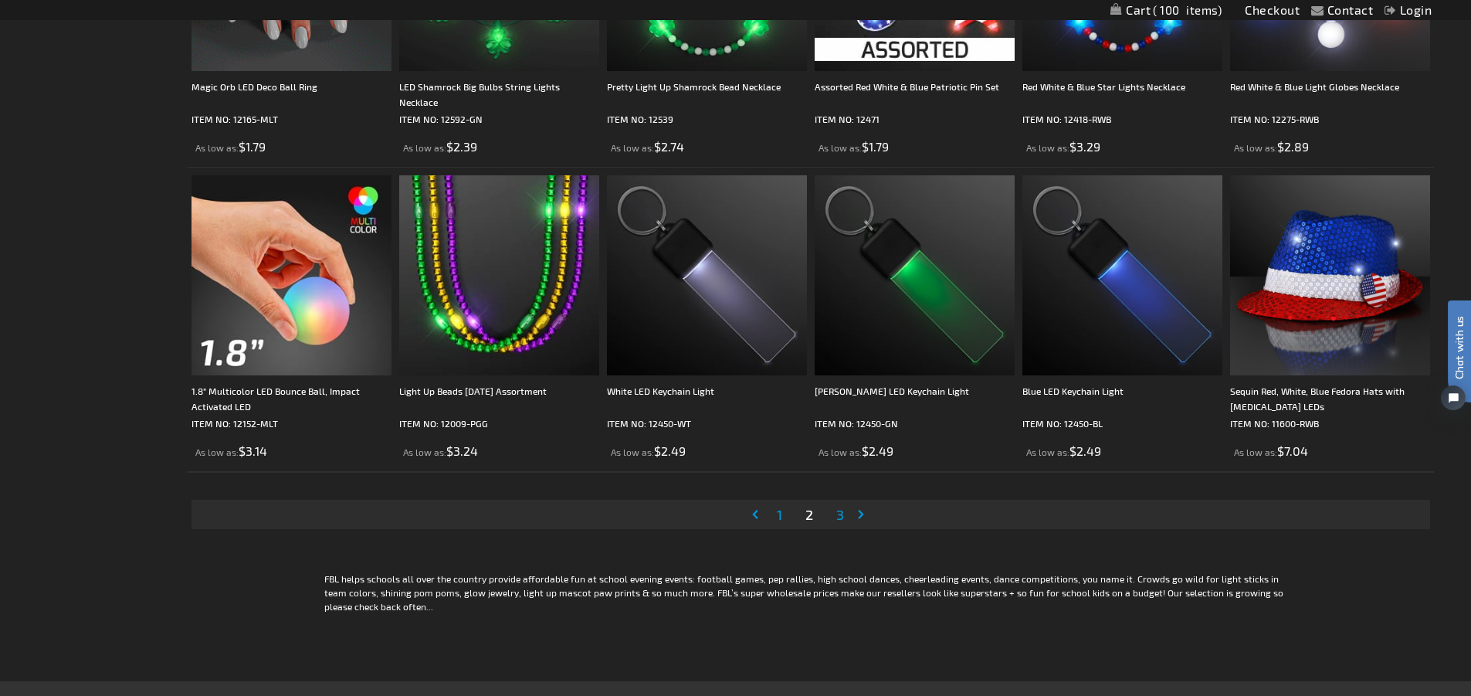
scroll to position [3106, 0]
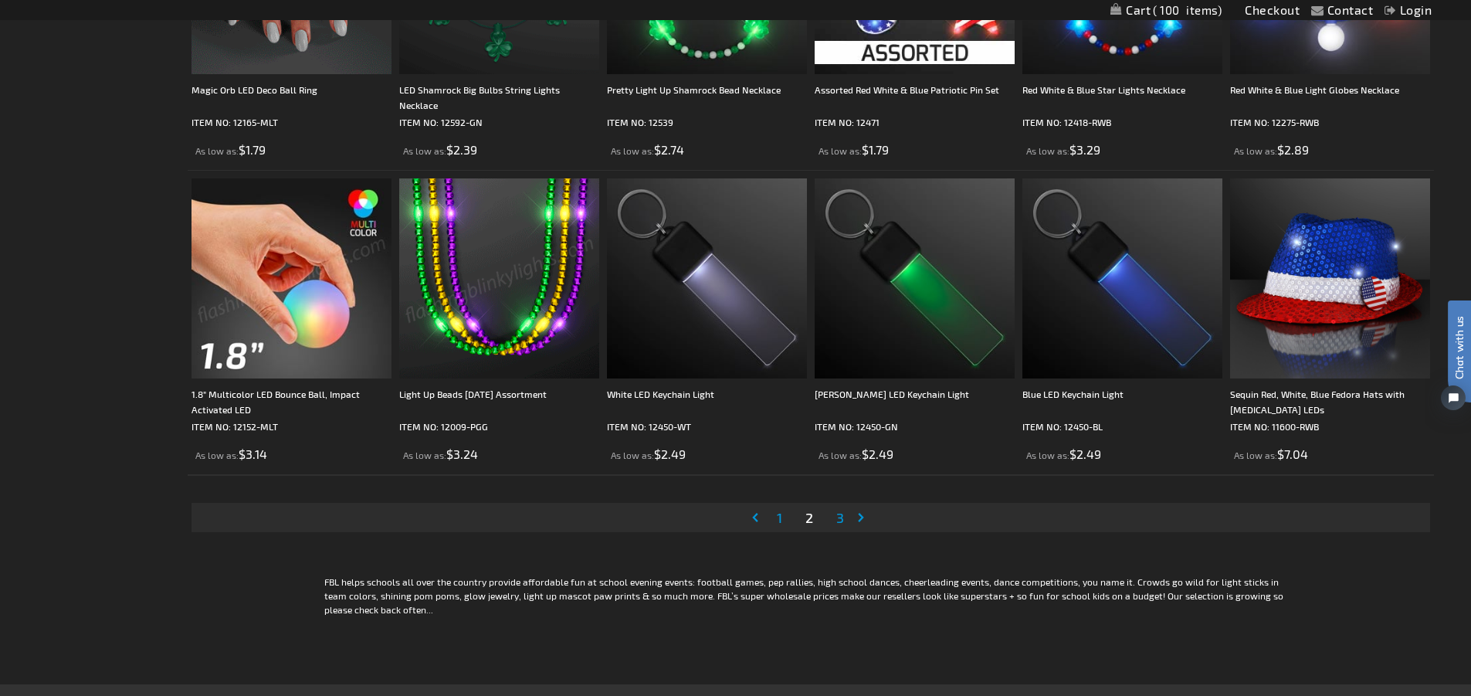
click at [841, 521] on span "3" at bounding box center [840, 517] width 8 height 17
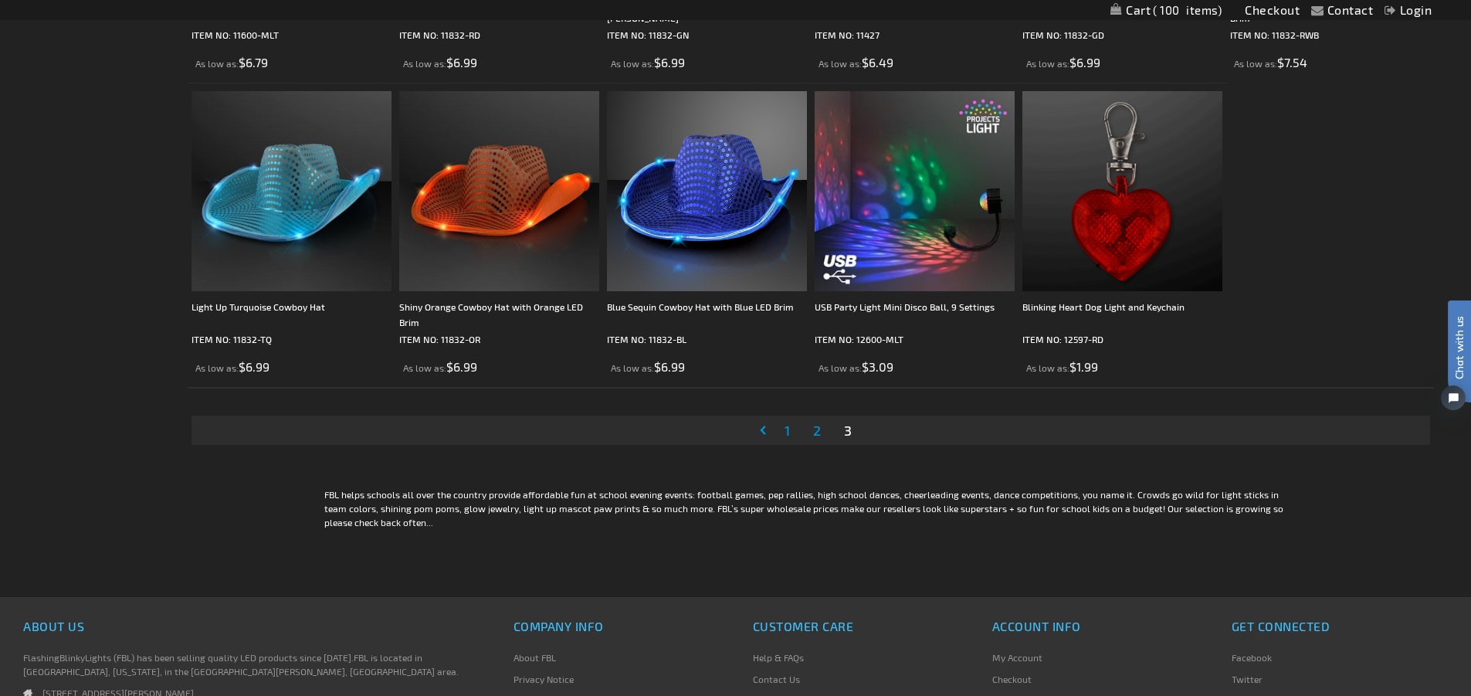
scroll to position [1978, 0]
